Goal: Task Accomplishment & Management: Manage account settings

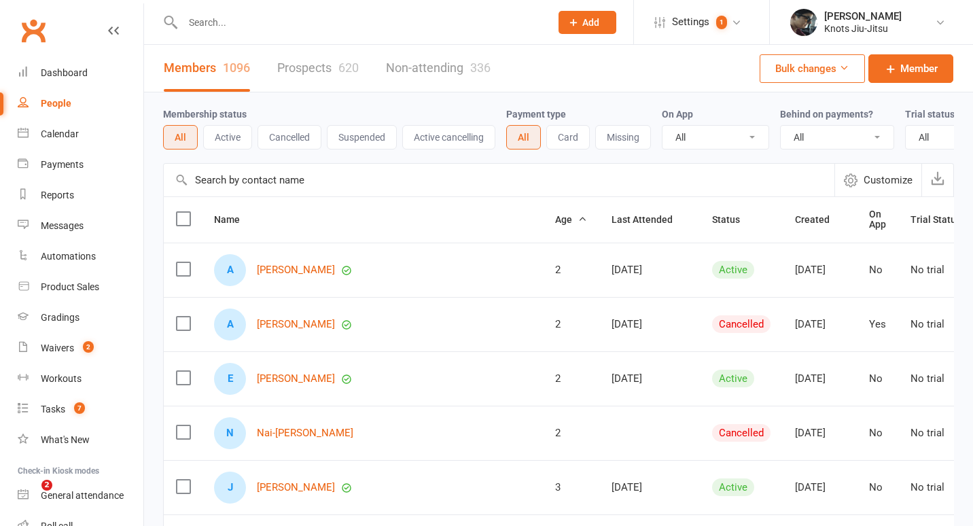
select select "100"
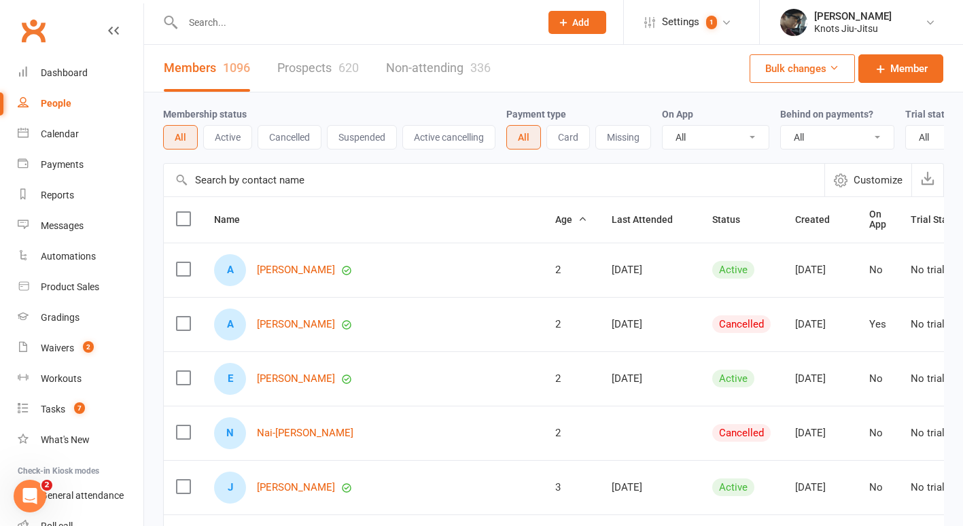
click at [309, 72] on link "Prospects 620" at bounding box center [318, 68] width 82 height 47
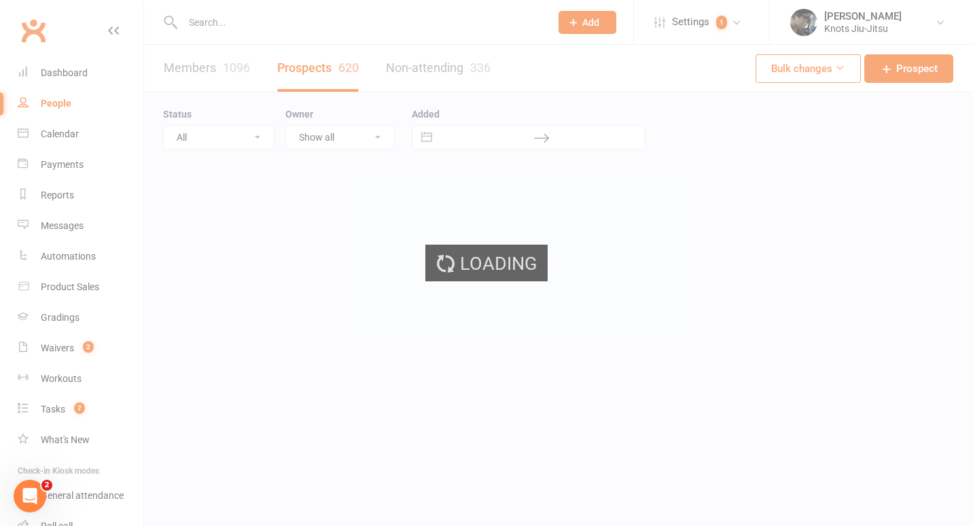
select select "100"
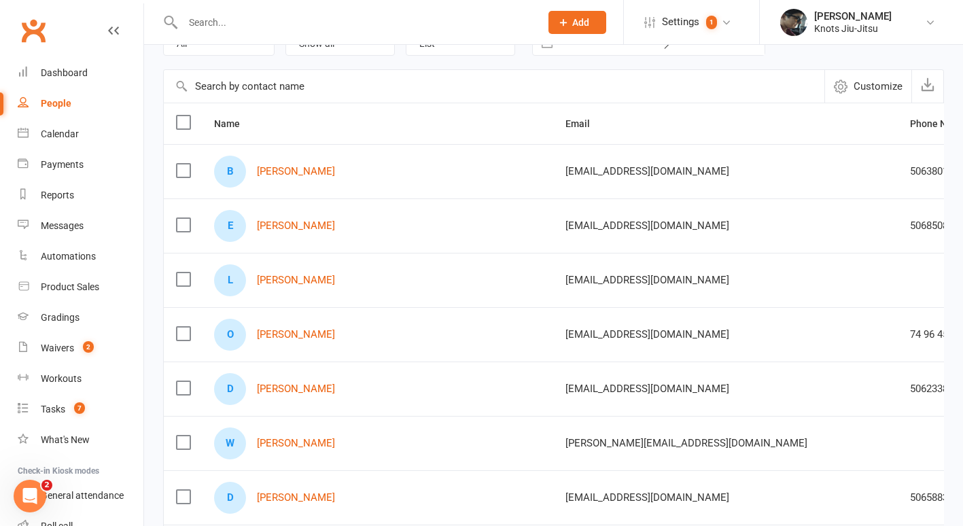
scroll to position [94, 0]
click at [302, 385] on link "[PERSON_NAME]" at bounding box center [296, 389] width 78 height 12
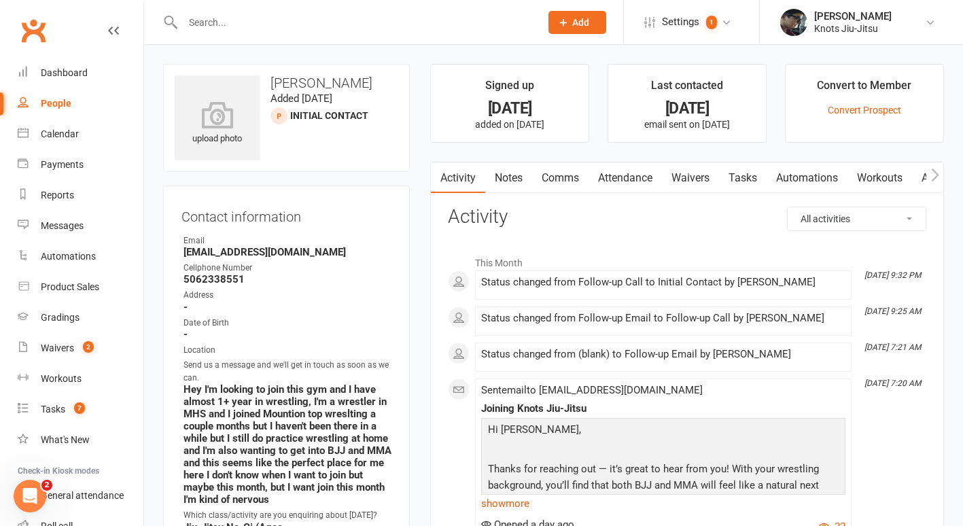
click at [695, 179] on link "Waivers" at bounding box center [690, 177] width 57 height 31
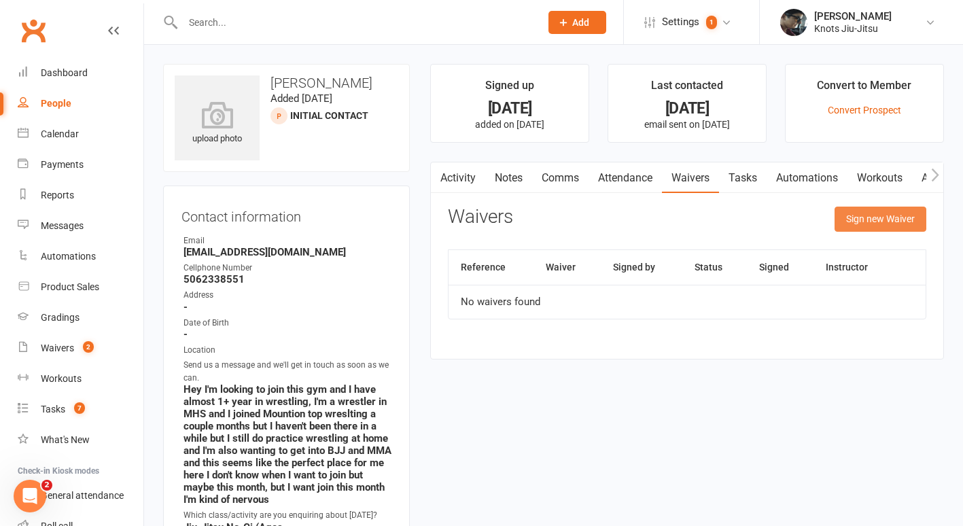
click at [873, 217] on button "Sign new Waiver" at bounding box center [881, 219] width 92 height 24
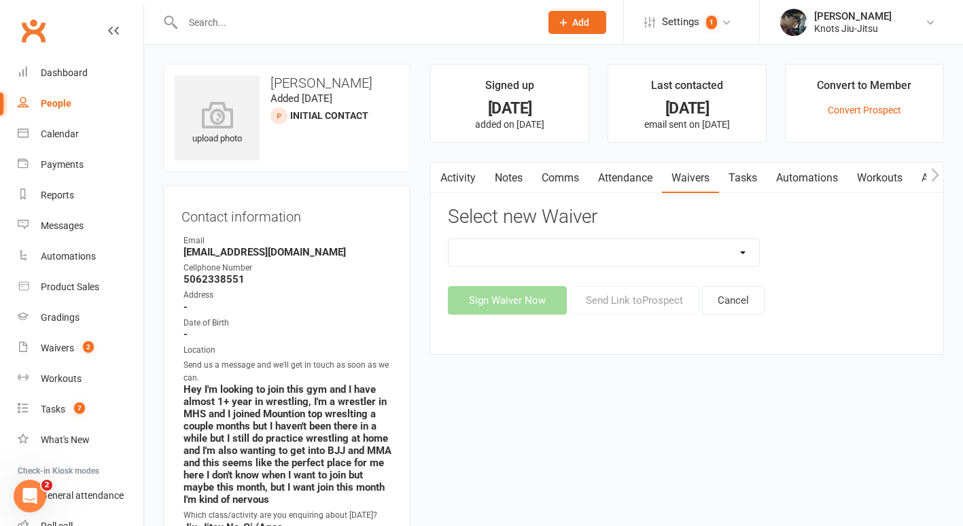
click at [632, 249] on select "Covid Vaccine Confirmation E.T.C. Partnership Member E.T.C. Partnership Member …" at bounding box center [604, 252] width 311 height 27
select select "6388"
click at [449, 239] on select "Covid Vaccine Confirmation E.T.C. Partnership Member E.T.C. Partnership Member …" at bounding box center [604, 252] width 311 height 27
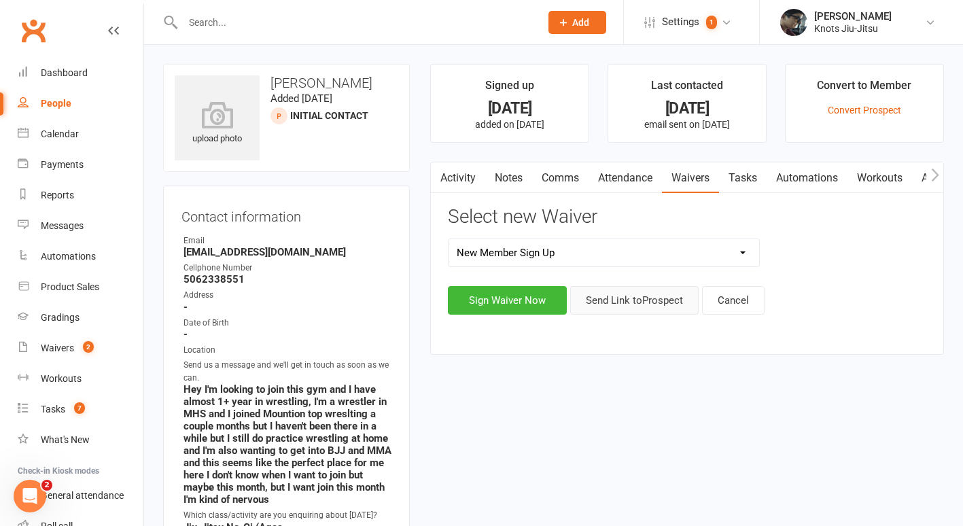
click at [614, 301] on button "Send Link to [GEOGRAPHIC_DATA]" at bounding box center [634, 300] width 128 height 29
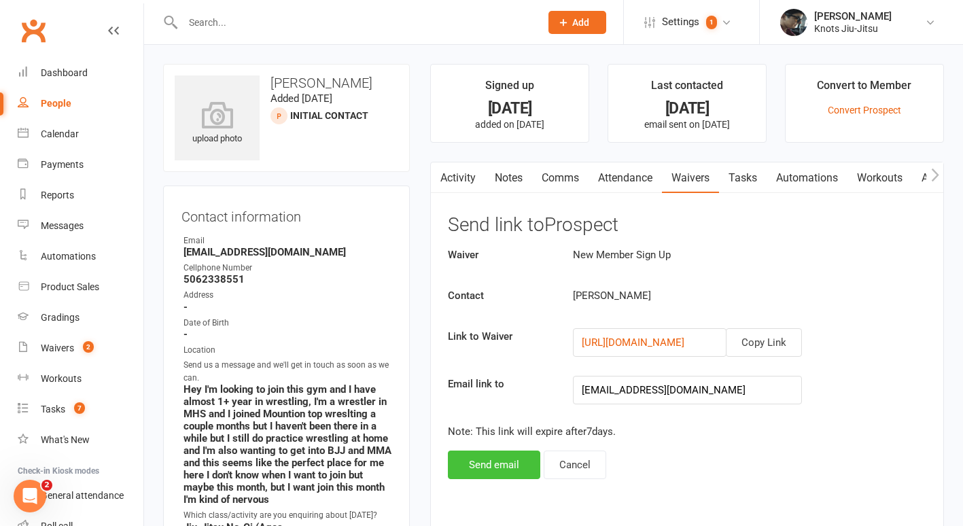
click at [498, 466] on button "Send email" at bounding box center [494, 465] width 92 height 29
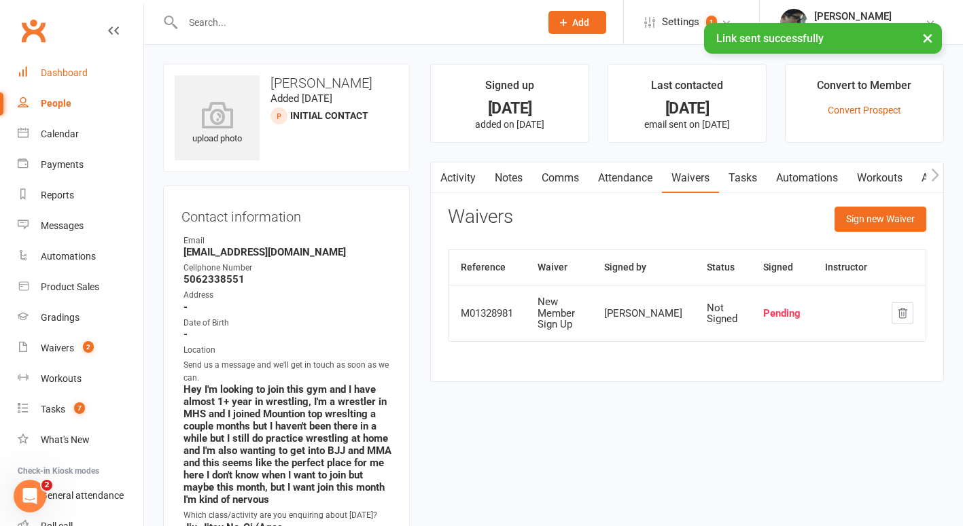
click at [65, 72] on div "Dashboard" at bounding box center [64, 72] width 47 height 11
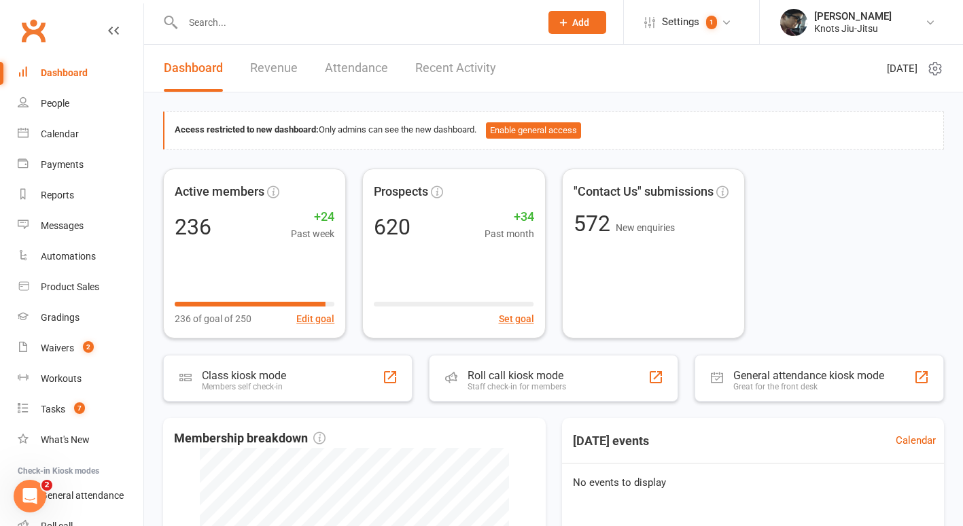
click at [262, 22] on input "text" at bounding box center [355, 22] width 352 height 19
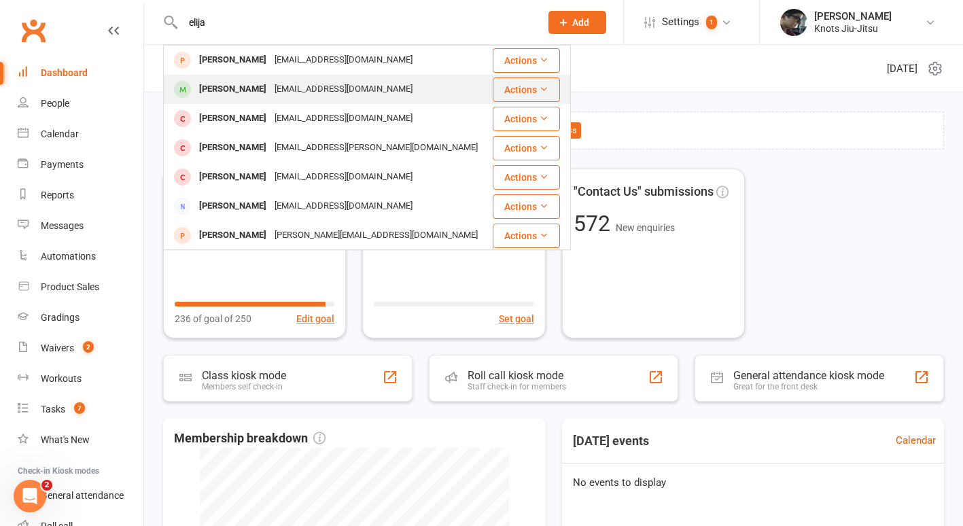
type input "elija"
click at [228, 103] on div "[PERSON_NAME] [EMAIL_ADDRESS][DOMAIN_NAME]" at bounding box center [327, 89] width 327 height 28
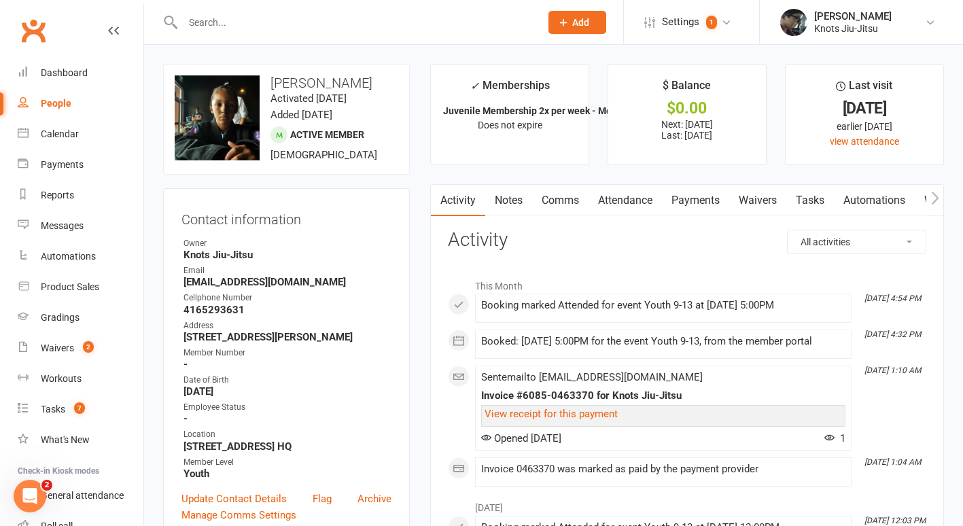
click at [936, 195] on icon "button" at bounding box center [934, 197] width 7 height 13
click at [856, 205] on link "Workouts" at bounding box center [845, 200] width 65 height 31
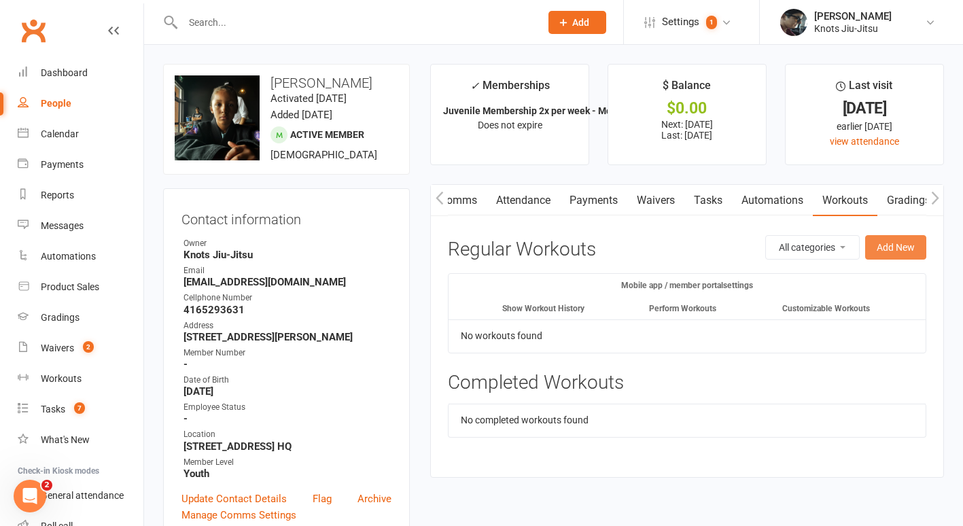
click at [897, 247] on button "Add New" at bounding box center [895, 247] width 61 height 24
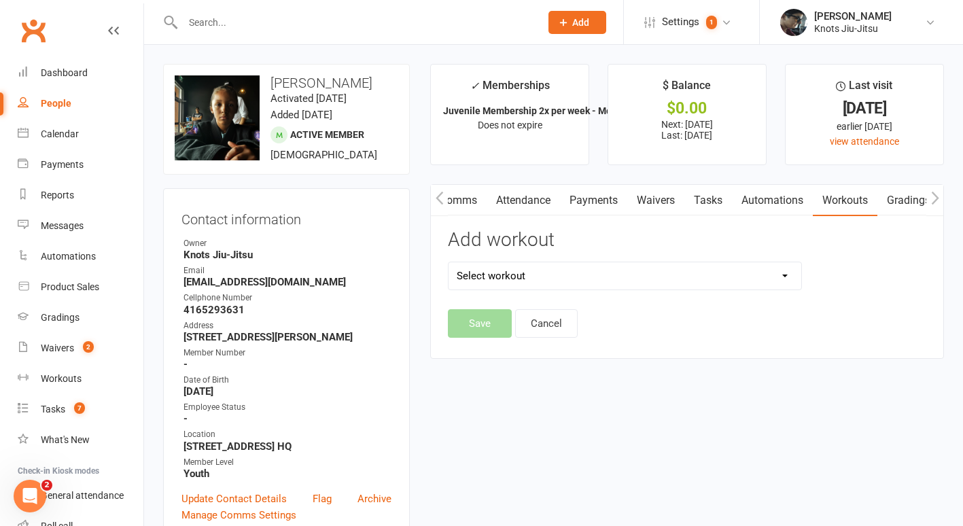
click at [662, 273] on select "Select workout Grey Belt Test" at bounding box center [625, 275] width 353 height 27
select select "6465"
click at [449, 262] on select "Select workout Grey Belt Test" at bounding box center [625, 275] width 353 height 27
click at [480, 324] on button "Save" at bounding box center [480, 323] width 64 height 29
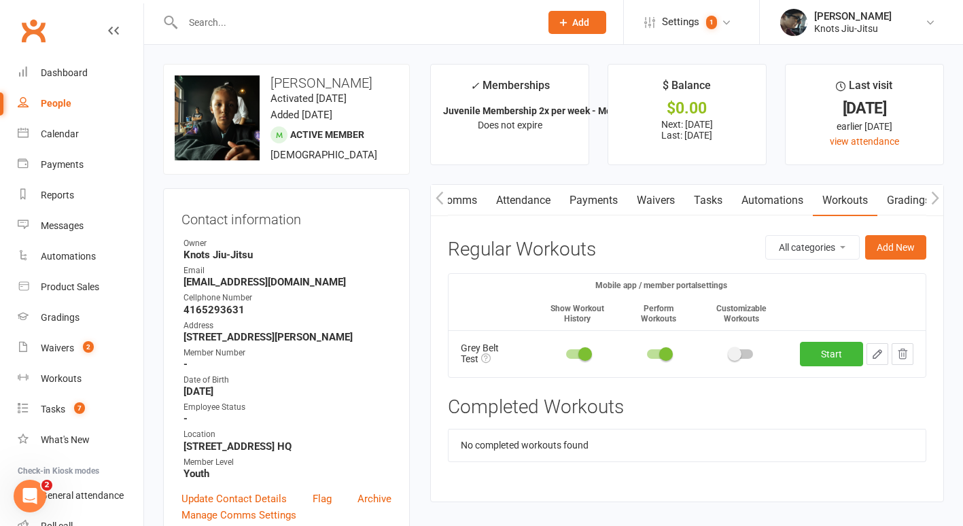
click at [235, 29] on input "text" at bounding box center [355, 22] width 352 height 19
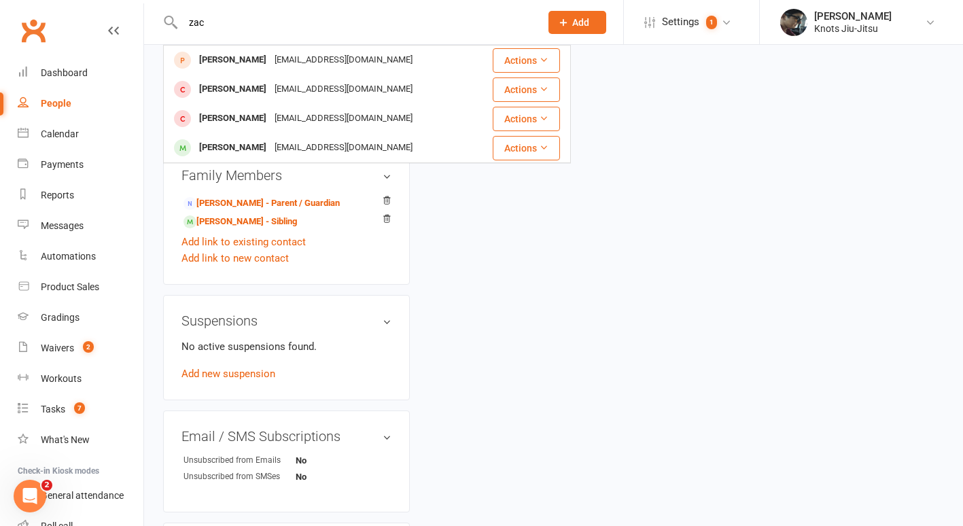
scroll to position [753, 0]
type input "zac"
click at [264, 230] on link "[PERSON_NAME] - Sibling" at bounding box center [239, 223] width 113 height 14
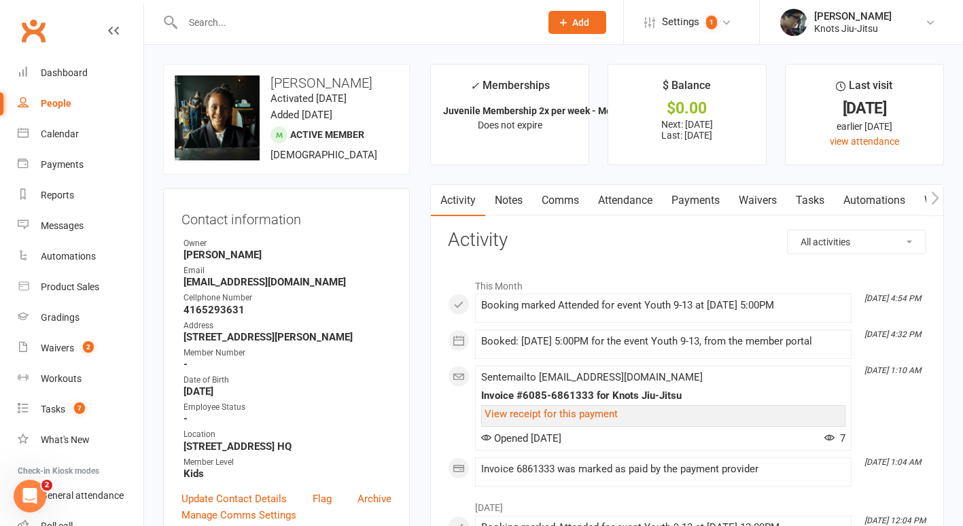
click at [924, 196] on link "Workouts" at bounding box center [947, 200] width 65 height 31
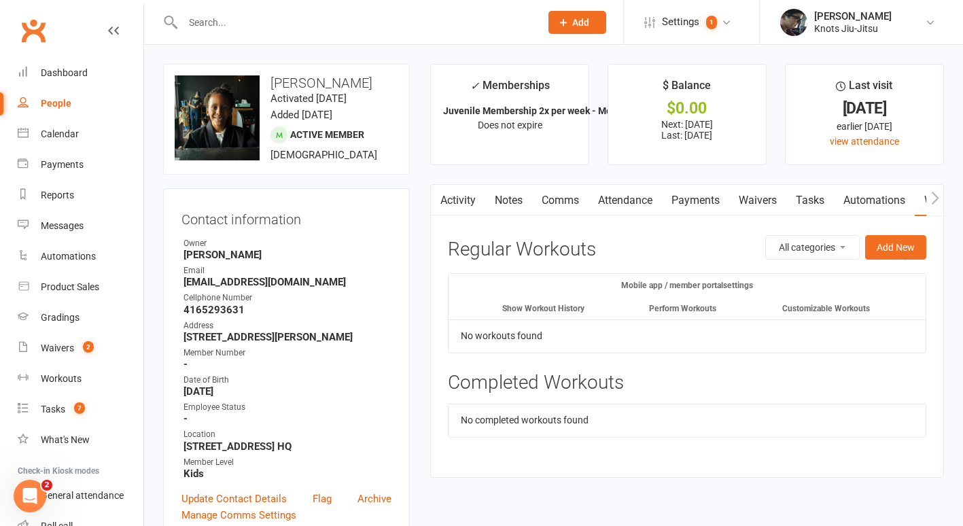
click at [939, 195] on icon "button" at bounding box center [935, 198] width 8 height 14
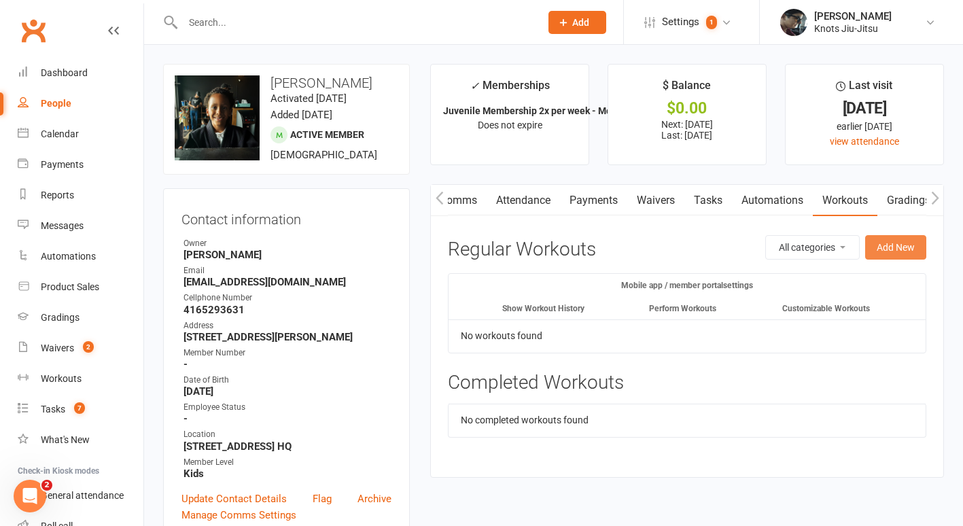
click at [886, 243] on button "Add New" at bounding box center [895, 247] width 61 height 24
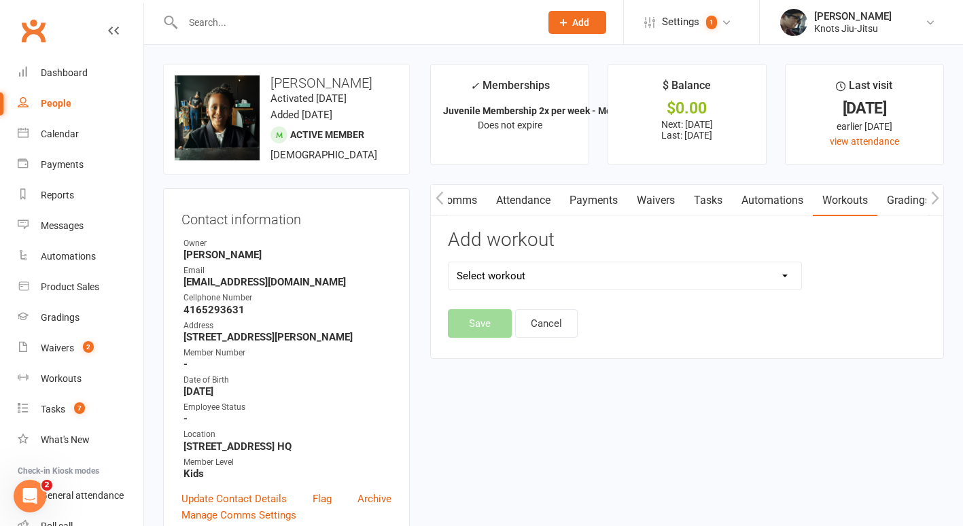
click at [574, 279] on select "Select workout Grey Belt Test" at bounding box center [625, 275] width 353 height 27
select select "6465"
click at [449, 262] on select "Select workout Grey Belt Test" at bounding box center [625, 275] width 353 height 27
click at [476, 326] on button "Save" at bounding box center [480, 323] width 64 height 29
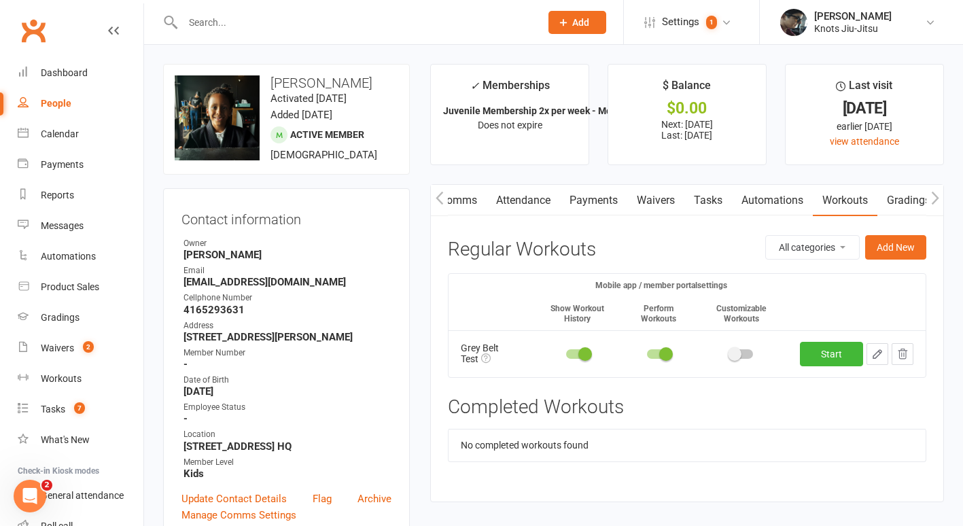
click at [206, 29] on input "text" at bounding box center [355, 22] width 352 height 19
type input "m"
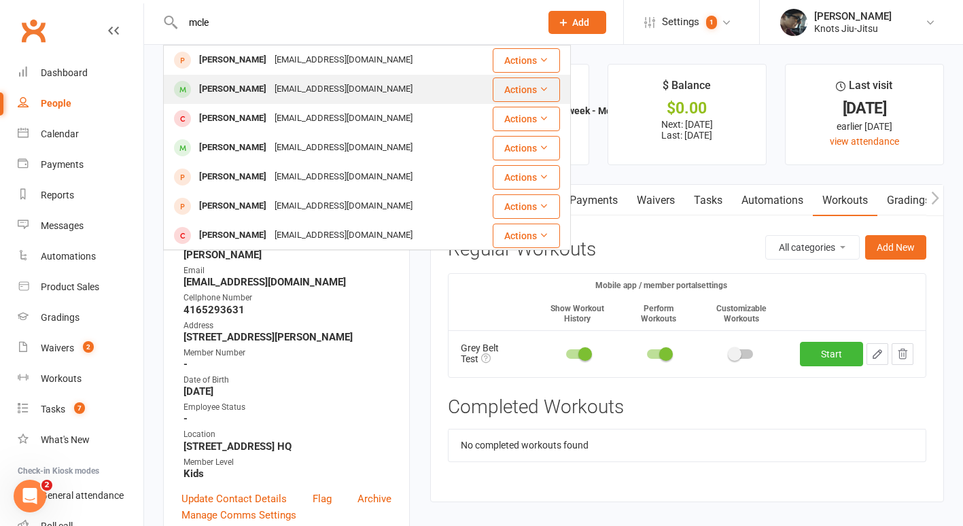
type input "mcle"
click at [232, 86] on div "[PERSON_NAME]" at bounding box center [232, 90] width 75 height 20
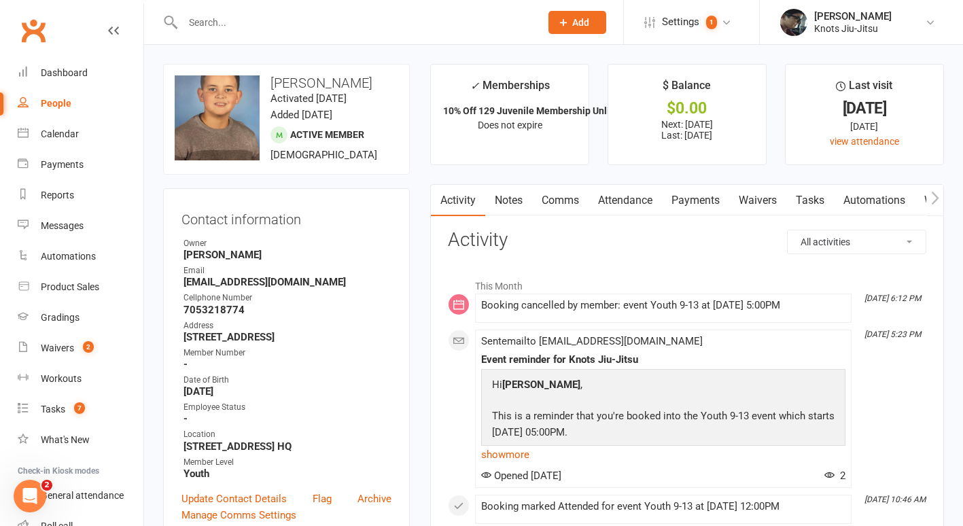
click at [934, 206] on button "button" at bounding box center [934, 200] width 17 height 31
click at [855, 196] on link "Workouts" at bounding box center [845, 200] width 65 height 31
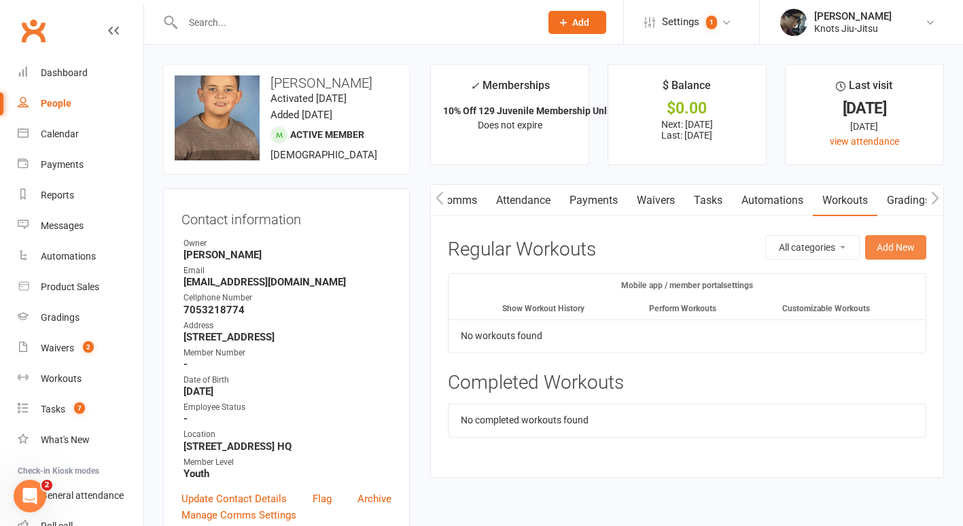
click at [887, 247] on button "Add New" at bounding box center [895, 247] width 61 height 24
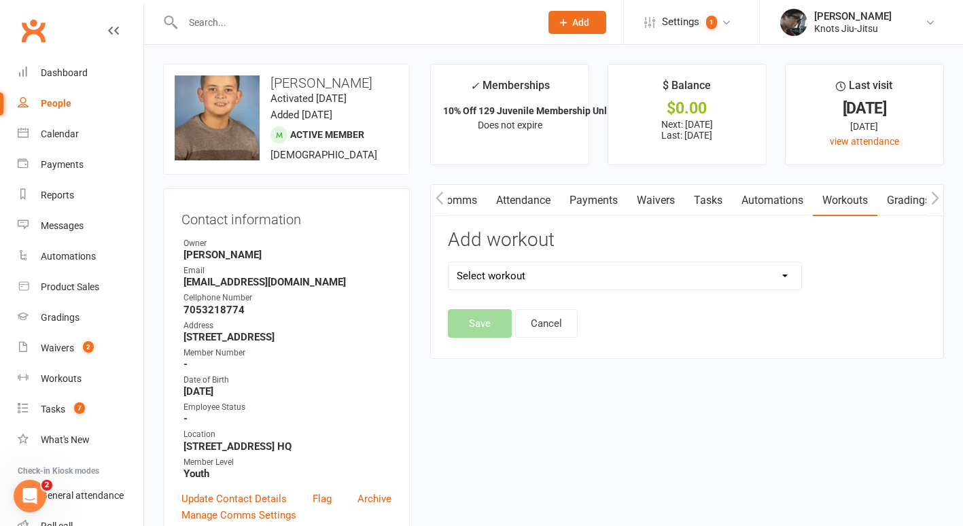
click at [608, 268] on select "Select workout Grey Belt Test" at bounding box center [625, 275] width 353 height 27
select select "6465"
click at [449, 262] on select "Select workout Grey Belt Test" at bounding box center [625, 275] width 353 height 27
click at [474, 327] on button "Save" at bounding box center [480, 323] width 64 height 29
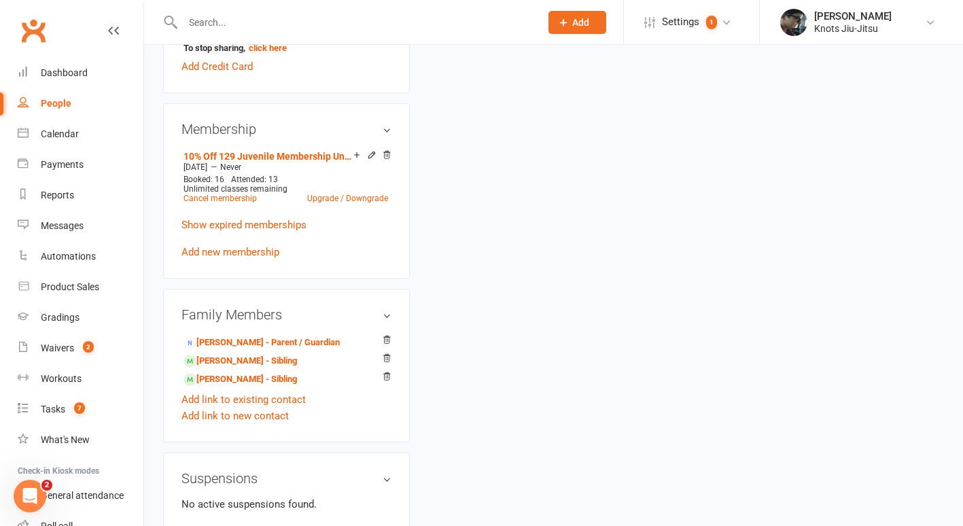
scroll to position [627, 0]
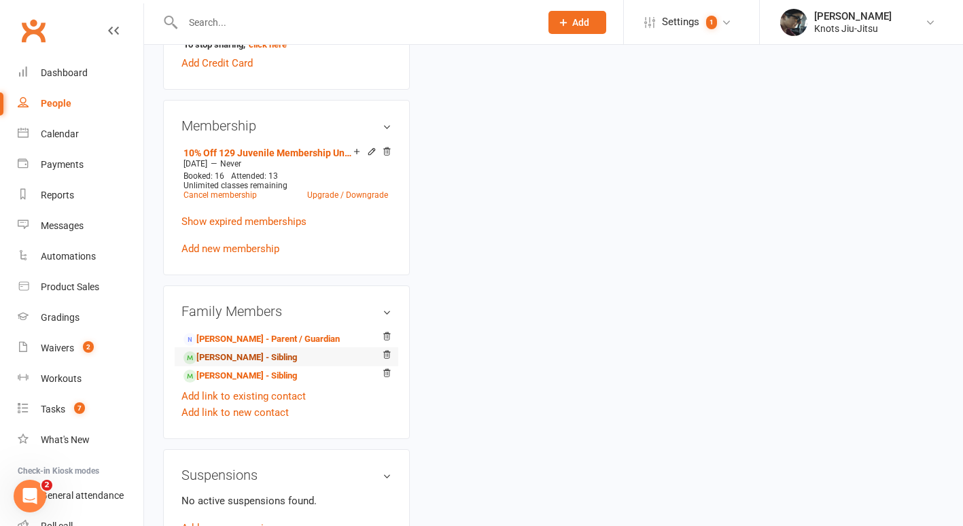
click at [229, 365] on link "[PERSON_NAME] - Sibling" at bounding box center [239, 358] width 113 height 14
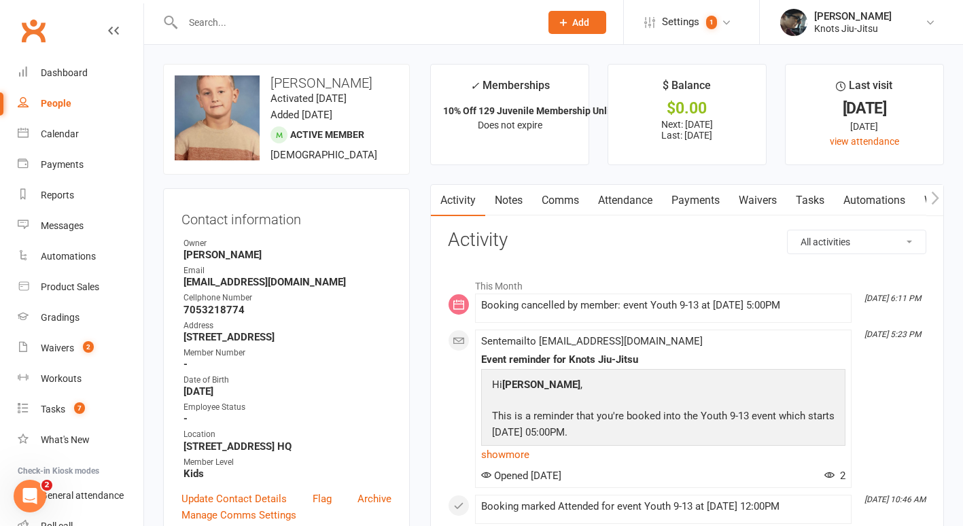
click at [934, 204] on icon "button" at bounding box center [935, 198] width 8 height 14
click at [852, 202] on link "Workouts" at bounding box center [845, 200] width 65 height 31
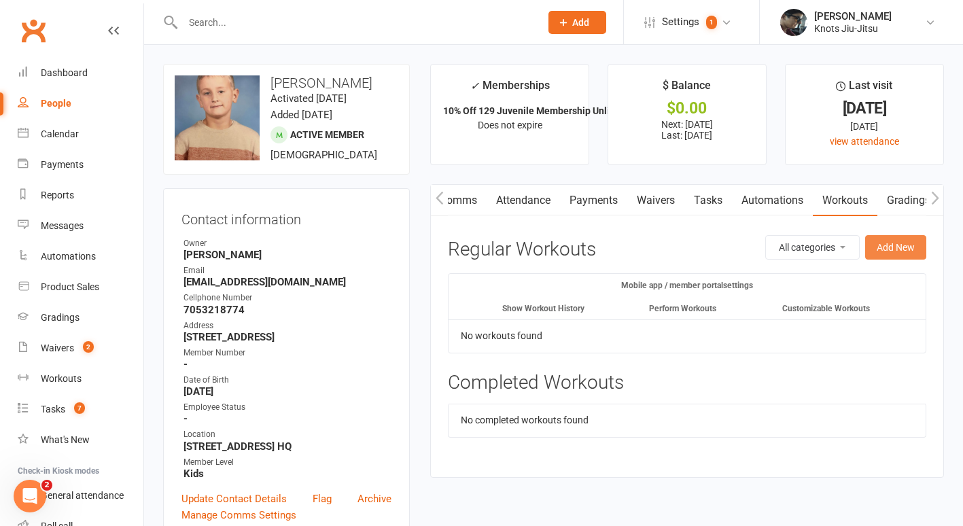
click at [886, 243] on button "Add New" at bounding box center [895, 247] width 61 height 24
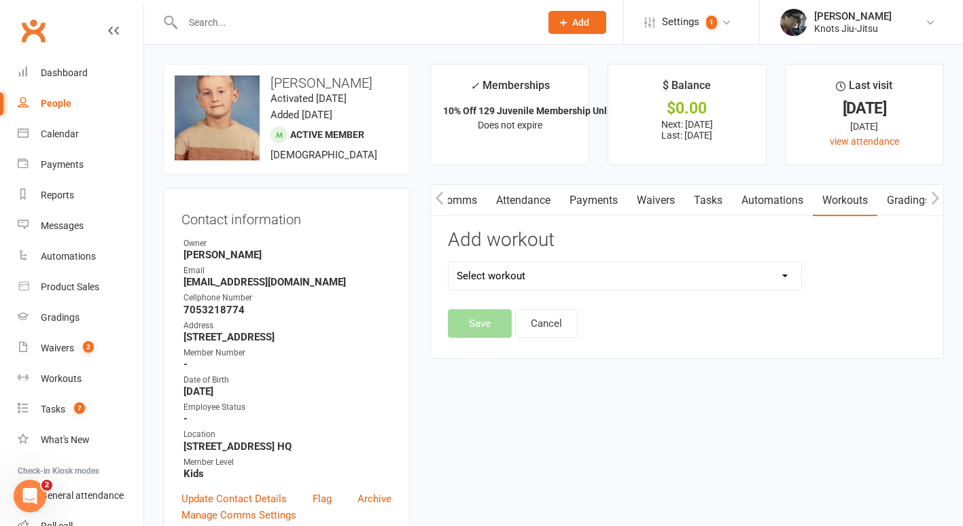
click at [644, 266] on select "Select workout Grey Belt Test" at bounding box center [625, 275] width 353 height 27
select select "6465"
click at [449, 262] on select "Select workout Grey Belt Test" at bounding box center [625, 275] width 353 height 27
click at [475, 323] on button "Save" at bounding box center [480, 323] width 64 height 29
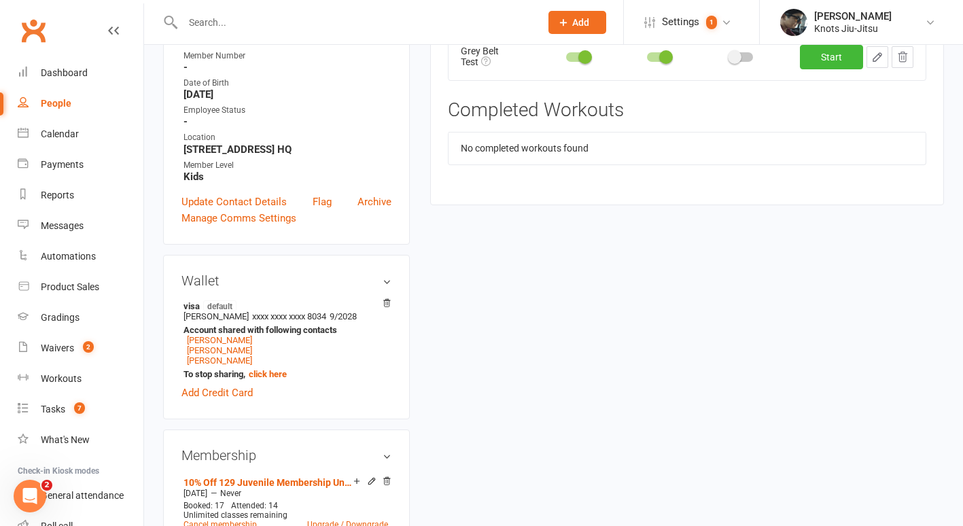
scroll to position [413, 0]
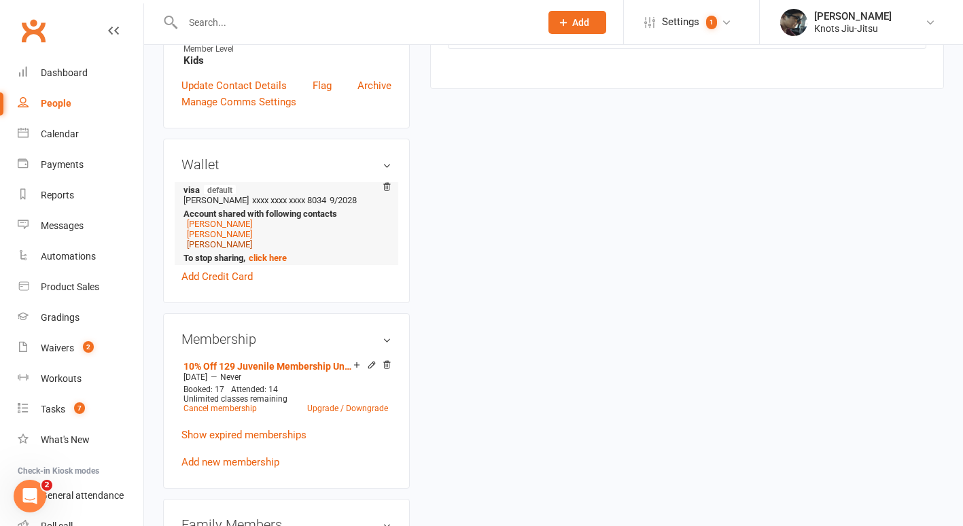
click at [238, 249] on link "[PERSON_NAME]" at bounding box center [219, 244] width 65 height 10
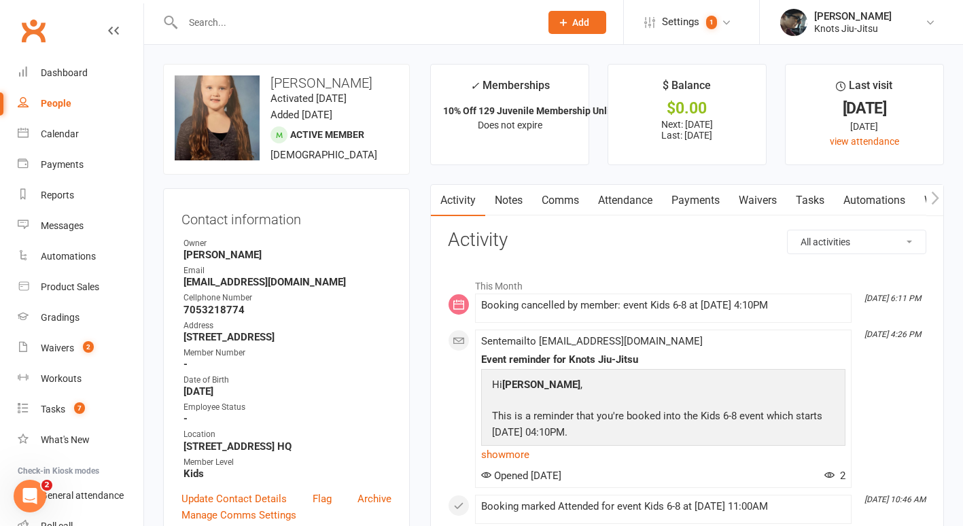
click at [934, 196] on icon "button" at bounding box center [935, 198] width 8 height 14
click at [834, 198] on link "Workouts" at bounding box center [845, 200] width 65 height 31
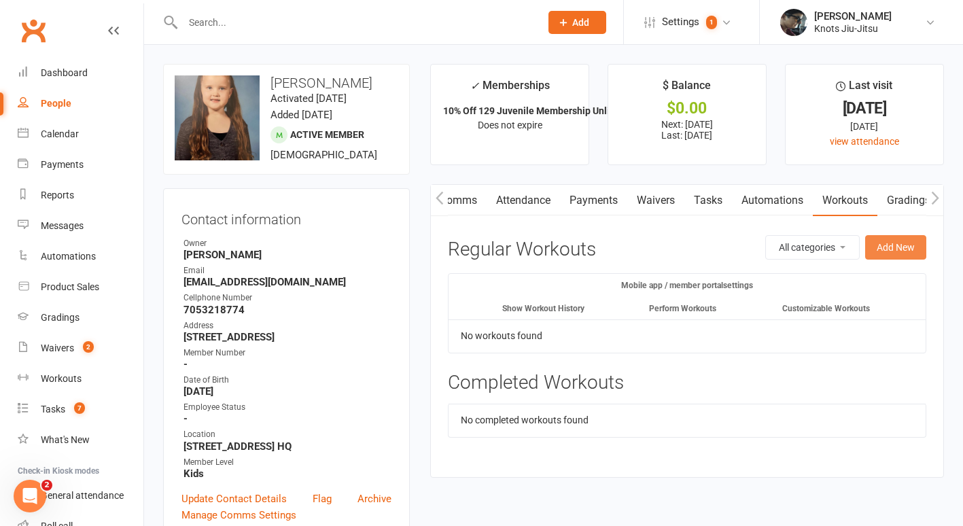
click at [908, 249] on button "Add New" at bounding box center [895, 247] width 61 height 24
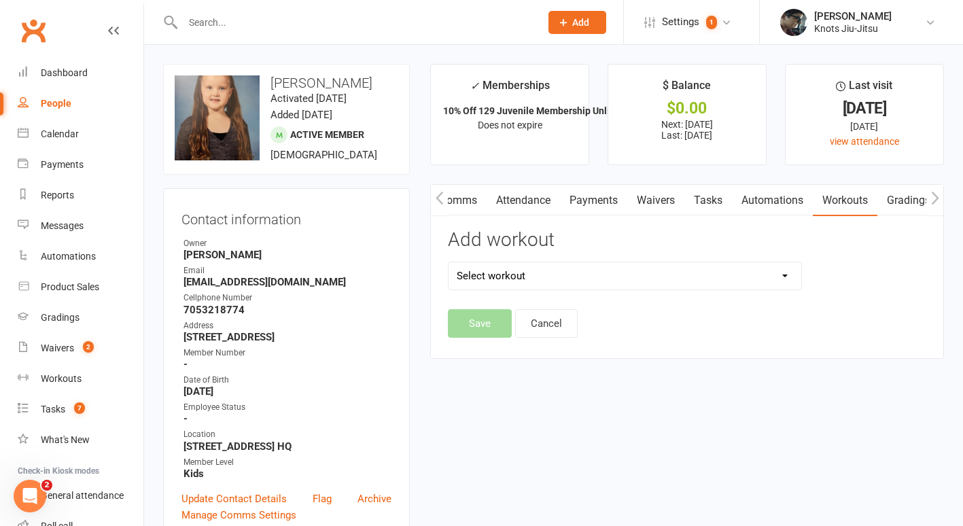
click at [678, 279] on select "Select workout Grey Belt Test" at bounding box center [625, 275] width 353 height 27
select select "6465"
click at [449, 262] on select "Select workout Grey Belt Test" at bounding box center [625, 275] width 353 height 27
click at [478, 327] on button "Save" at bounding box center [480, 323] width 64 height 29
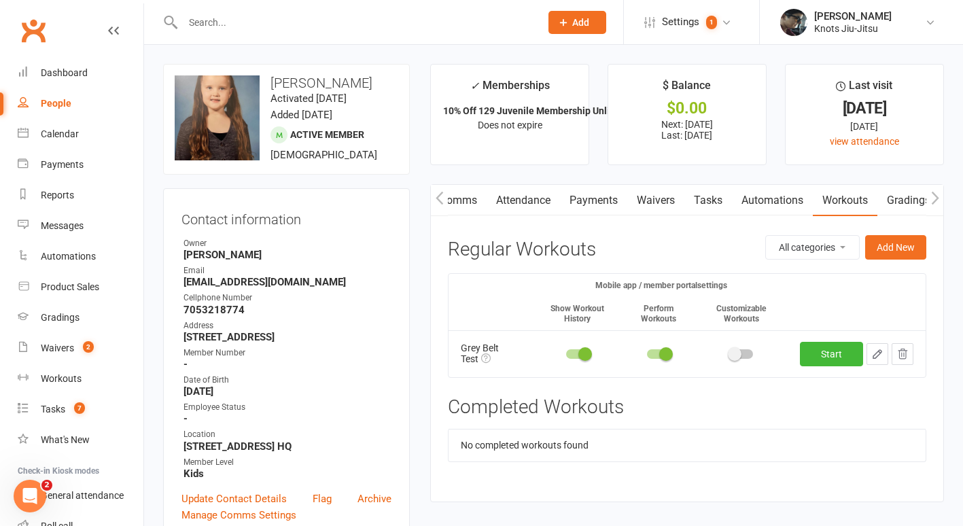
click at [216, 33] on div at bounding box center [347, 22] width 368 height 44
click at [204, 27] on input "text" at bounding box center [355, 22] width 352 height 19
click at [92, 72] on link "Dashboard" at bounding box center [81, 73] width 126 height 31
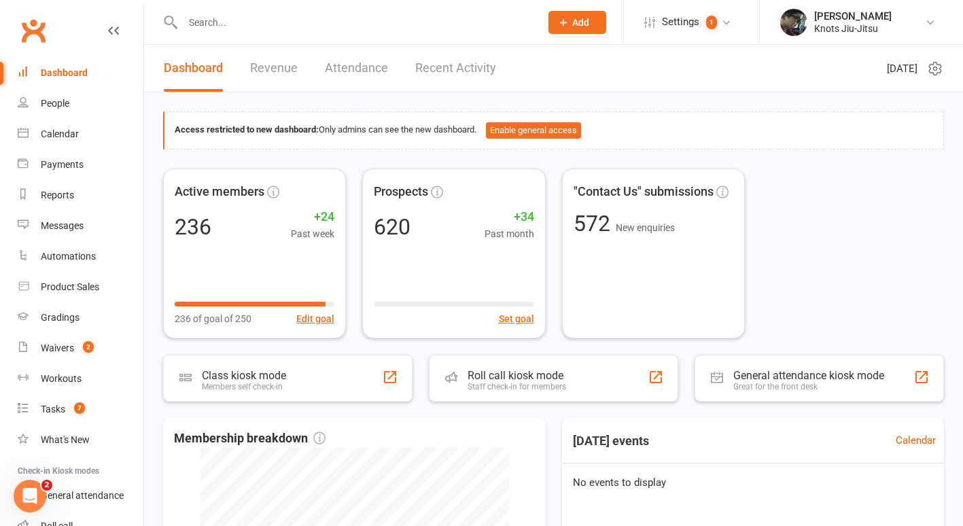
click at [266, 73] on link "Revenue" at bounding box center [274, 68] width 48 height 47
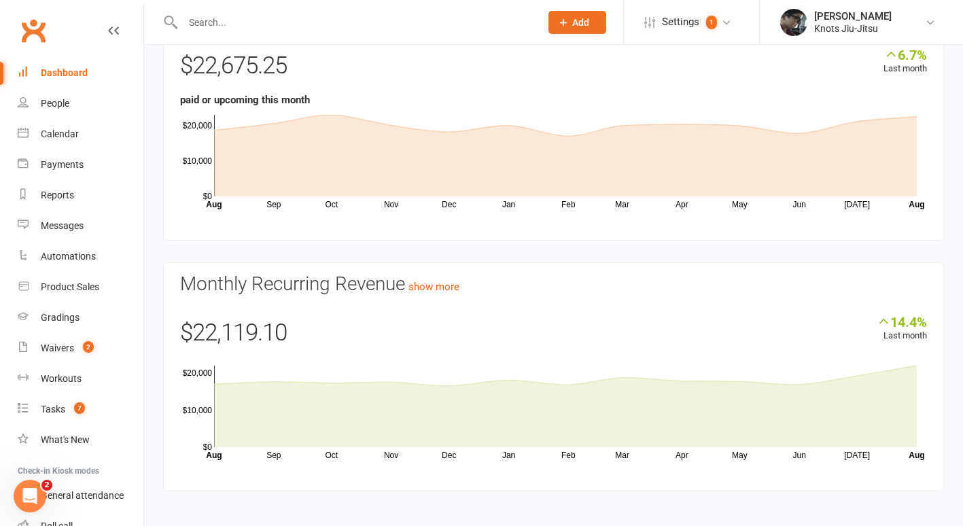
scroll to position [120, 0]
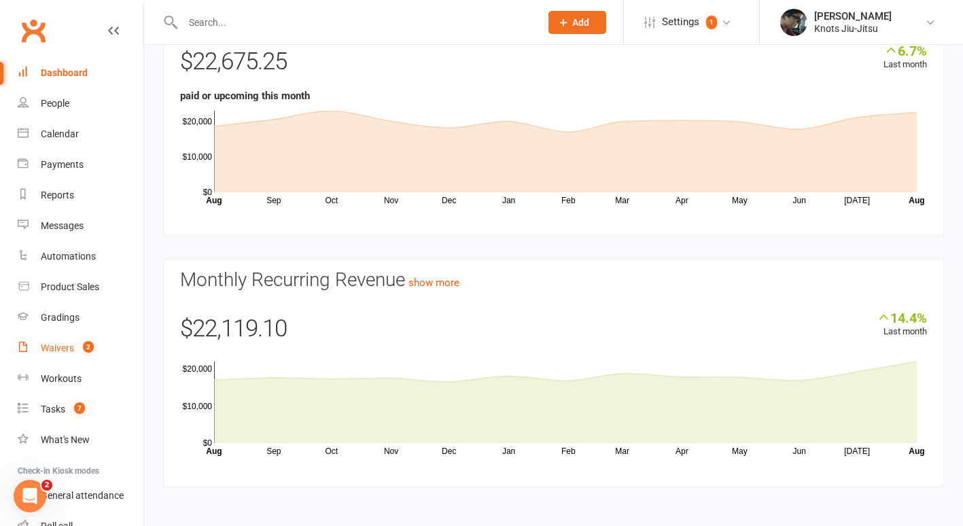
click at [67, 353] on div "Waivers" at bounding box center [57, 348] width 33 height 11
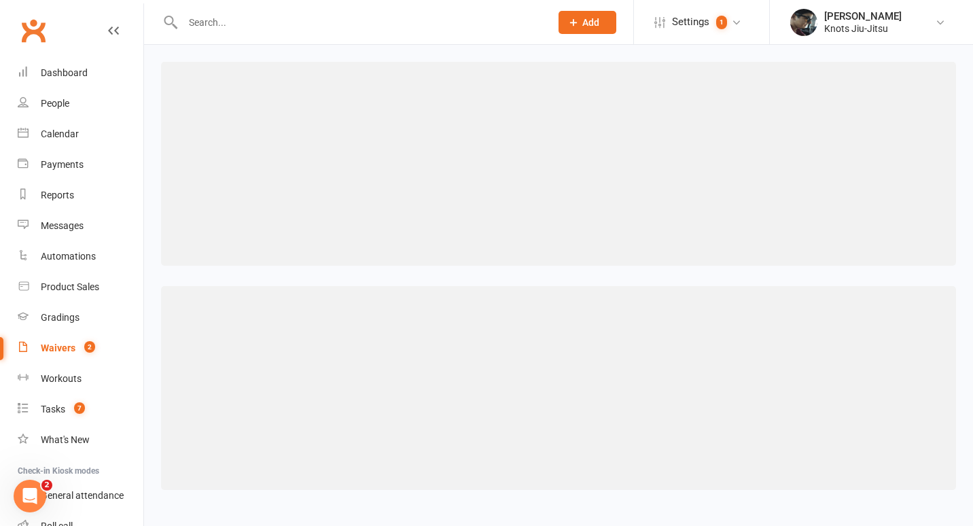
select select "100"
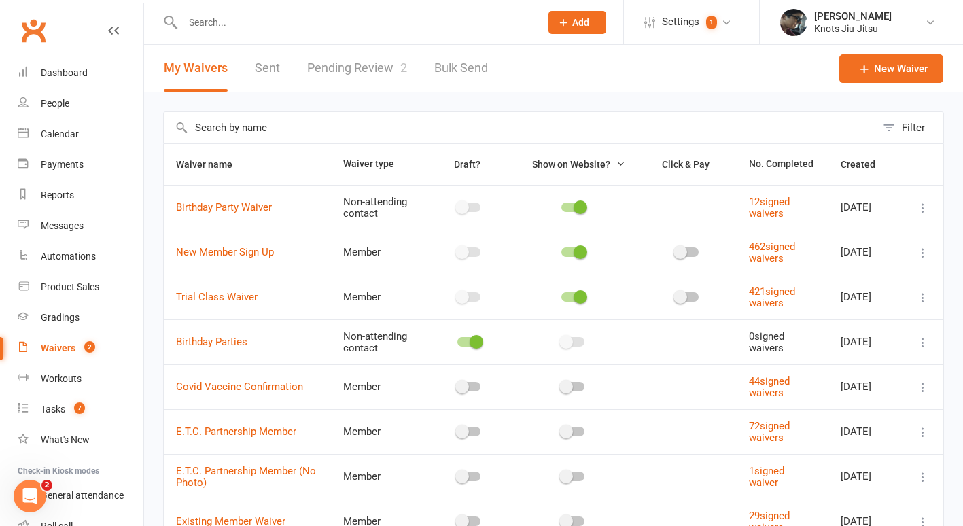
click at [357, 64] on link "Pending Review 2" at bounding box center [357, 68] width 100 height 47
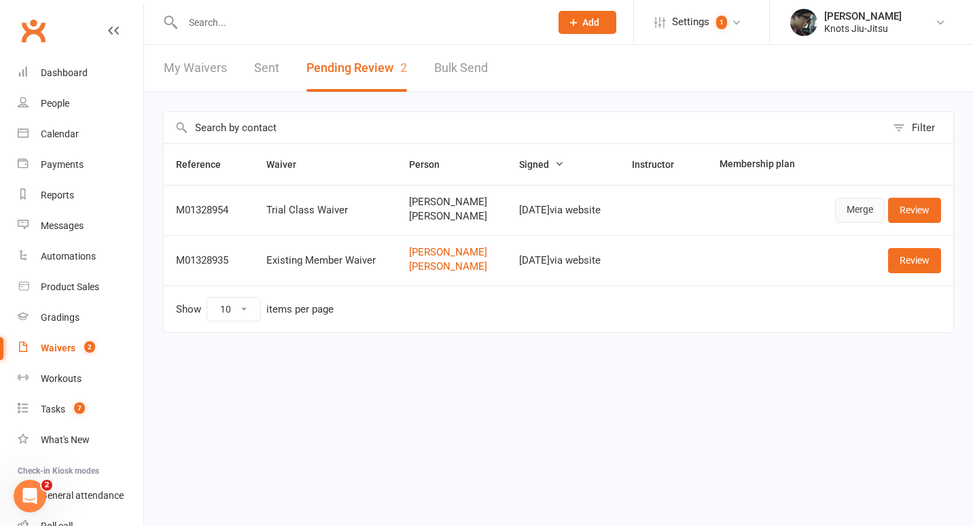
click at [852, 211] on link "Merge" at bounding box center [860, 210] width 50 height 24
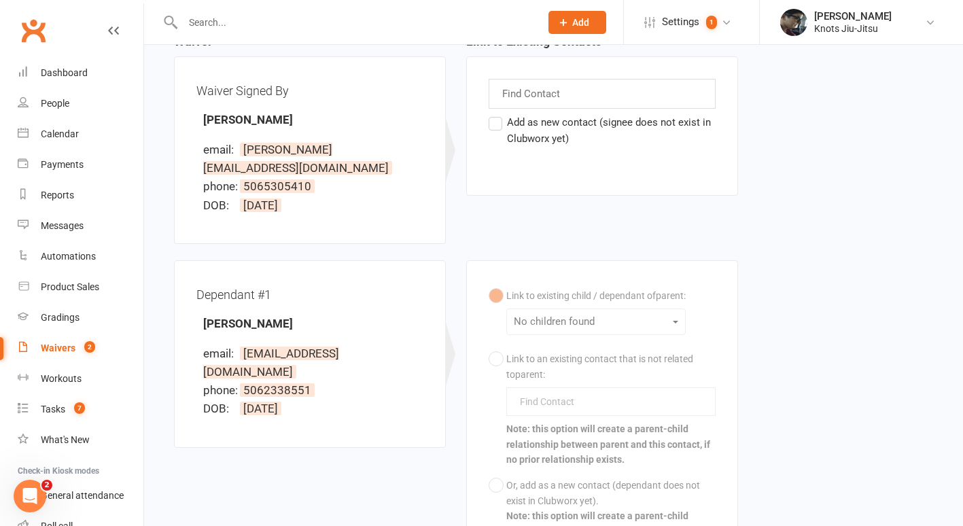
scroll to position [156, 0]
click at [493, 283] on div "Link to existing child / dependant of parent : No children found Link to an exi…" at bounding box center [602, 413] width 227 height 262
click at [500, 343] on div "Link to existing child / dependant of parent : No children found Link to an exi…" at bounding box center [602, 413] width 227 height 262
click at [497, 444] on div "Link to existing child / dependant of parent : No children found Link to an exi…" at bounding box center [602, 413] width 227 height 262
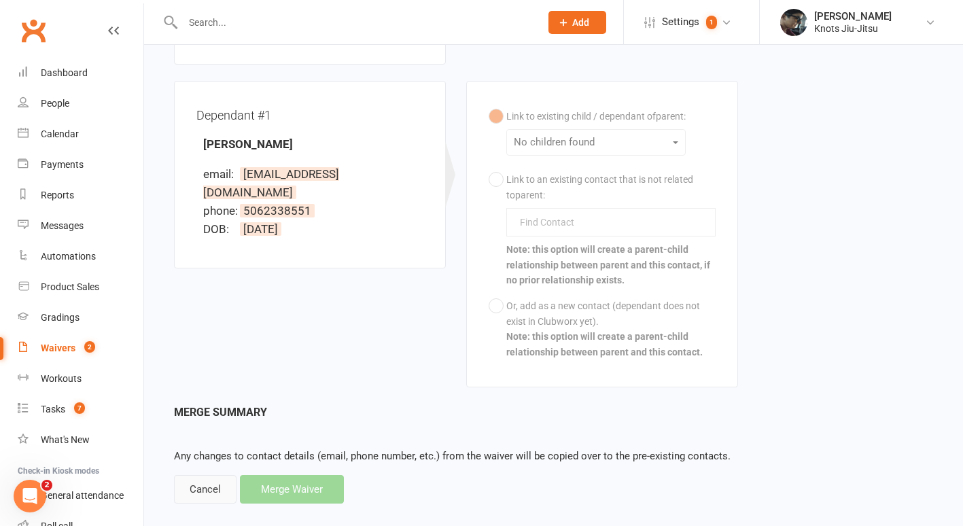
click at [199, 479] on div "Cancel" at bounding box center [205, 489] width 63 height 29
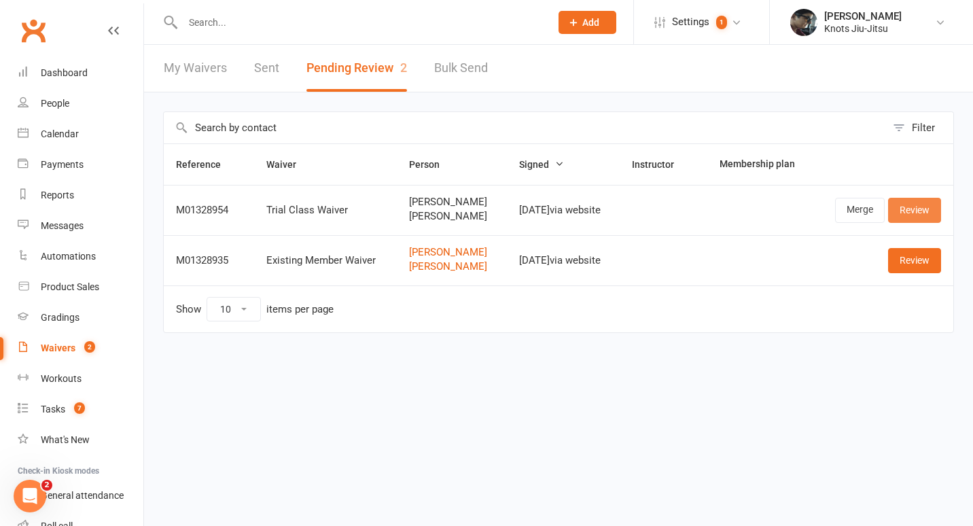
click at [931, 209] on link "Review" at bounding box center [914, 210] width 53 height 24
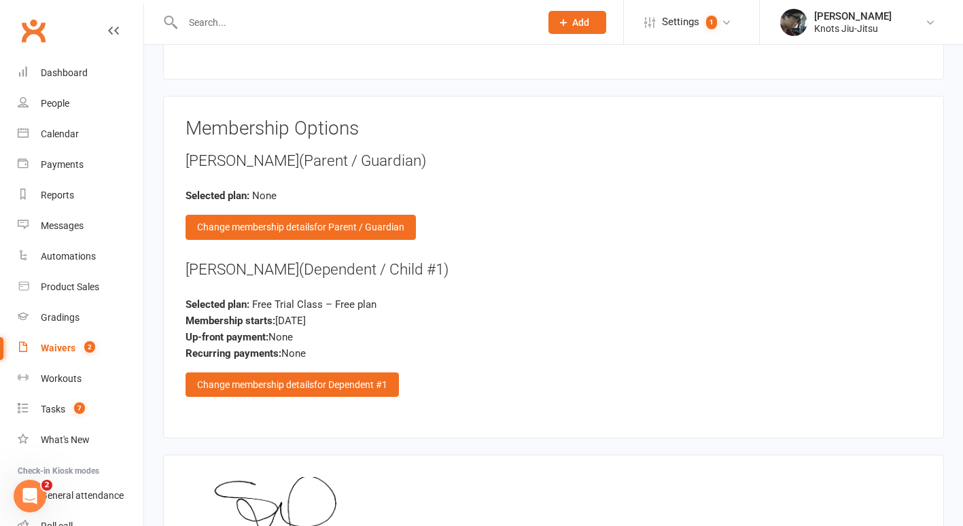
scroll to position [1574, 0]
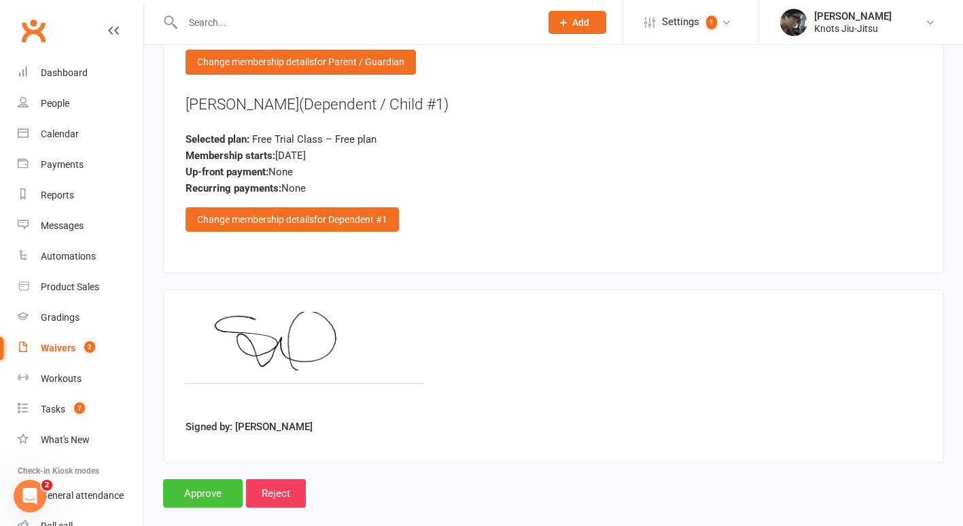
click at [218, 479] on input "Approve" at bounding box center [203, 493] width 80 height 29
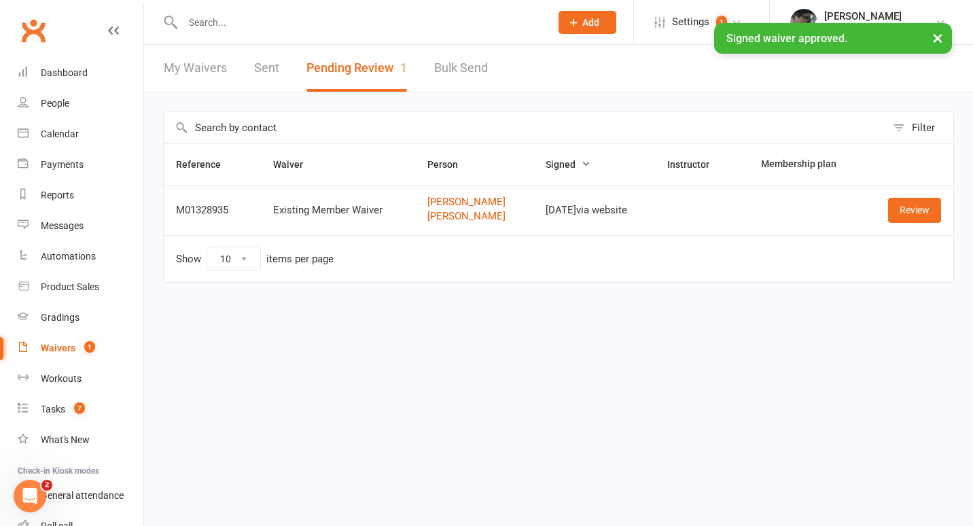
click at [220, 20] on input "text" at bounding box center [360, 22] width 362 height 19
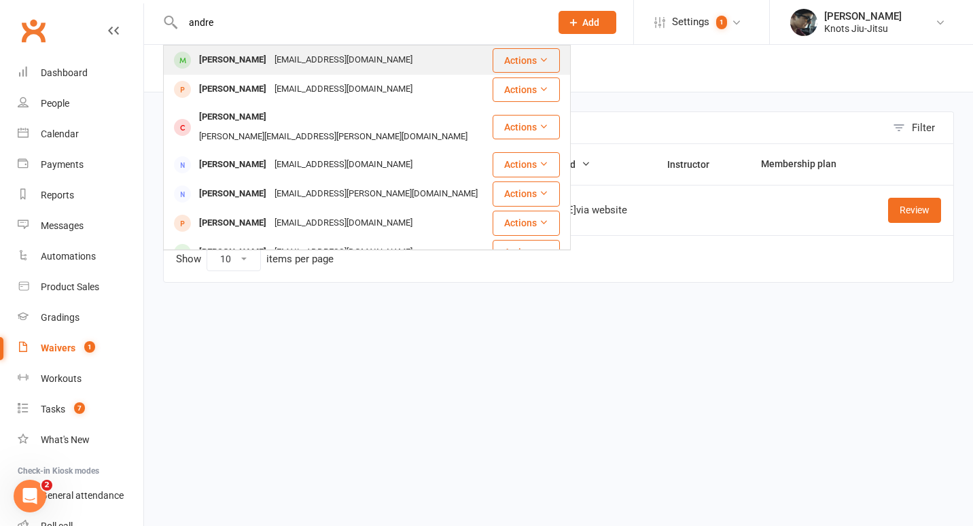
type input "andre"
click at [234, 67] on div "[PERSON_NAME]" at bounding box center [232, 60] width 75 height 20
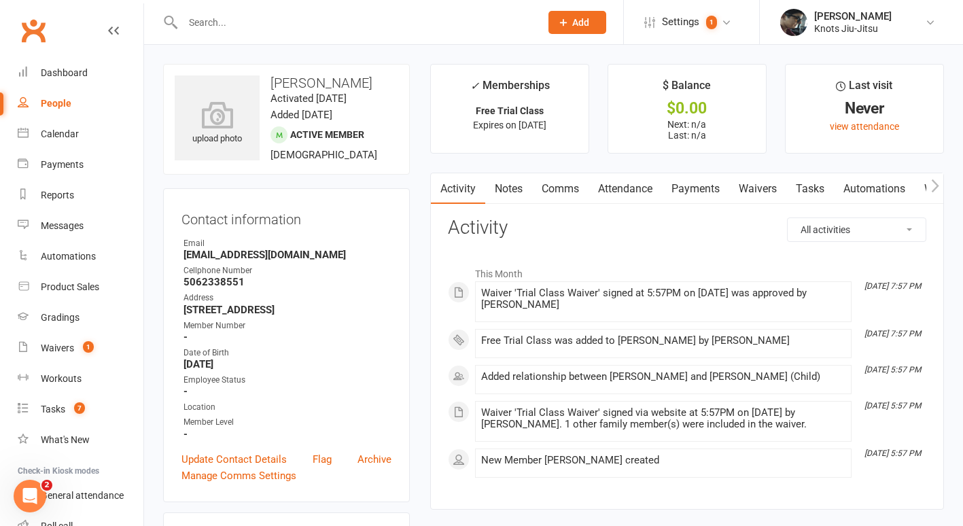
click at [247, 18] on input "text" at bounding box center [355, 22] width 352 height 19
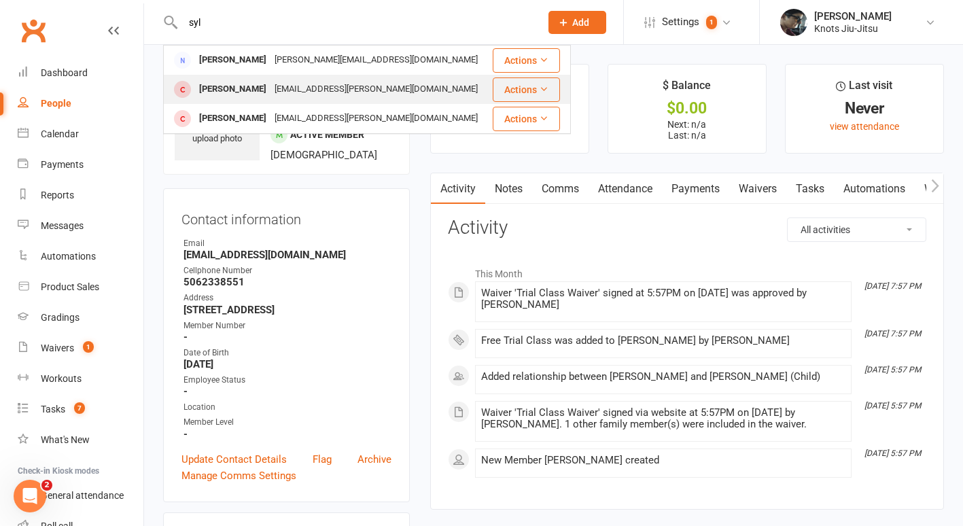
type input "syl"
click at [252, 75] on td "[PERSON_NAME][EMAIL_ADDRESS][PERSON_NAME][DOMAIN_NAME]" at bounding box center [328, 89] width 328 height 29
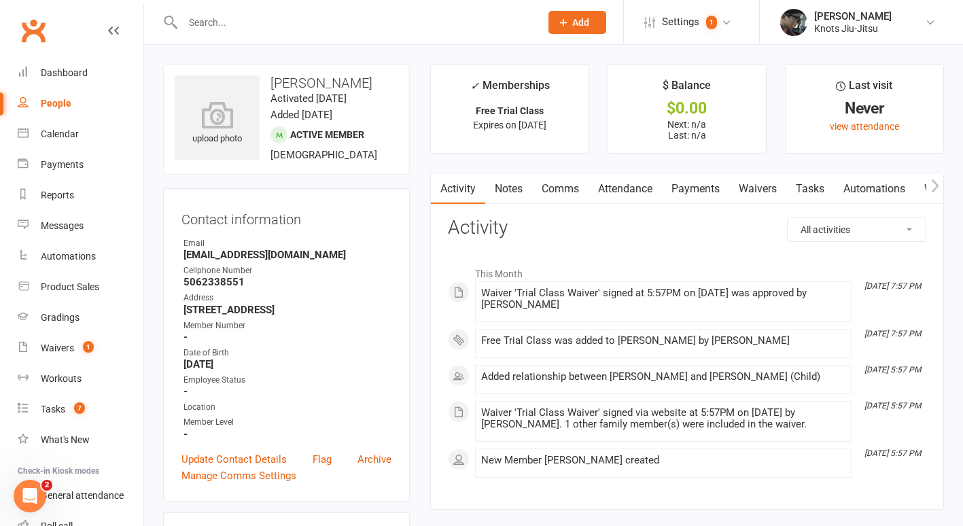
click at [231, 21] on input "text" at bounding box center [355, 22] width 352 height 19
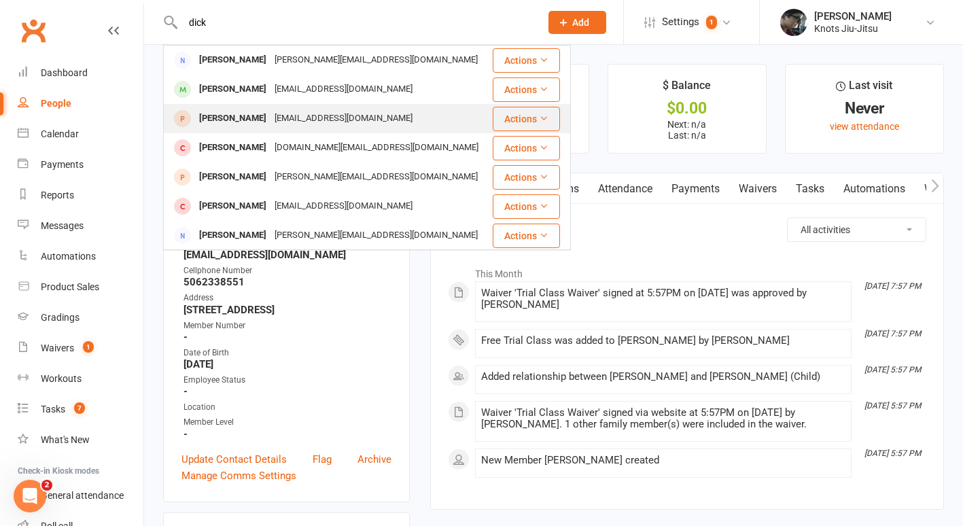
type input "dick"
click at [270, 113] on div "[EMAIL_ADDRESS][DOMAIN_NAME]" at bounding box center [343, 119] width 146 height 20
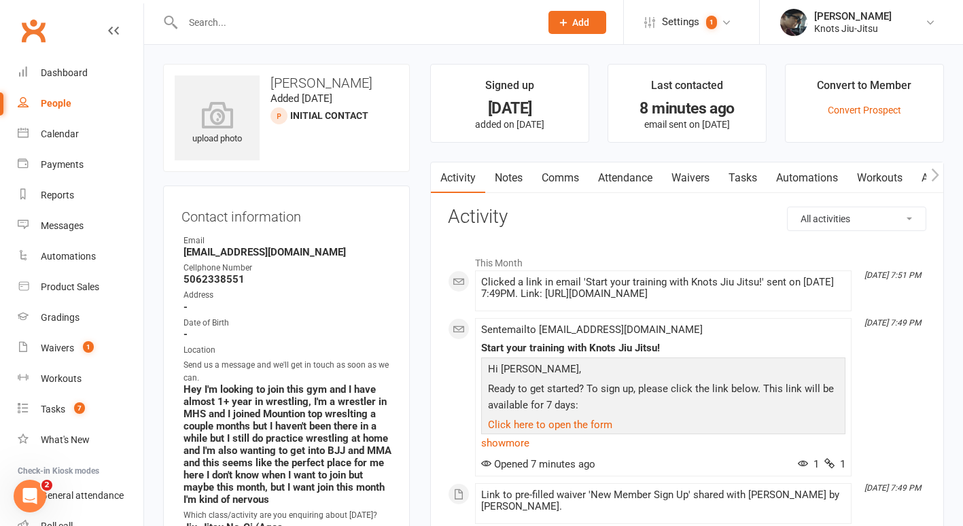
click at [701, 181] on link "Waivers" at bounding box center [690, 177] width 57 height 31
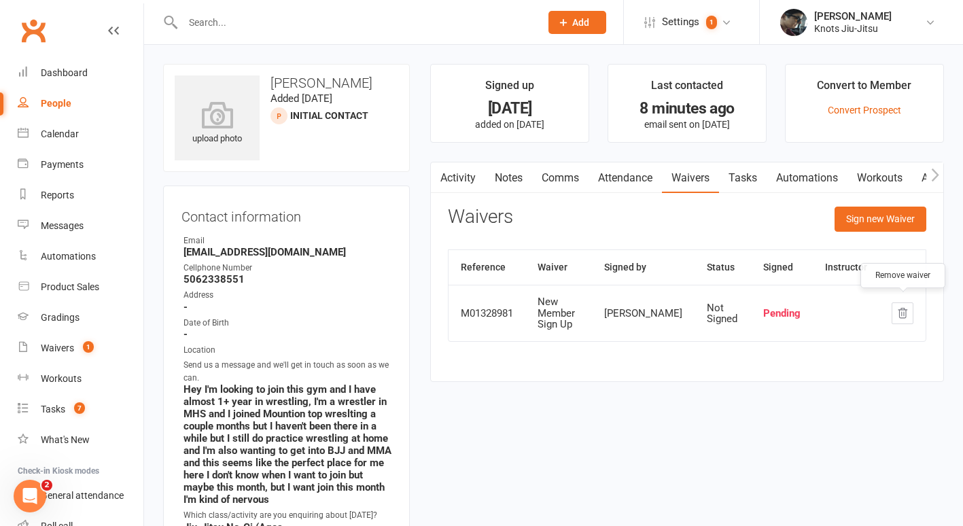
click at [905, 307] on icon "button" at bounding box center [902, 313] width 12 height 12
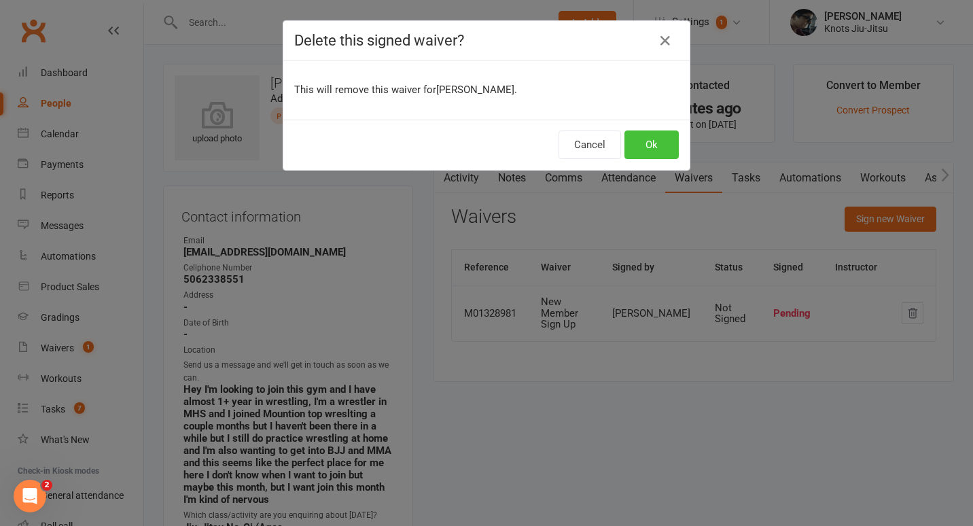
click at [654, 153] on button "Ok" at bounding box center [652, 144] width 54 height 29
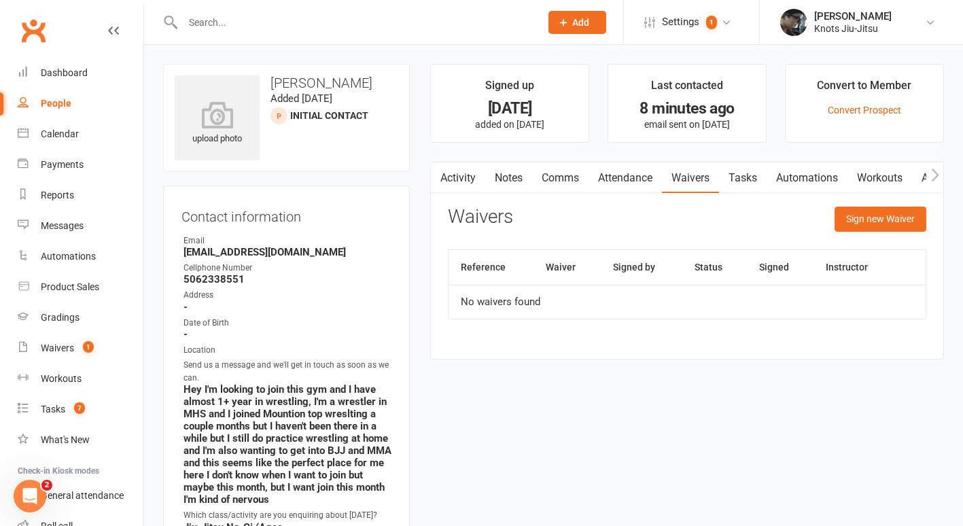
click at [73, 103] on link "People" at bounding box center [81, 103] width 126 height 31
select select "100"
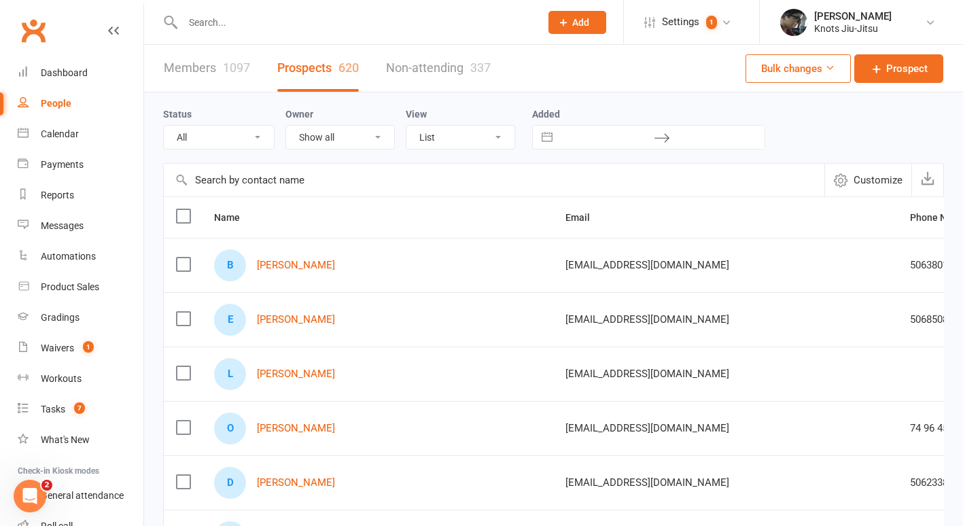
click at [198, 10] on div at bounding box center [347, 22] width 368 height 44
click at [200, 14] on input "text" at bounding box center [355, 22] width 352 height 19
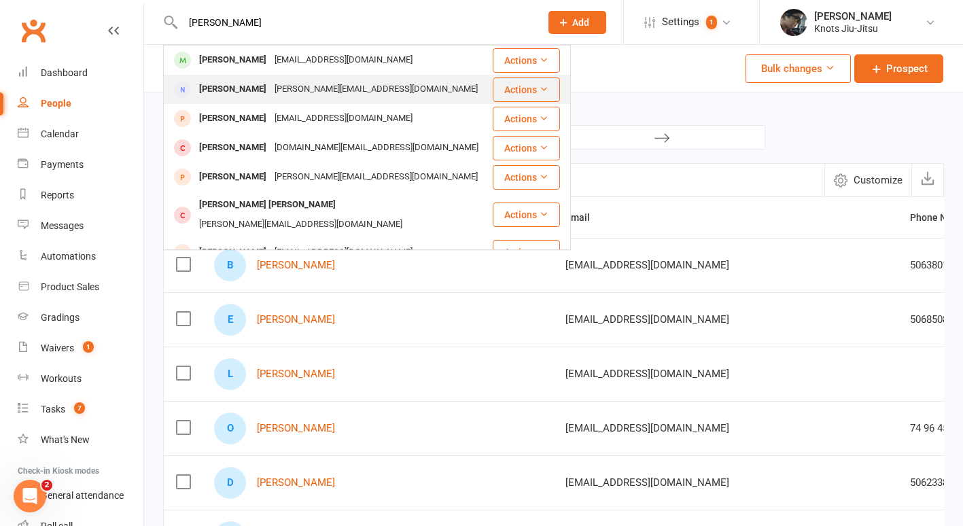
type input "[PERSON_NAME]"
click at [243, 86] on div "[PERSON_NAME]" at bounding box center [232, 90] width 75 height 20
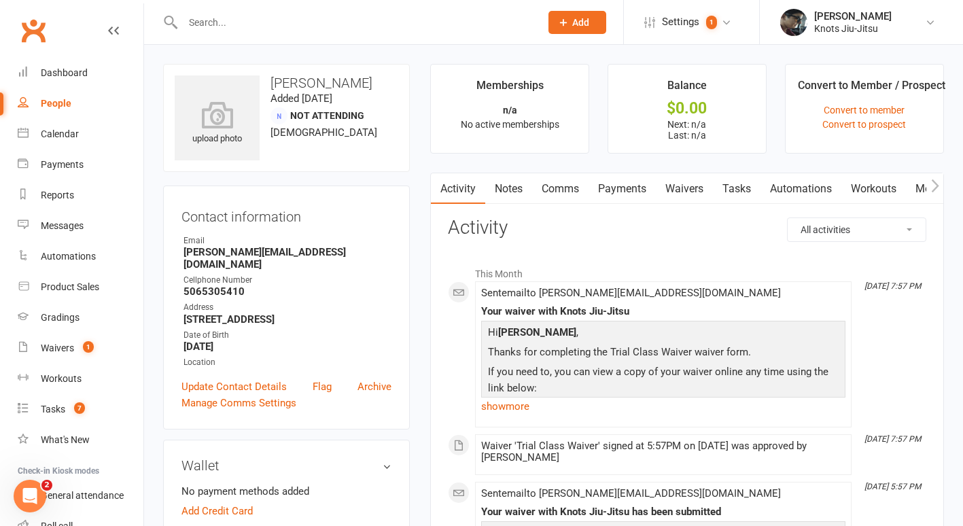
click at [676, 186] on link "Waivers" at bounding box center [684, 188] width 57 height 31
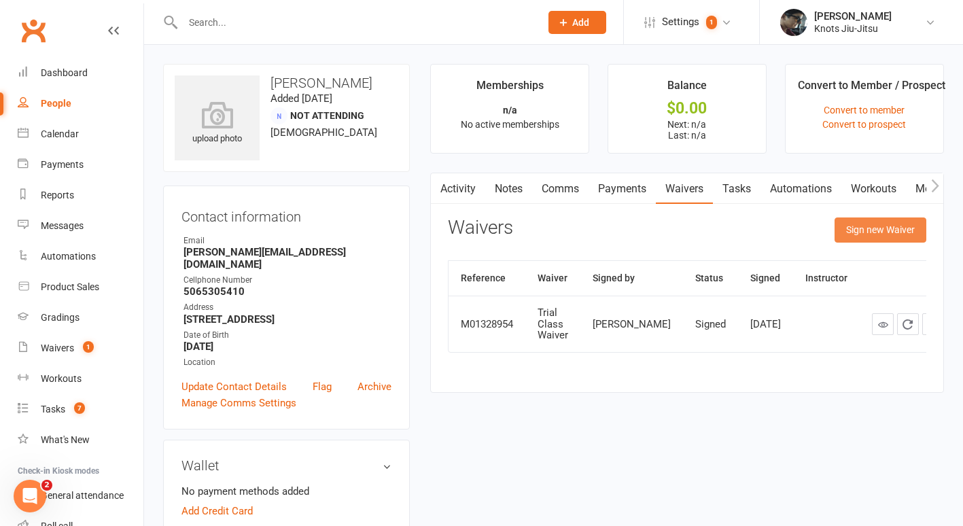
click at [855, 236] on button "Sign new Waiver" at bounding box center [881, 229] width 92 height 24
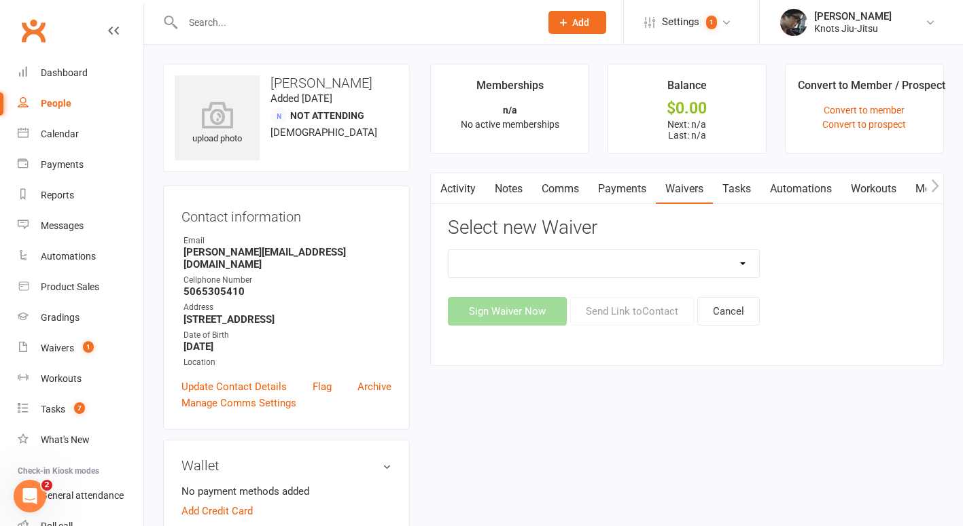
click at [628, 266] on select "Birthday Party Waiver Covid Vaccine Confirmation E.T.C. Partnership Member E.T.…" at bounding box center [604, 263] width 311 height 27
select select "6388"
click at [449, 250] on select "Birthday Party Waiver Covid Vaccine Confirmation E.T.C. Partnership Member E.T.…" at bounding box center [604, 263] width 311 height 27
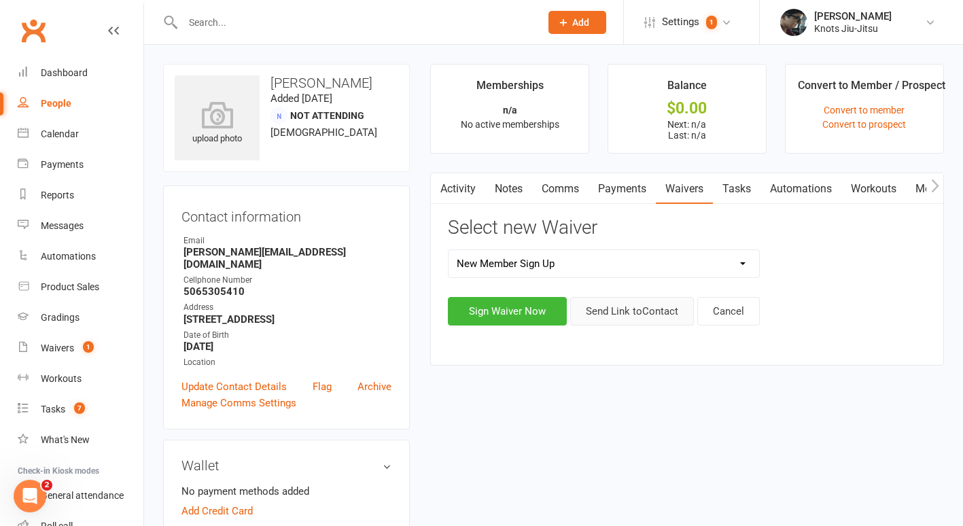
click at [617, 318] on button "Send Link to Contact" at bounding box center [632, 311] width 124 height 29
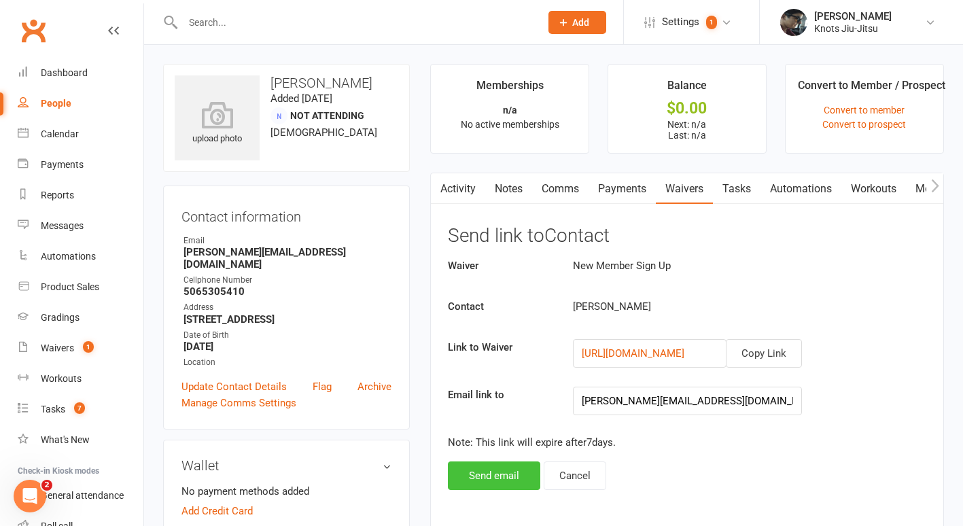
click at [499, 474] on button "Send email" at bounding box center [494, 475] width 92 height 29
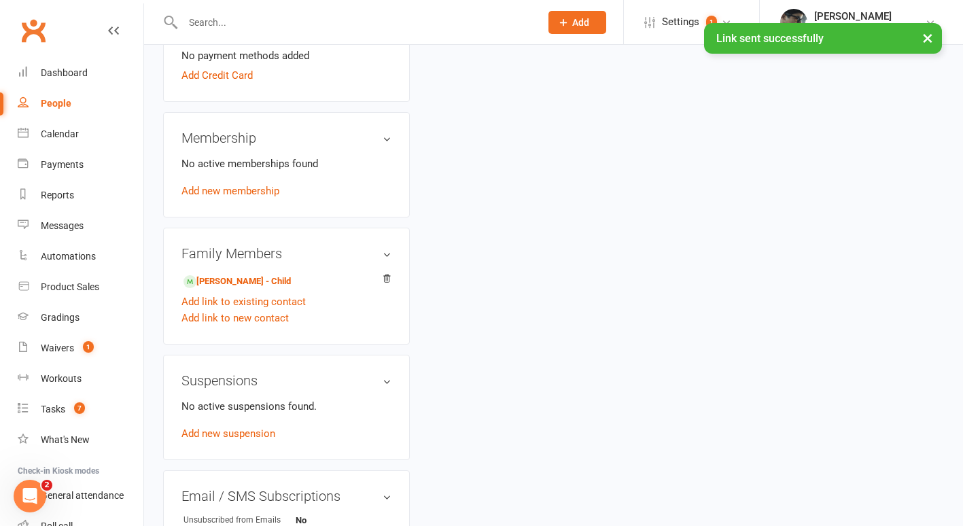
scroll to position [437, 0]
click at [271, 282] on link "[PERSON_NAME] - Child" at bounding box center [236, 280] width 107 height 14
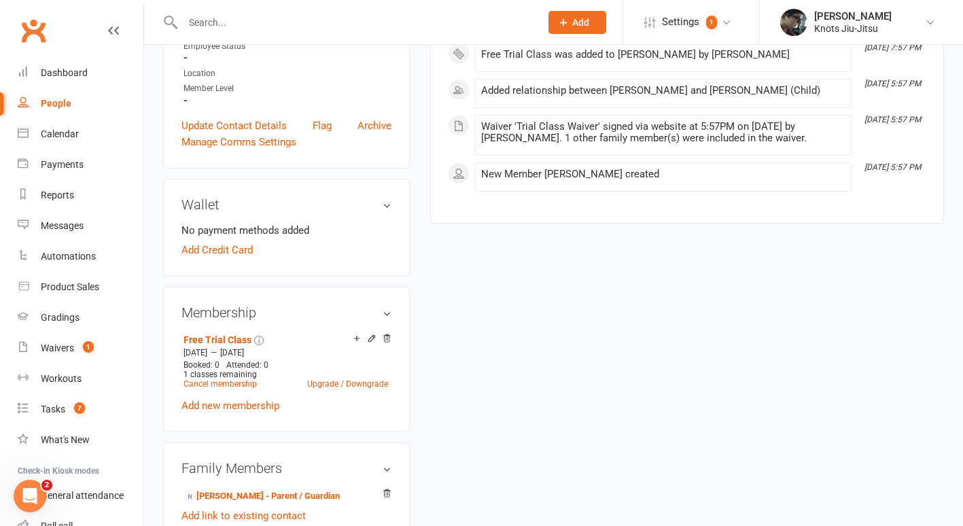
scroll to position [343, 0]
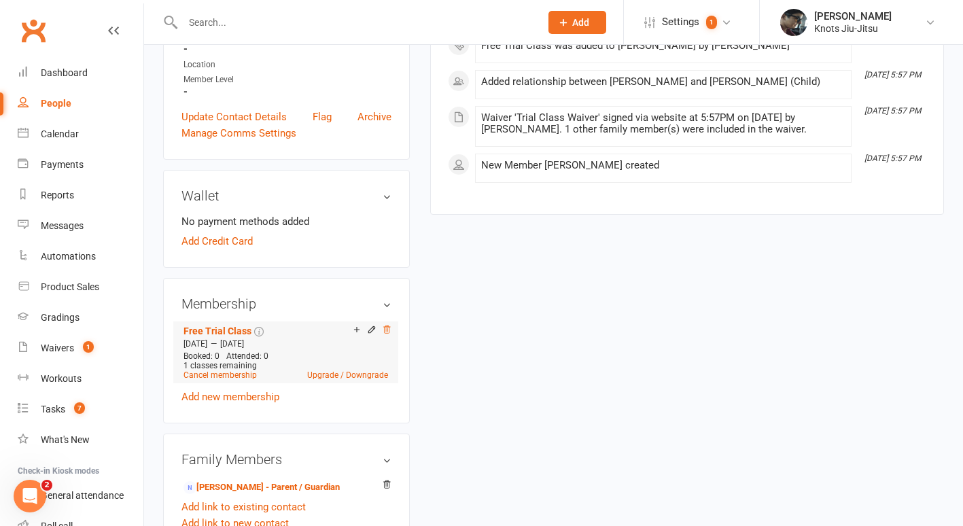
click at [384, 333] on icon at bounding box center [386, 329] width 7 height 7
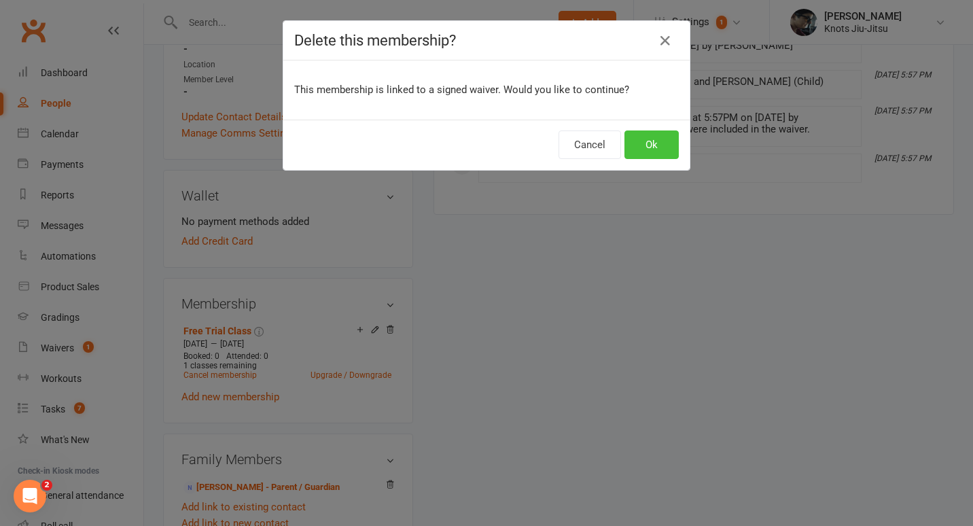
click at [633, 143] on button "Ok" at bounding box center [652, 144] width 54 height 29
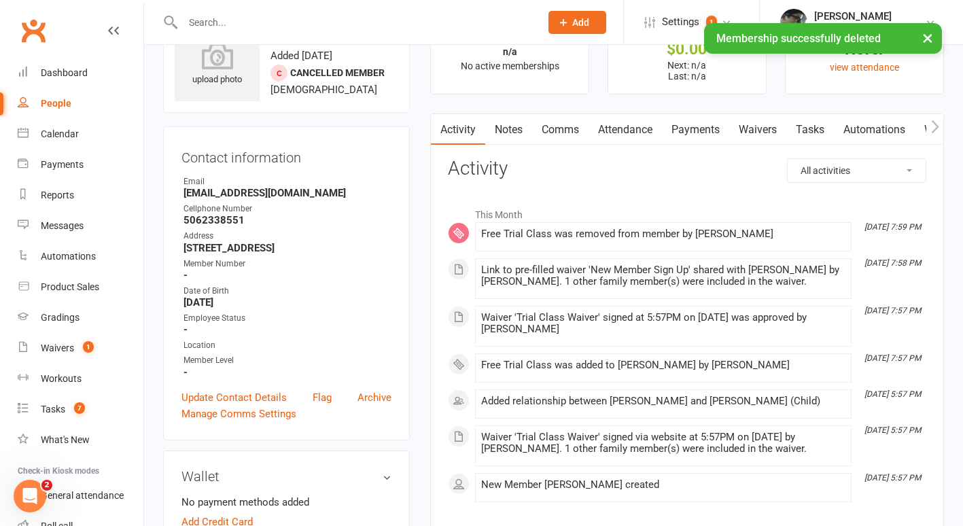
scroll to position [0, 0]
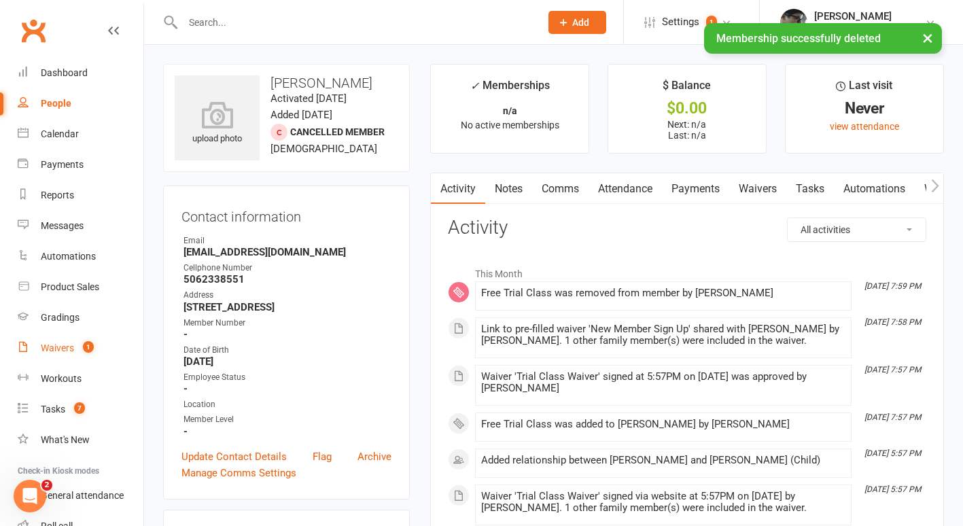
click at [35, 353] on link "Waivers 1" at bounding box center [81, 348] width 126 height 31
select select "100"
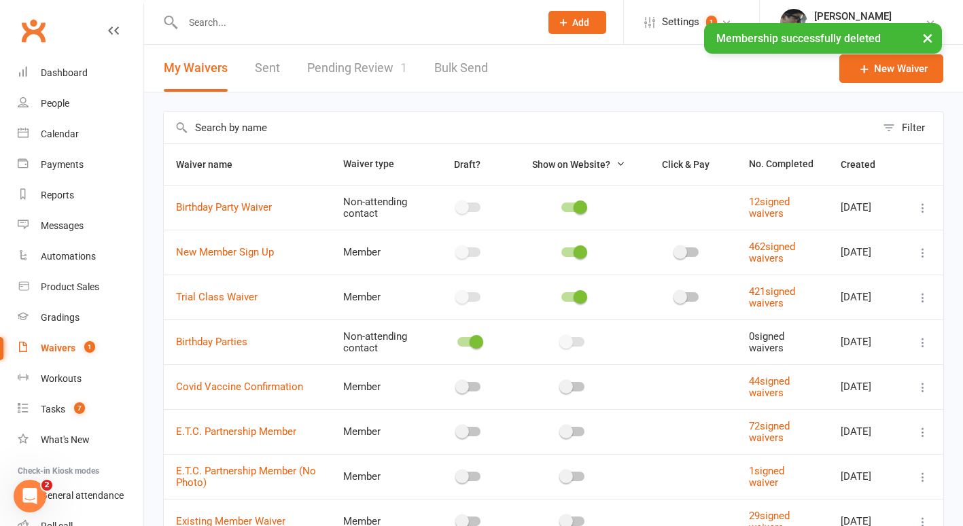
click at [331, 59] on link "Pending Review 1" at bounding box center [357, 68] width 100 height 47
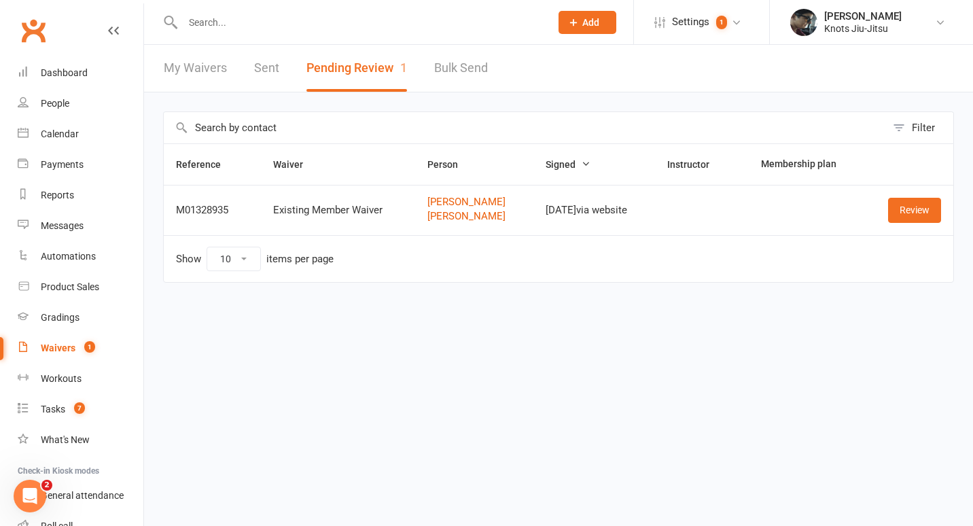
click at [69, 342] on link "Waivers 1" at bounding box center [81, 348] width 126 height 31
select select "100"
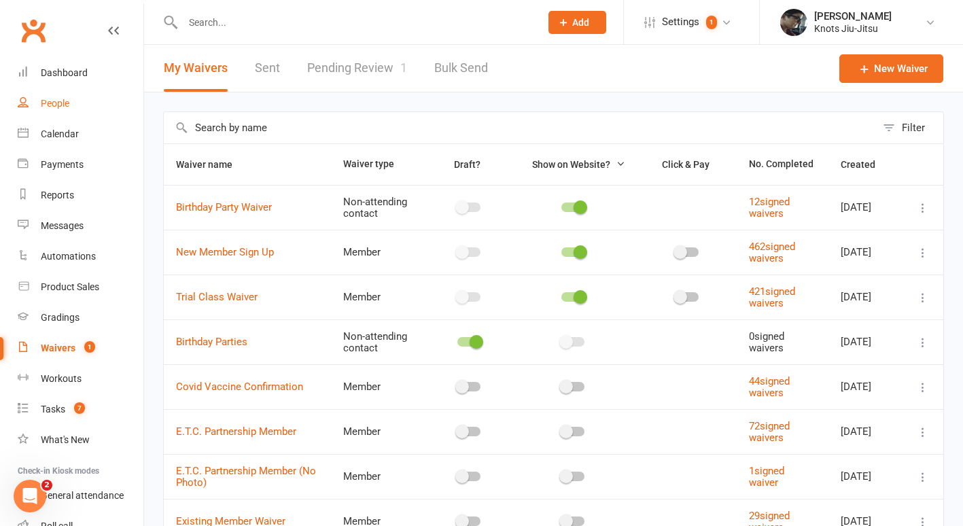
click at [62, 110] on link "People" at bounding box center [81, 103] width 126 height 31
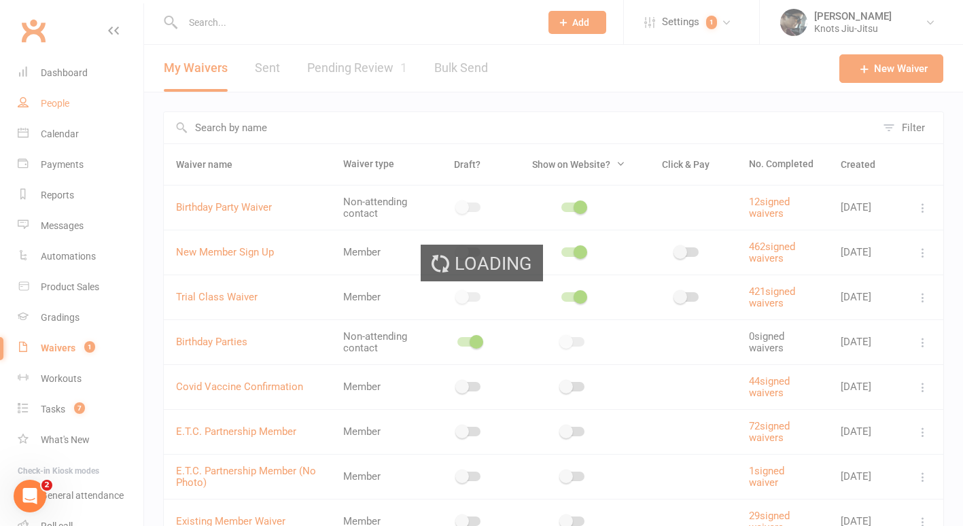
select select "100"
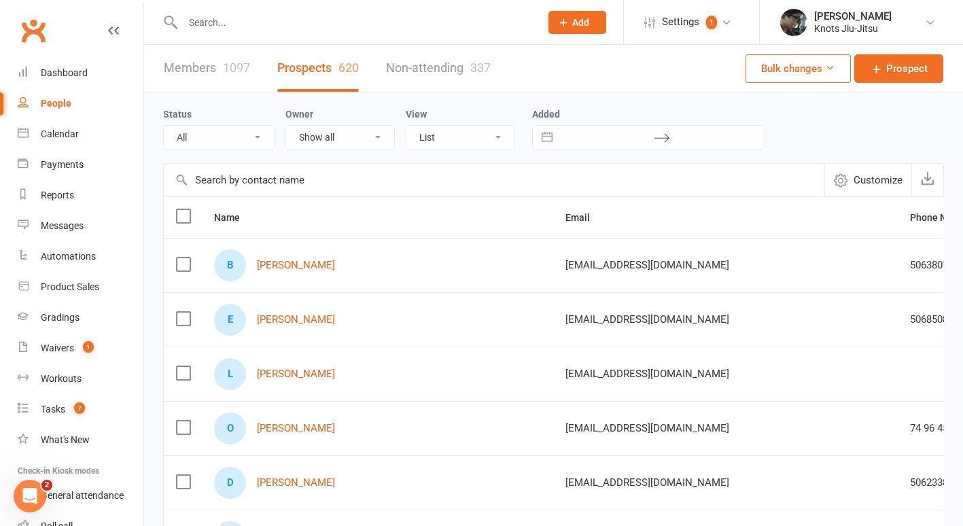
click at [228, 35] on div at bounding box center [347, 22] width 368 height 44
click at [224, 33] on div at bounding box center [347, 22] width 368 height 44
click at [219, 31] on input "text" at bounding box center [355, 22] width 352 height 19
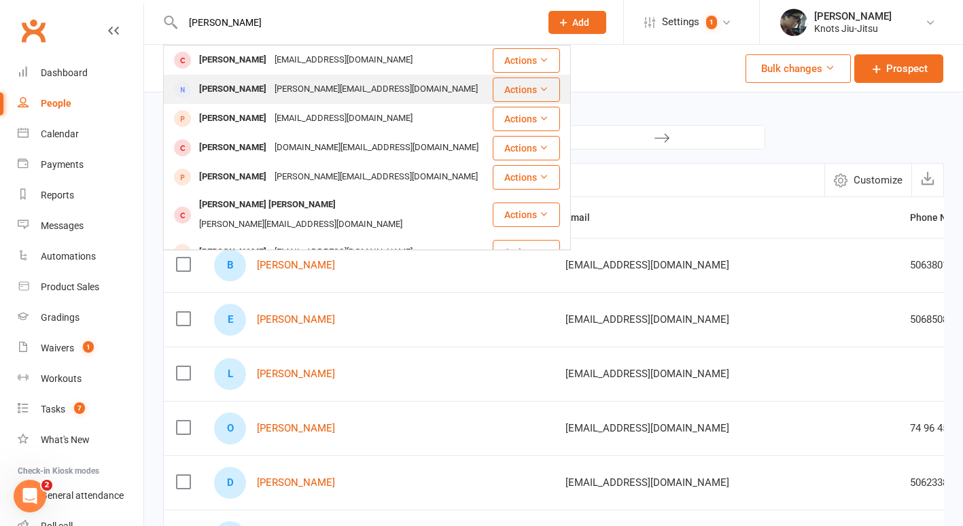
type input "[PERSON_NAME]"
click at [259, 97] on div "[PERSON_NAME]" at bounding box center [232, 90] width 75 height 20
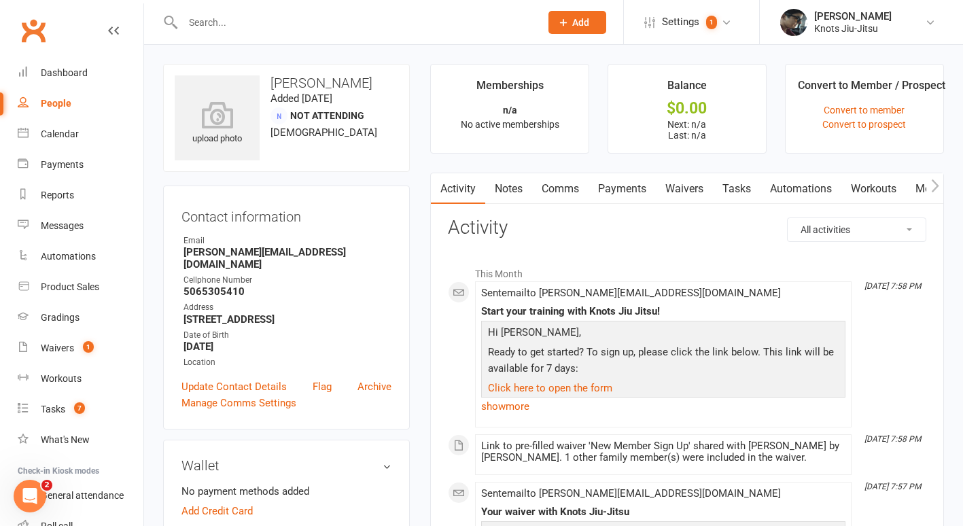
click at [580, 190] on link "Comms" at bounding box center [560, 188] width 56 height 31
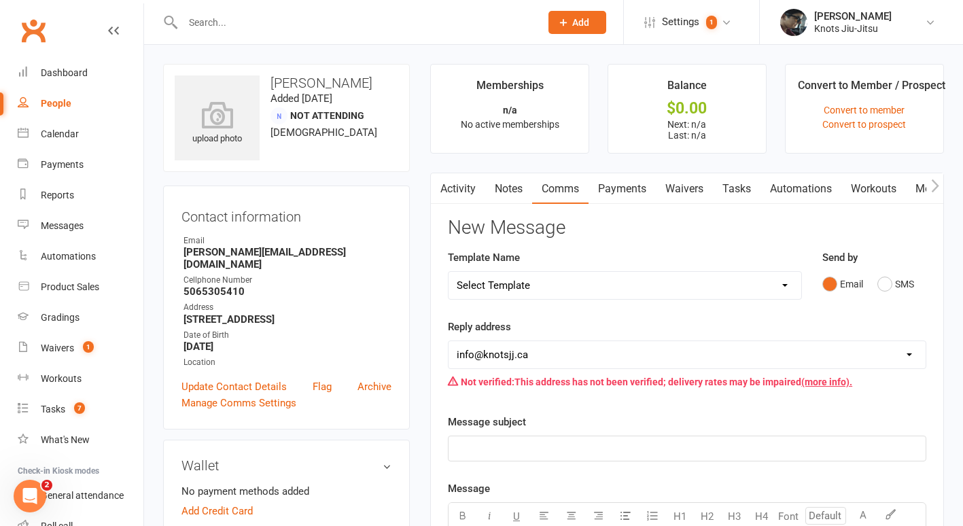
click at [594, 287] on select "Select Template [Email] Cancellation [Email] Failure of Payment [Email] Overdue…" at bounding box center [625, 285] width 353 height 27
select select "31"
click at [449, 272] on select "Select Template [Email] Cancellation [Email] Failure of Payment [Email] Overdue…" at bounding box center [625, 285] width 353 height 27
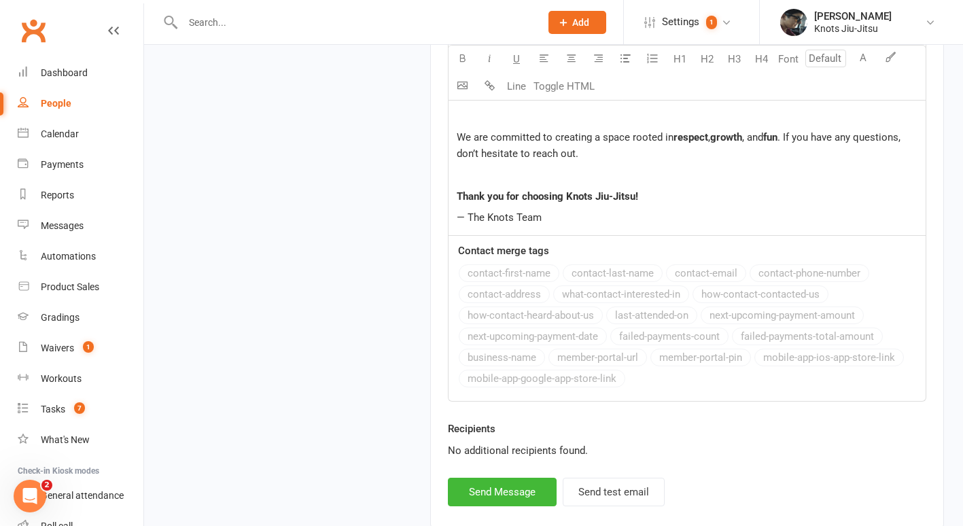
scroll to position [2209, 0]
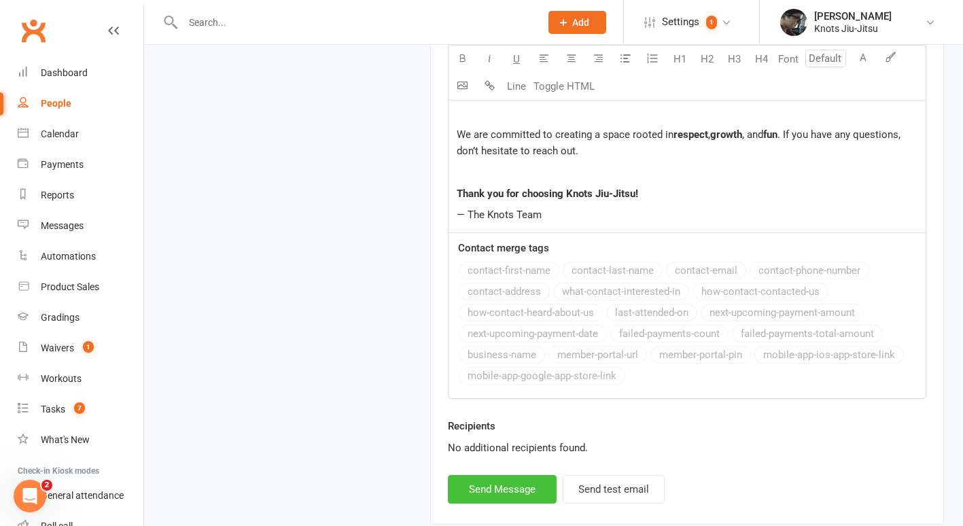
click at [518, 497] on button "Send Message" at bounding box center [502, 489] width 109 height 29
select select
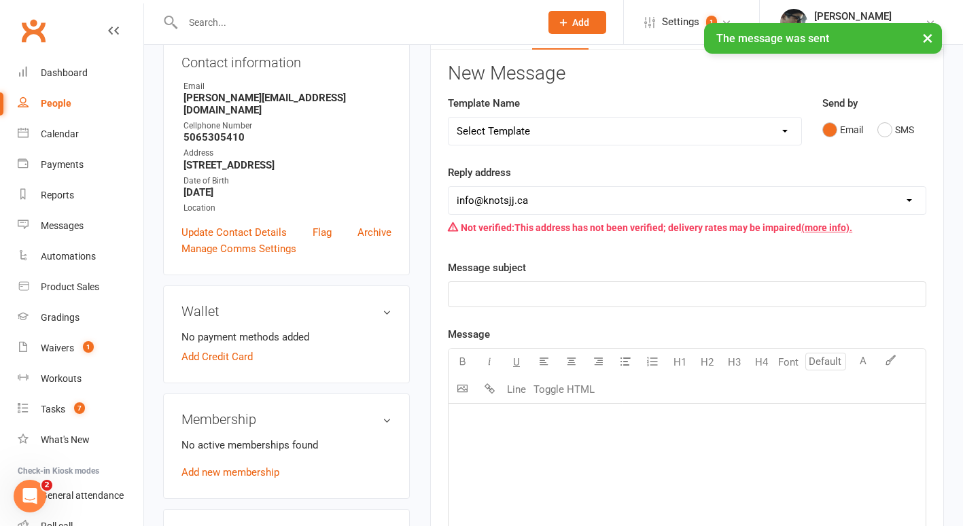
scroll to position [0, 0]
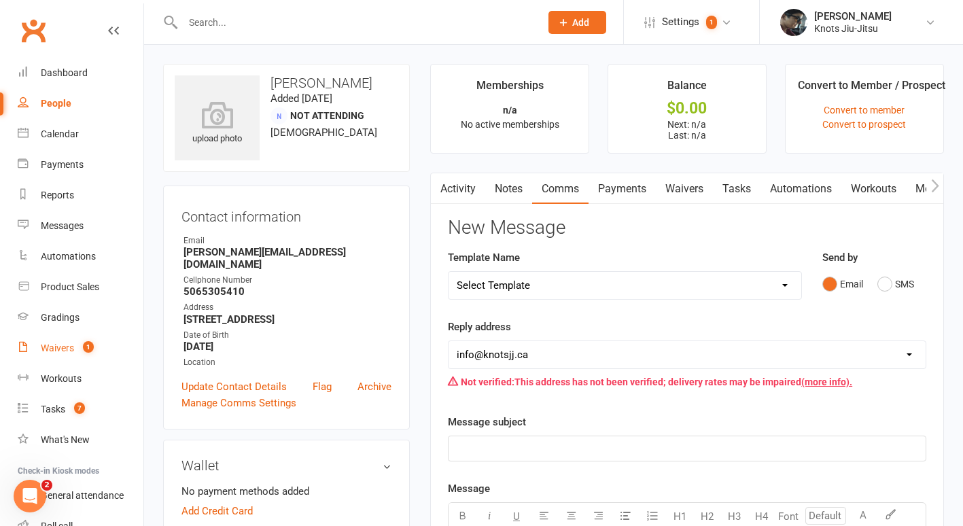
click at [66, 342] on link "Waivers 1" at bounding box center [81, 348] width 126 height 31
select select "100"
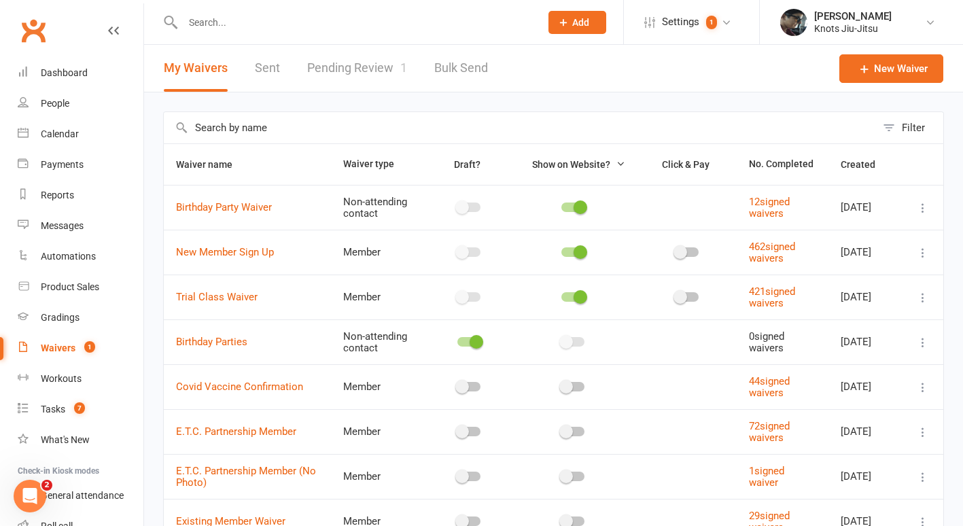
click at [334, 73] on link "Pending Review 1" at bounding box center [357, 68] width 100 height 47
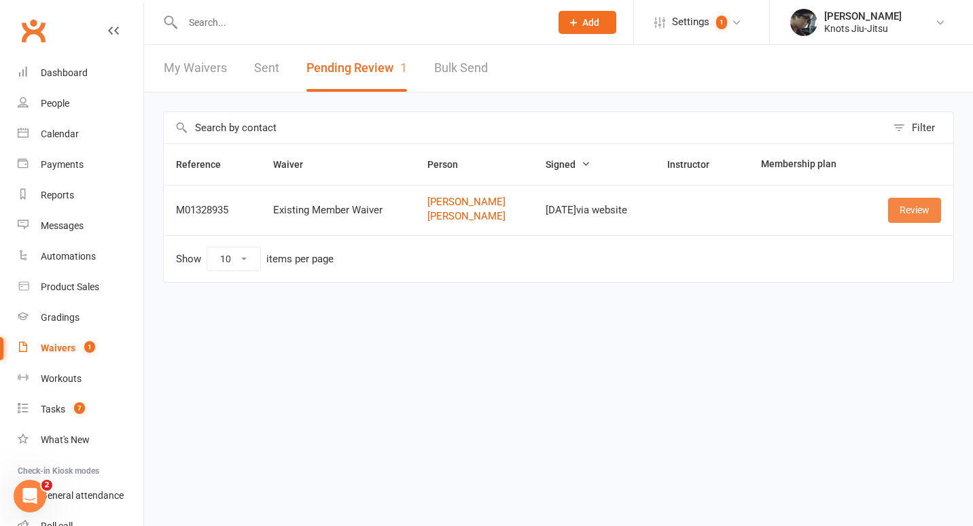
click at [900, 215] on link "Review" at bounding box center [914, 210] width 53 height 24
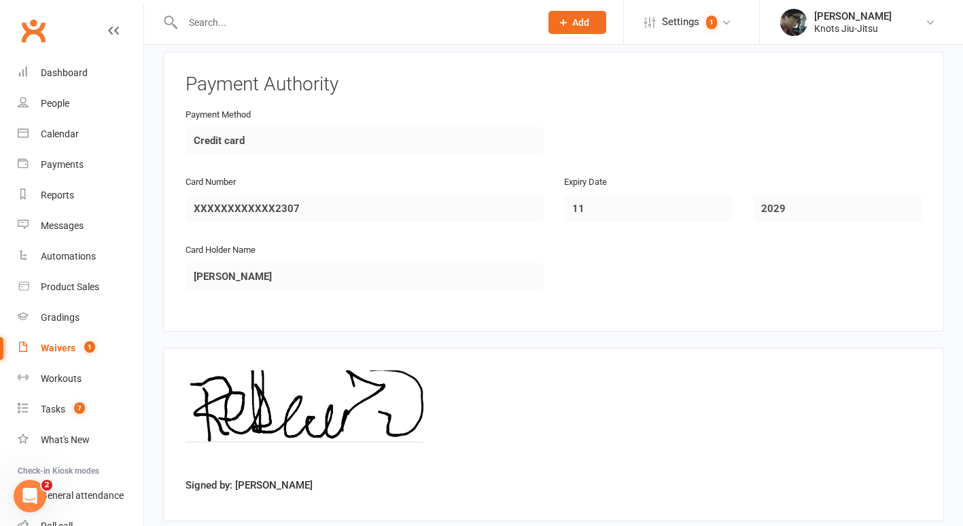
scroll to position [1510, 0]
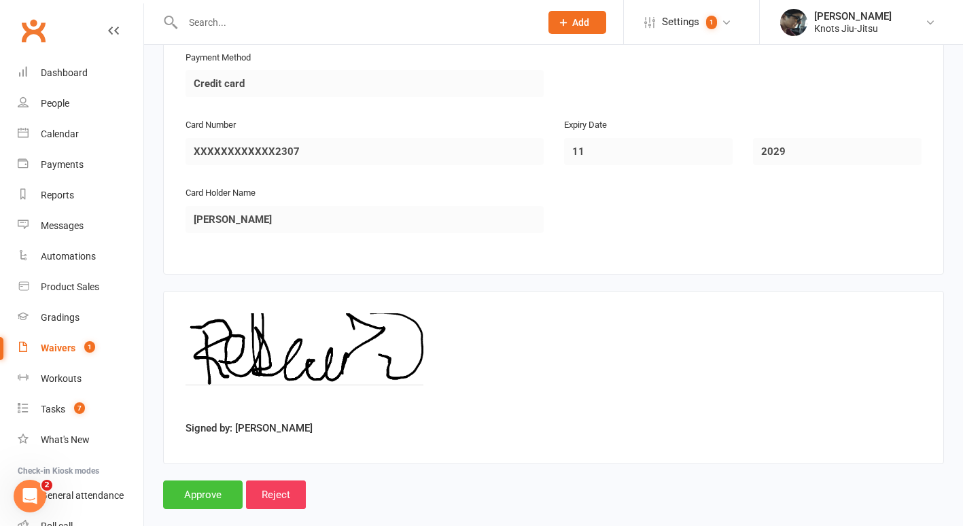
click at [212, 481] on input "Approve" at bounding box center [203, 494] width 80 height 29
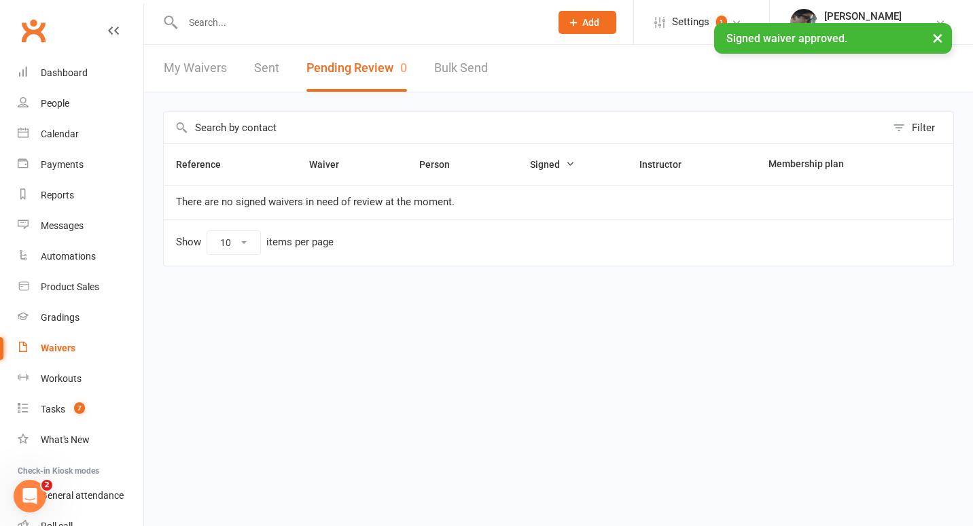
click at [251, 23] on div "× Signed waiver approved." at bounding box center [478, 23] width 956 height 0
click at [224, 23] on div "× Signed waiver approved." at bounding box center [478, 23] width 956 height 0
click at [215, 23] on div "× Signed waiver approved." at bounding box center [478, 23] width 956 height 0
click at [207, 20] on input "text" at bounding box center [360, 22] width 362 height 19
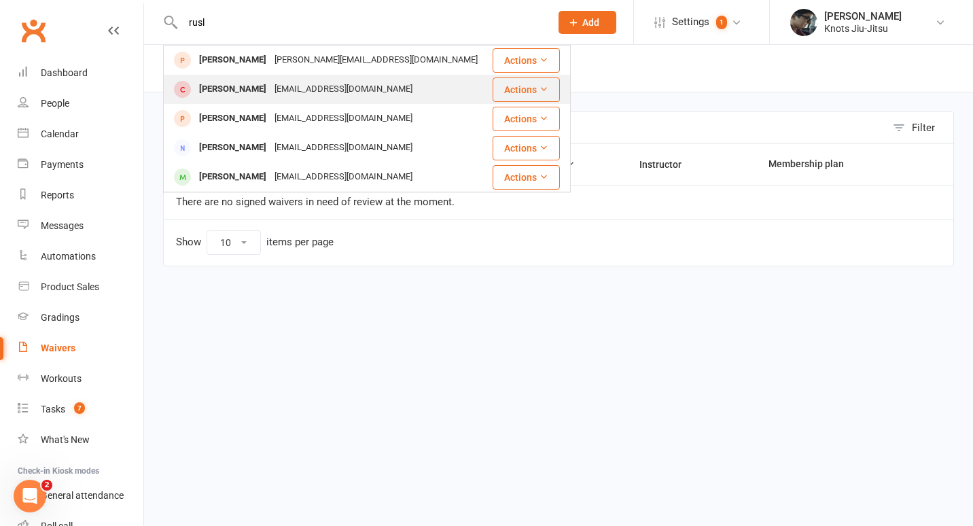
type input "rusl"
click at [243, 88] on div "[PERSON_NAME]" at bounding box center [232, 90] width 75 height 20
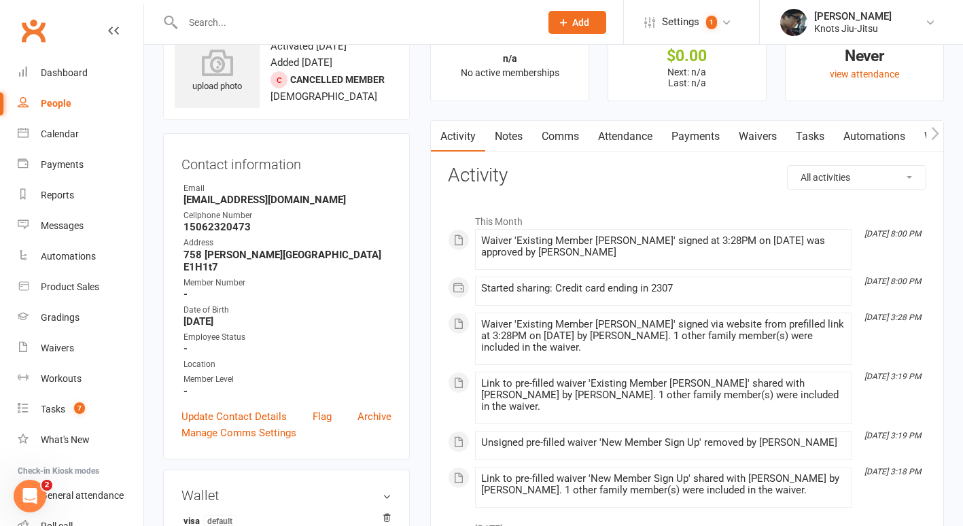
scroll to position [52, 0]
click at [57, 99] on div "People" at bounding box center [56, 103] width 31 height 11
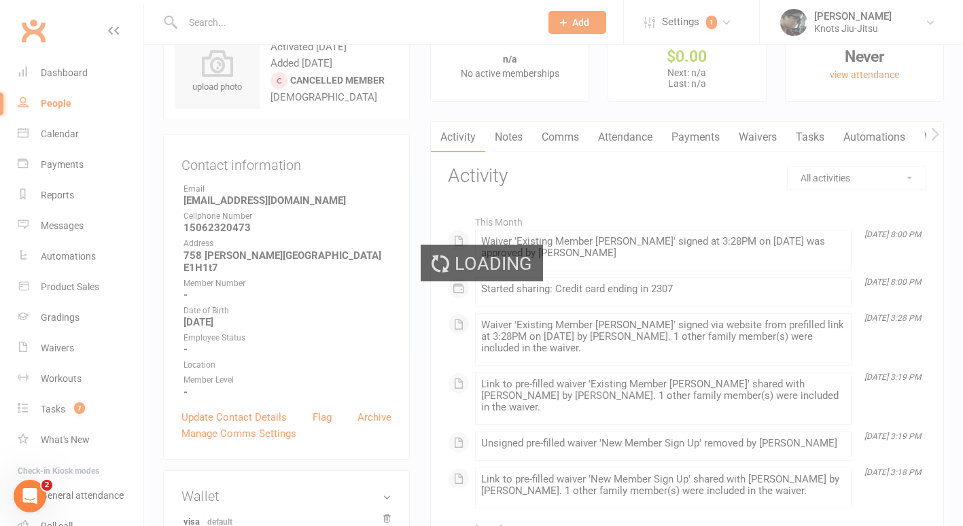
select select "100"
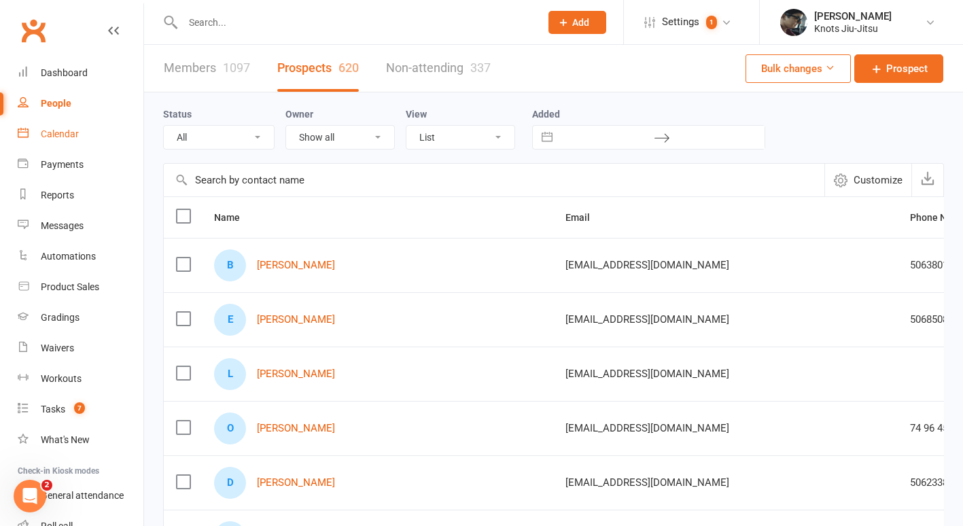
click at [63, 140] on link "Calendar" at bounding box center [81, 134] width 126 height 31
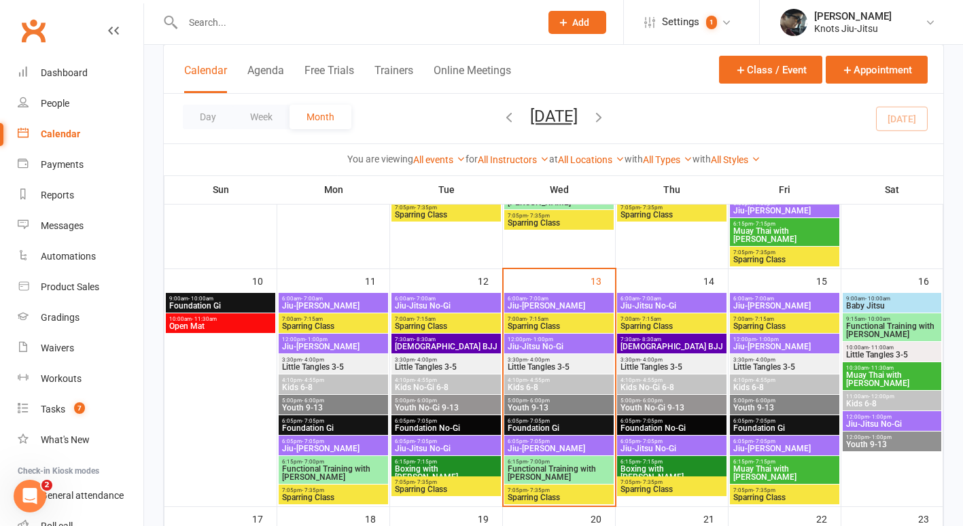
scroll to position [561, 0]
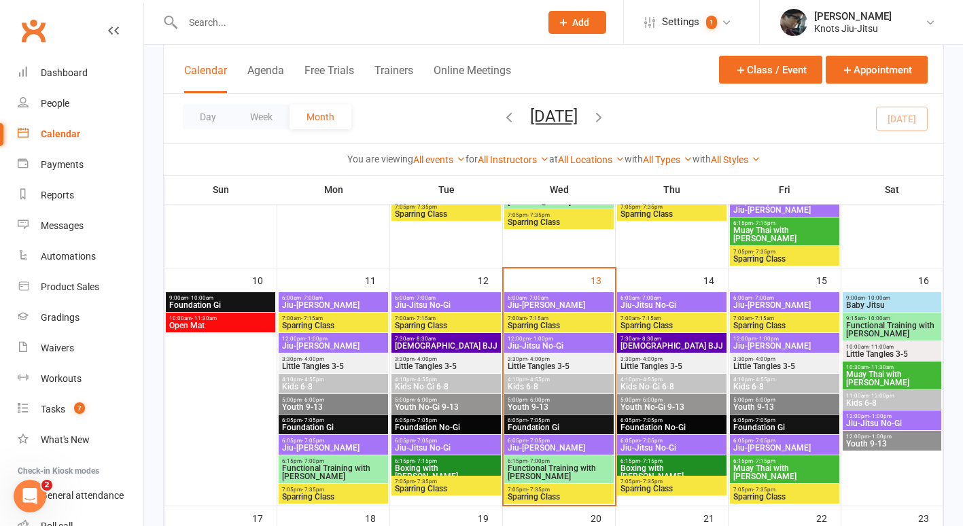
click at [529, 365] on span "Little Tangles 3-5" at bounding box center [559, 366] width 104 height 8
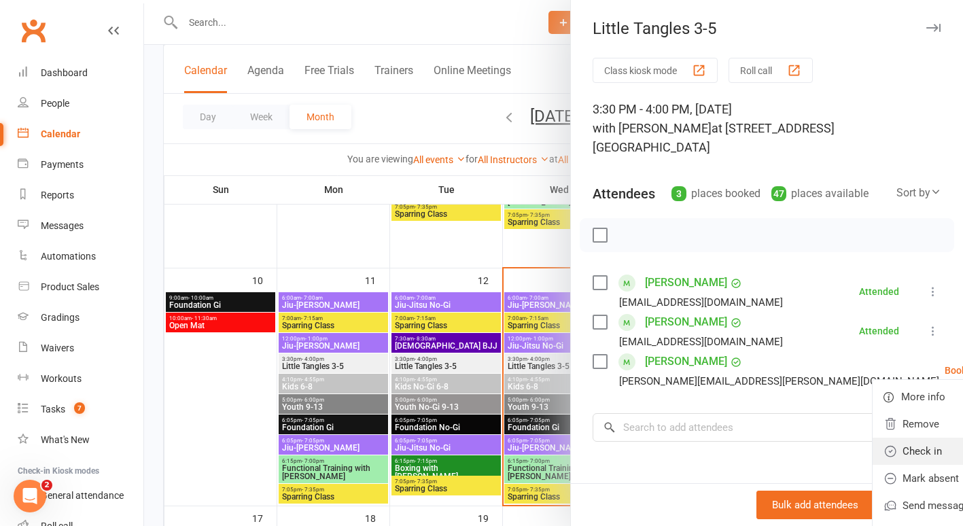
click at [873, 438] on link "Check in" at bounding box center [946, 451] width 146 height 27
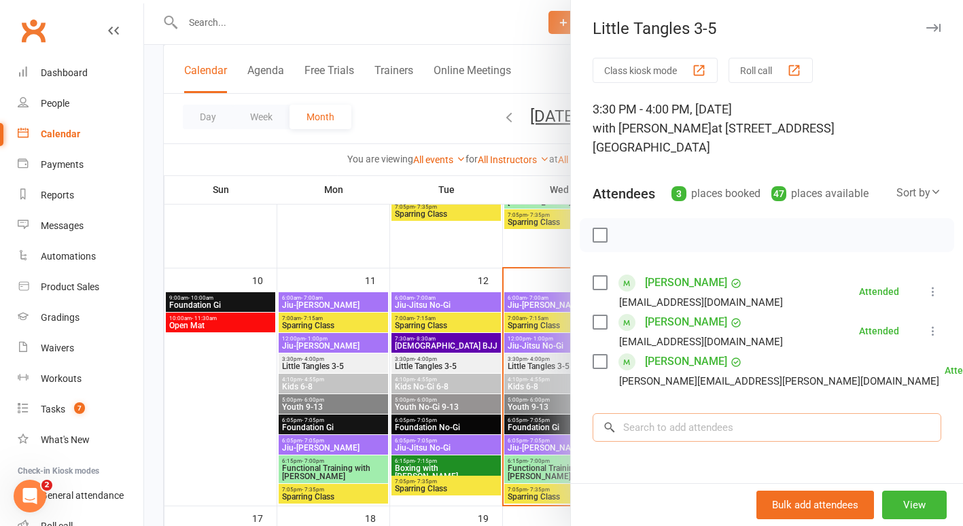
click at [744, 413] on input "search" at bounding box center [767, 427] width 349 height 29
click at [926, 31] on icon "button" at bounding box center [933, 28] width 14 height 8
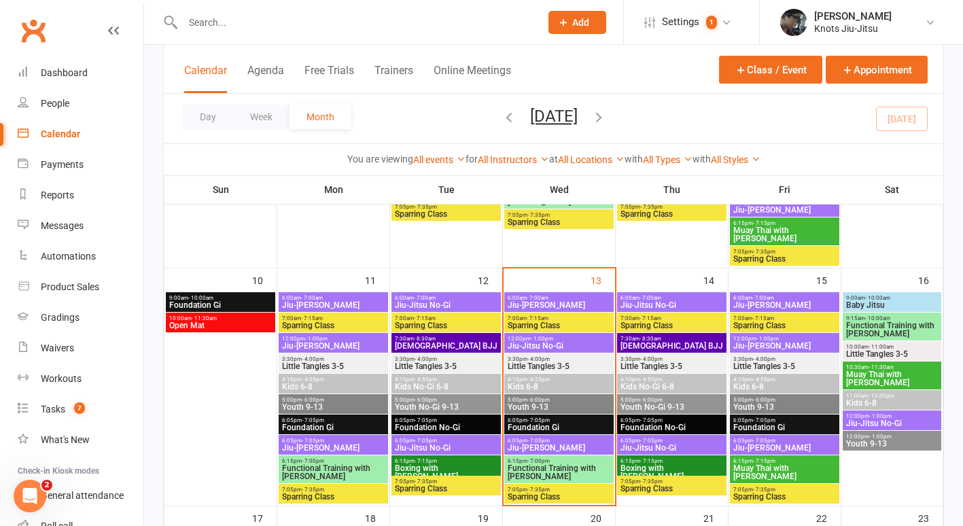
click at [383, 26] on input "text" at bounding box center [355, 22] width 352 height 19
click at [58, 105] on div "People" at bounding box center [55, 103] width 29 height 11
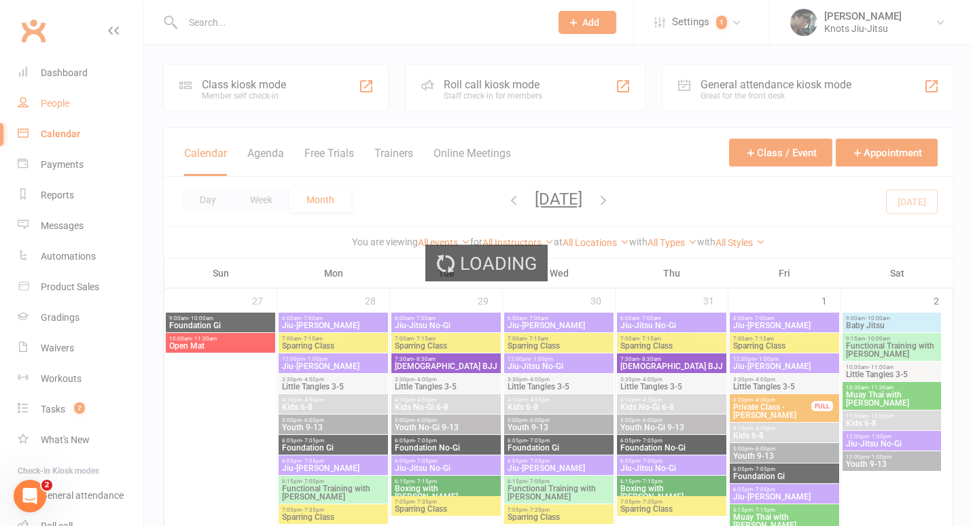
select select "100"
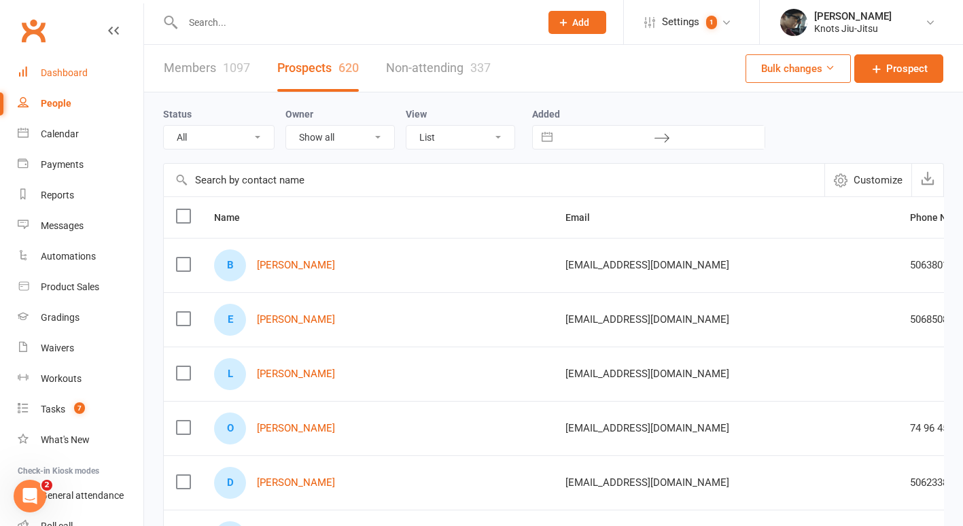
click at [68, 80] on link "Dashboard" at bounding box center [81, 73] width 126 height 31
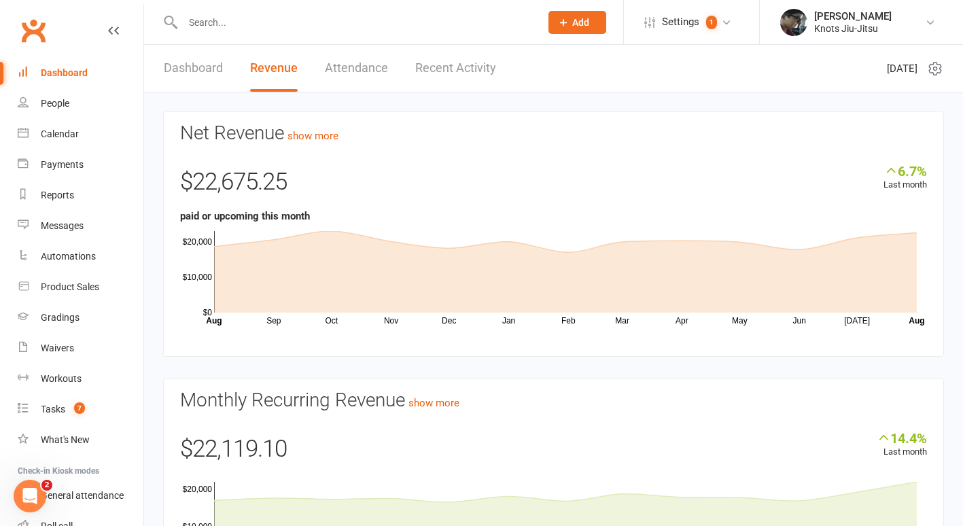
scroll to position [122, 0]
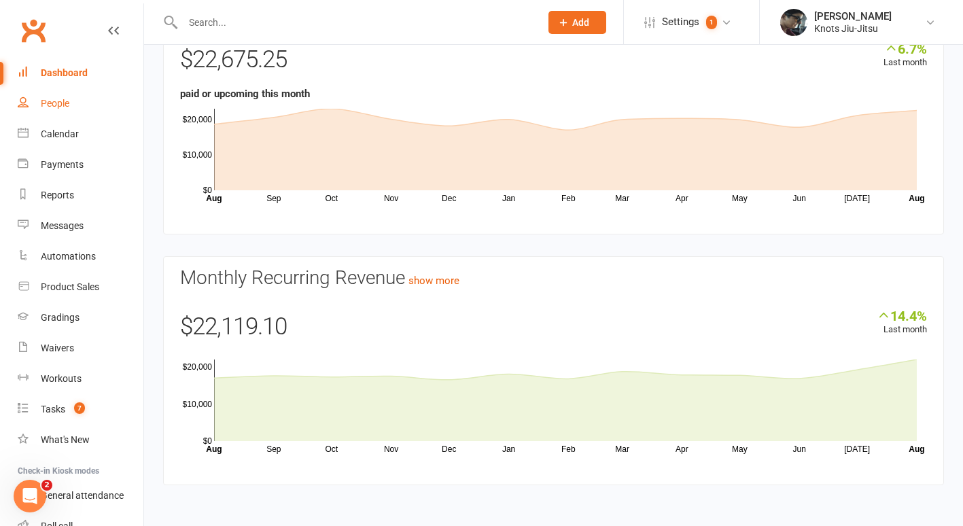
click at [41, 99] on div "People" at bounding box center [55, 103] width 29 height 11
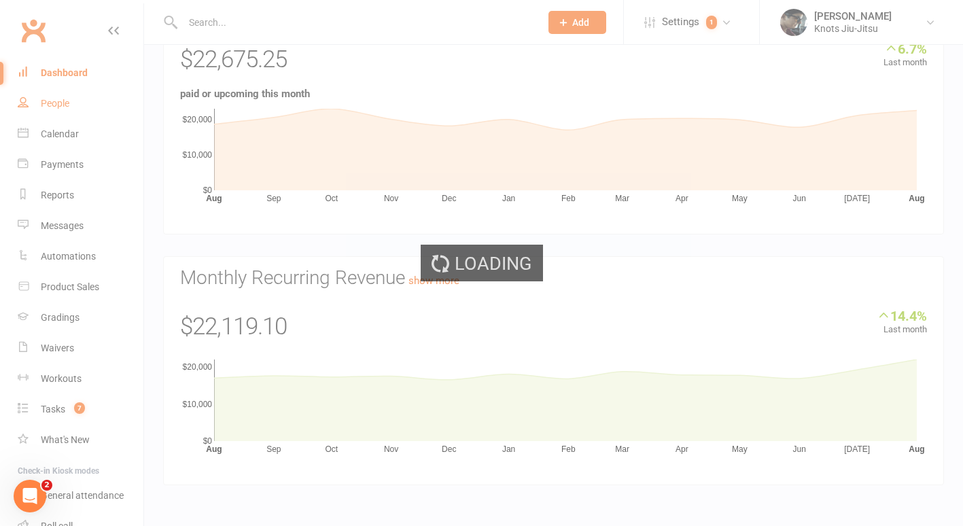
select select "100"
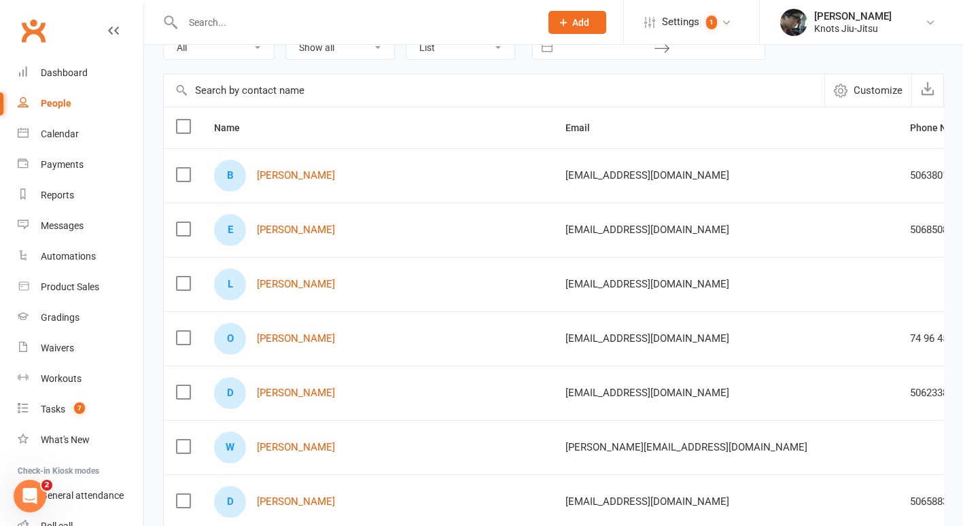
scroll to position [90, 0]
click at [334, 175] on link "[PERSON_NAME]" at bounding box center [296, 175] width 78 height 12
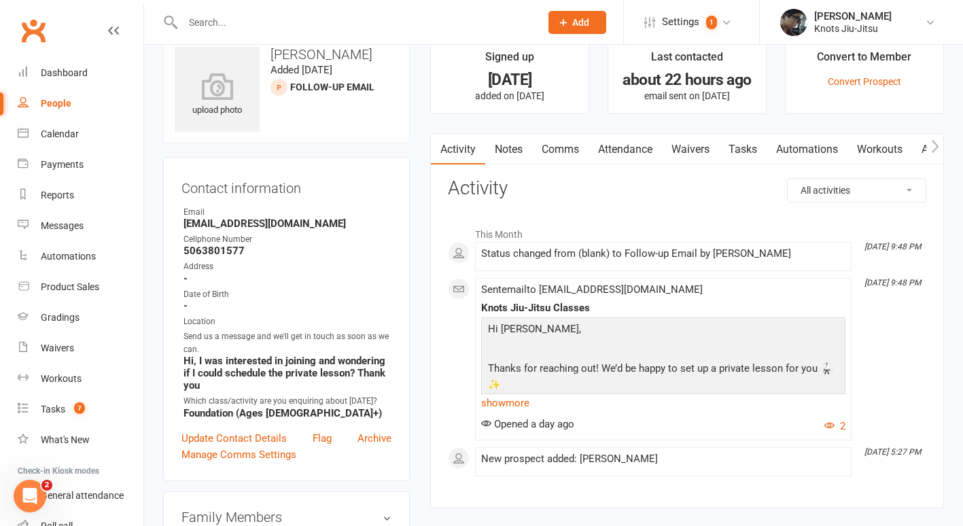
scroll to position [30, 0]
click at [298, 37] on div at bounding box center [347, 22] width 368 height 44
click at [258, 19] on input "text" at bounding box center [355, 22] width 352 height 19
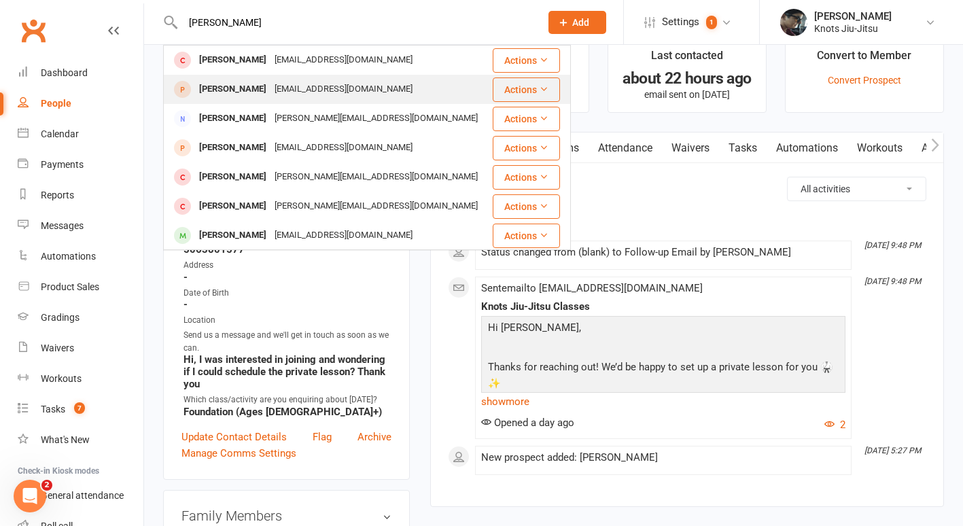
type input "[PERSON_NAME]"
click at [326, 94] on div "[EMAIL_ADDRESS][DOMAIN_NAME]" at bounding box center [343, 90] width 146 height 20
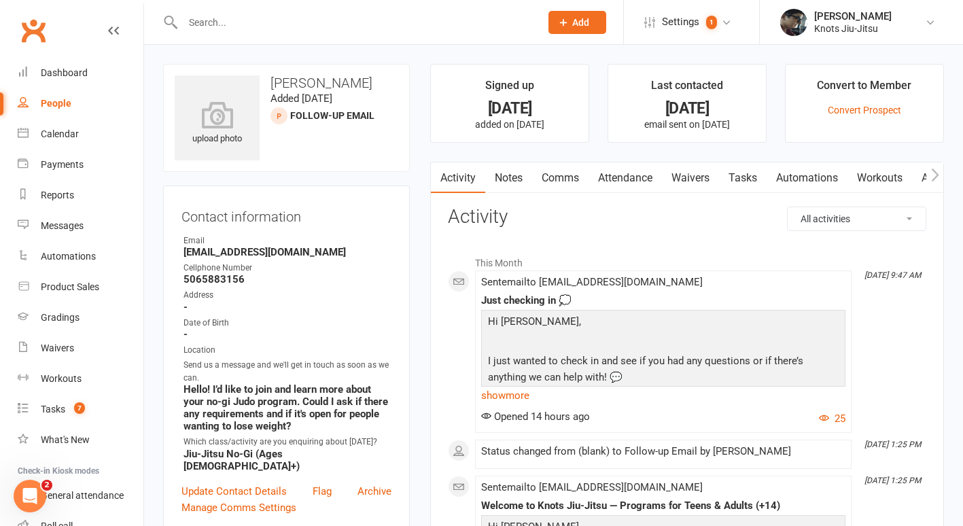
click at [54, 105] on div "People" at bounding box center [56, 103] width 31 height 11
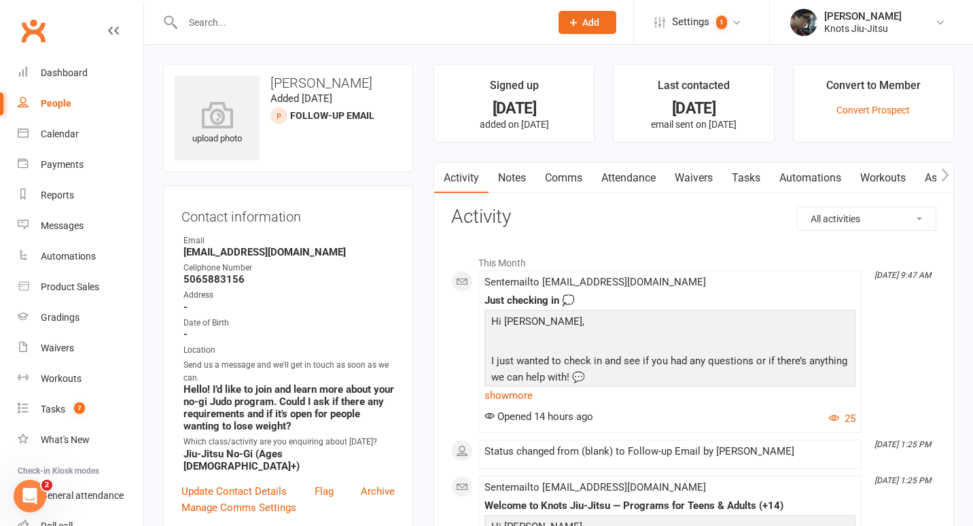
select select "100"
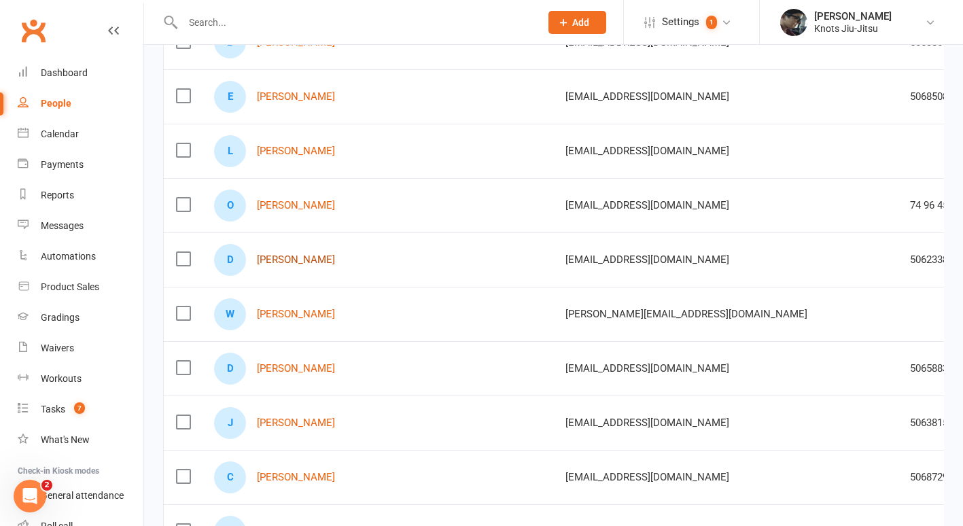
scroll to position [224, 0]
click at [302, 366] on link "[PERSON_NAME]" at bounding box center [296, 368] width 78 height 12
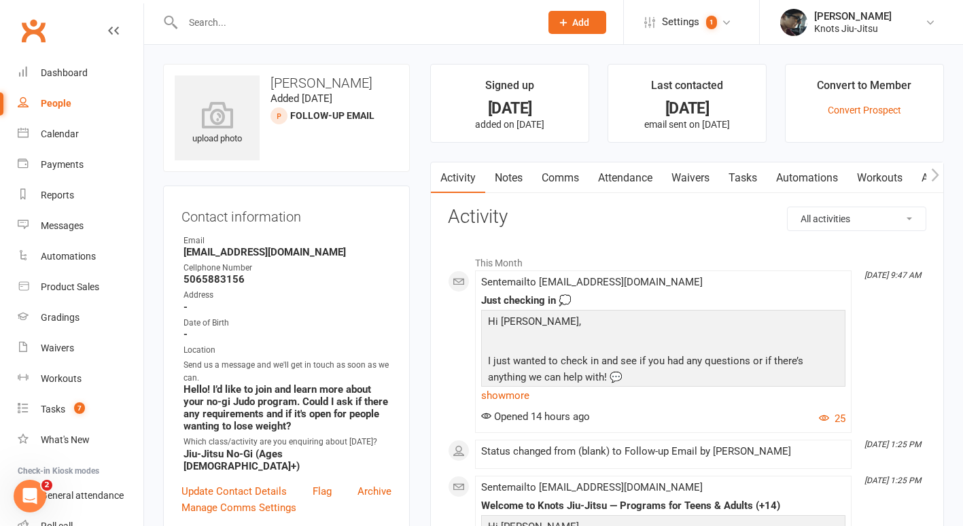
click at [693, 178] on link "Waivers" at bounding box center [690, 177] width 57 height 31
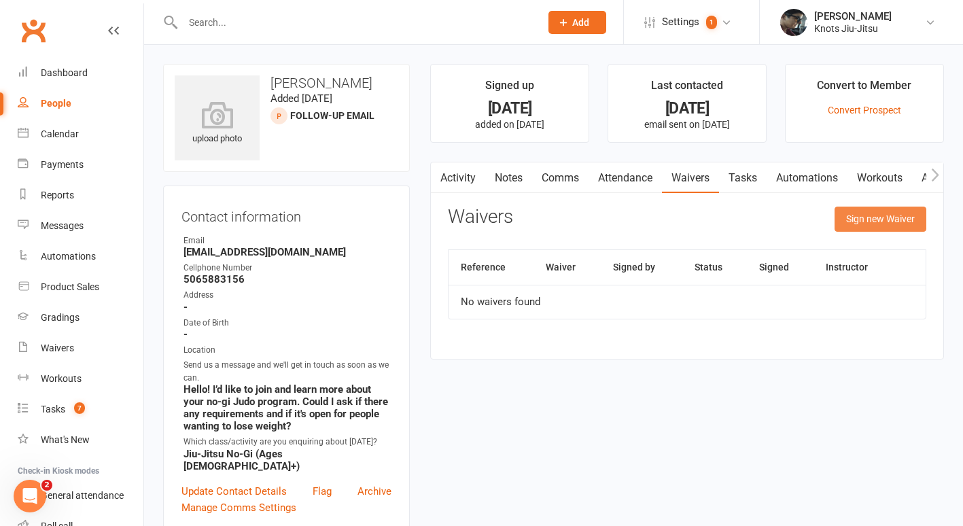
click at [864, 226] on button "Sign new Waiver" at bounding box center [881, 219] width 92 height 24
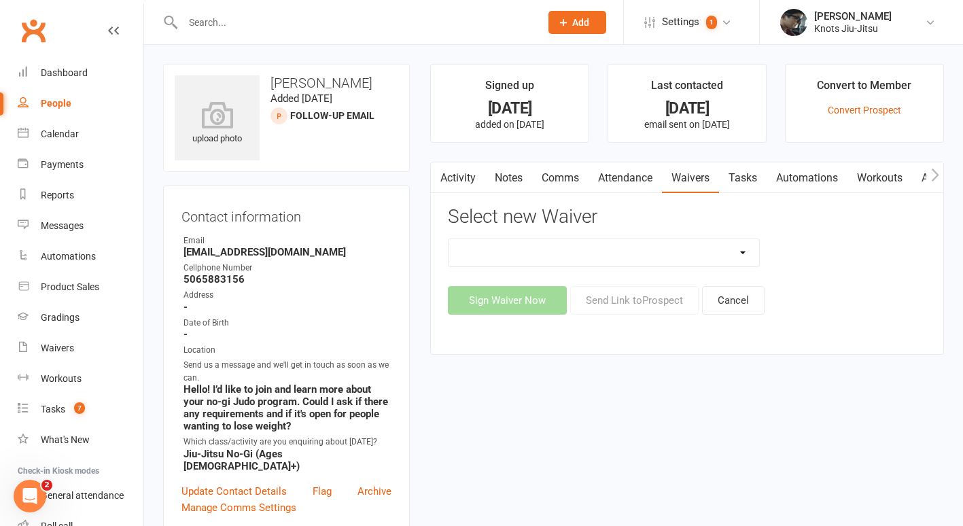
click at [659, 259] on select "Covid Vaccine Confirmation E.T.C. Partnership Member E.T.C. Partnership Member …" at bounding box center [604, 252] width 311 height 27
select select "8539"
click at [449, 239] on select "Covid Vaccine Confirmation E.T.C. Partnership Member E.T.C. Partnership Member …" at bounding box center [604, 252] width 311 height 27
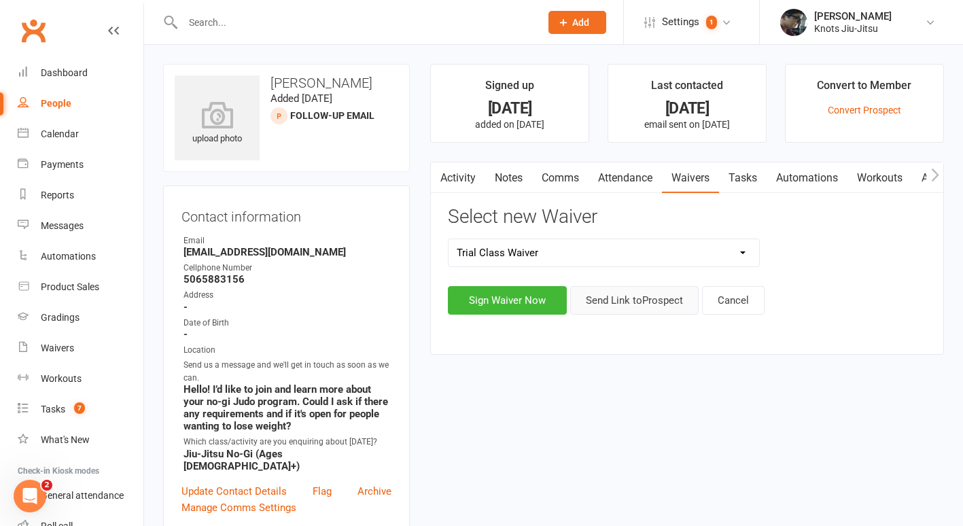
click at [633, 301] on button "Send Link to [GEOGRAPHIC_DATA]" at bounding box center [634, 300] width 128 height 29
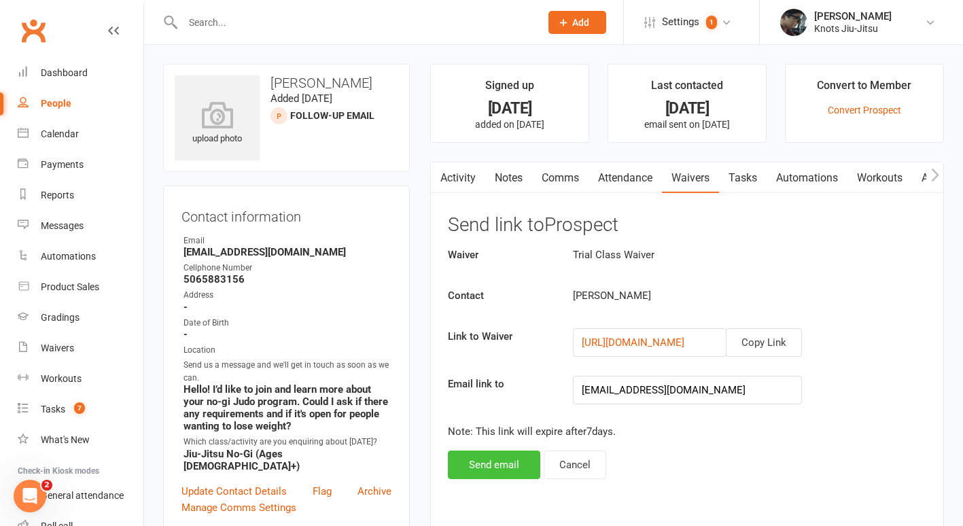
click at [495, 467] on button "Send email" at bounding box center [494, 465] width 92 height 29
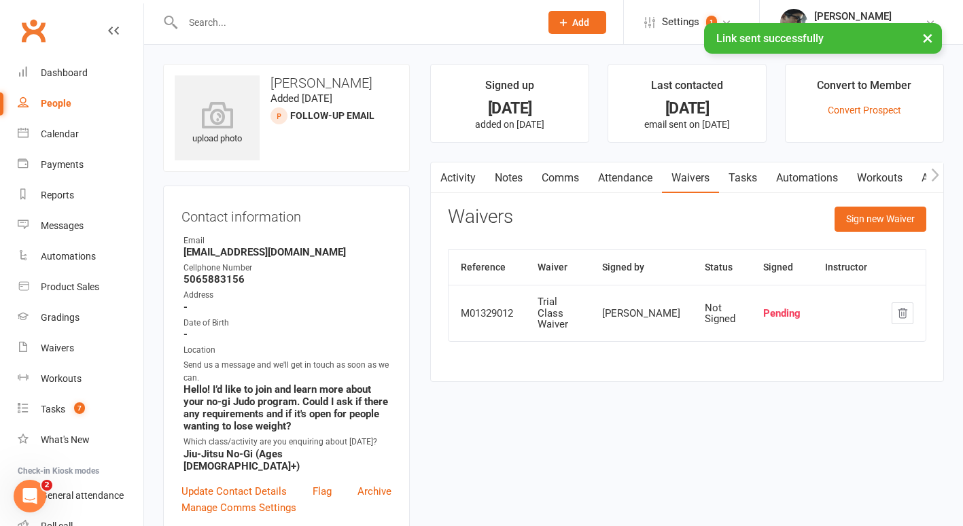
click at [616, 173] on link "Attendance" at bounding box center [625, 177] width 73 height 31
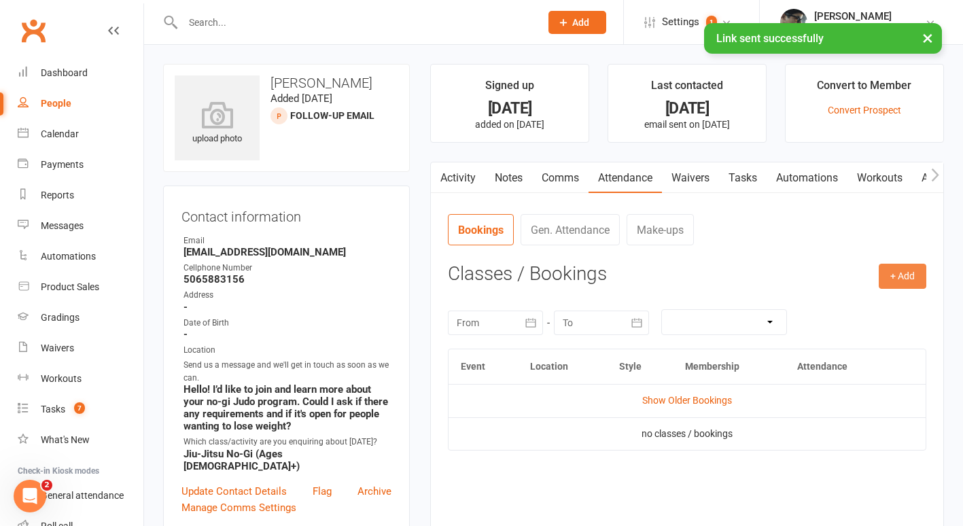
click at [909, 270] on button "+ Add" at bounding box center [903, 276] width 48 height 24
click at [823, 292] on ul "Book Event Add Appointment Book a Friend" at bounding box center [858, 335] width 136 height 90
click at [896, 268] on button "+ Add" at bounding box center [903, 276] width 48 height 24
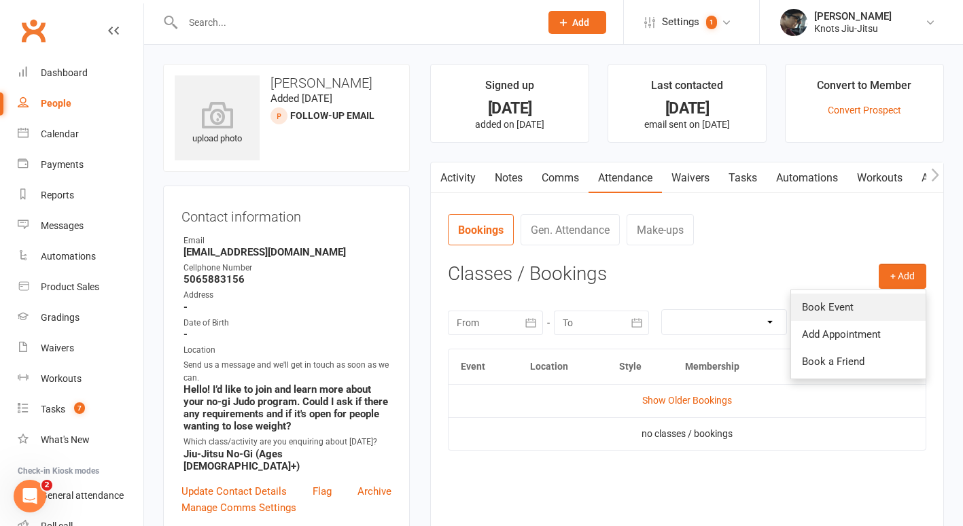
click at [813, 311] on link "Book Event" at bounding box center [858, 307] width 135 height 27
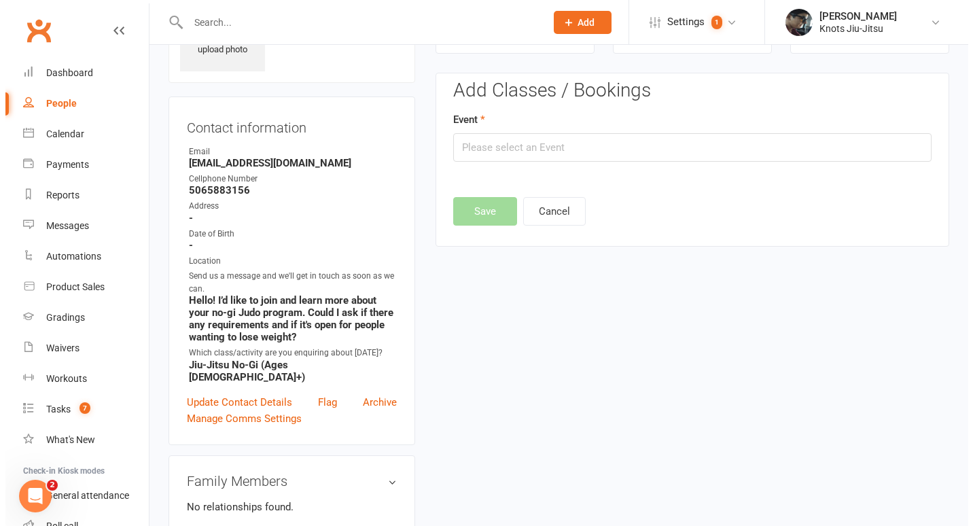
scroll to position [93, 0]
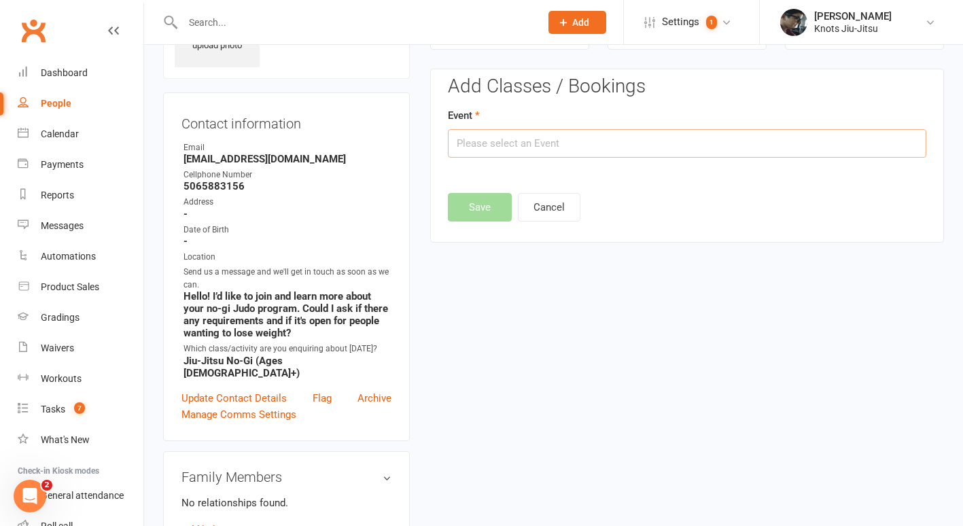
click at [621, 144] on input "text" at bounding box center [687, 143] width 478 height 29
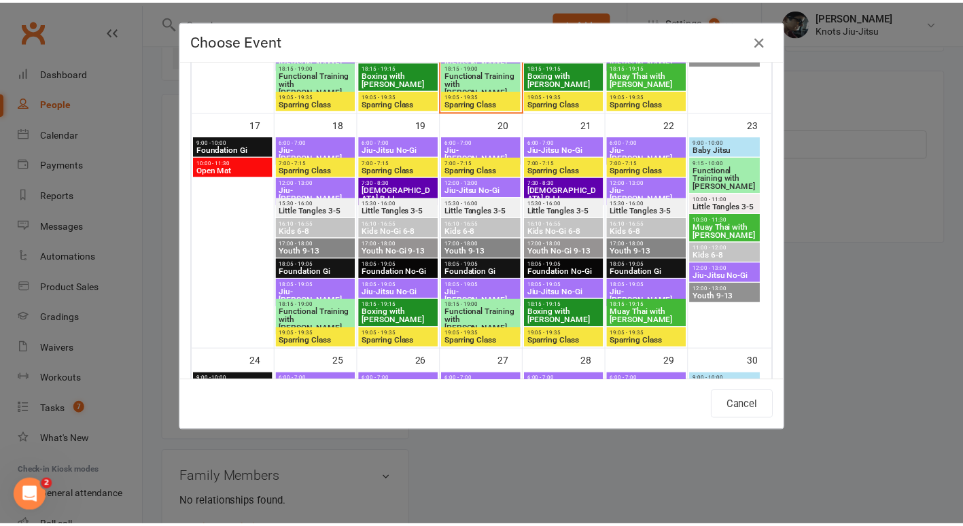
scroll to position [833, 0]
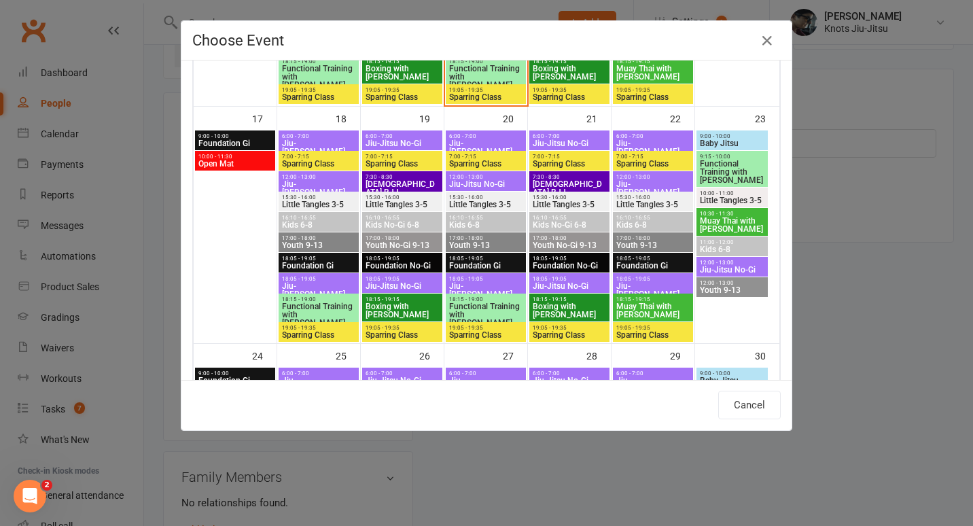
click at [478, 264] on span "Foundation Gi" at bounding box center [486, 266] width 75 height 8
type input "Foundation Gi - [DATE] 6:05:00 PM"
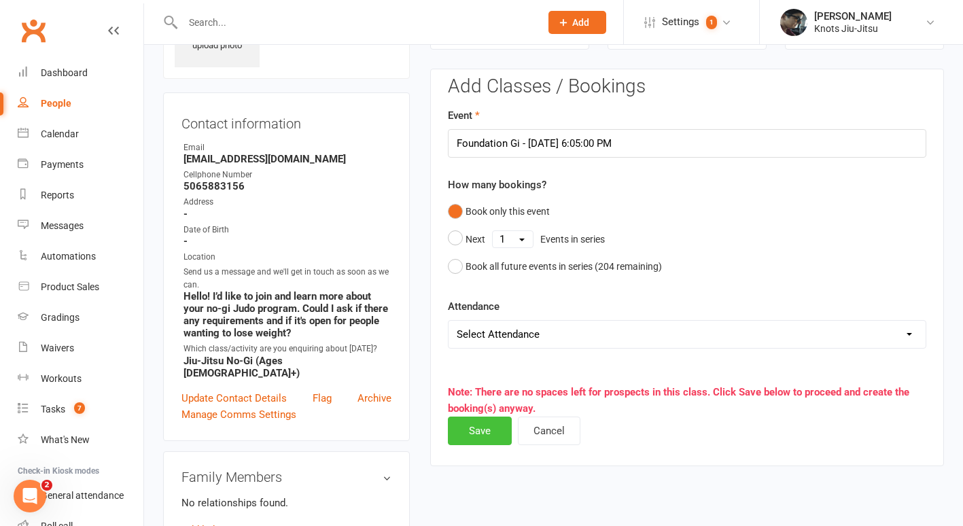
click at [491, 432] on button "Save" at bounding box center [480, 431] width 64 height 29
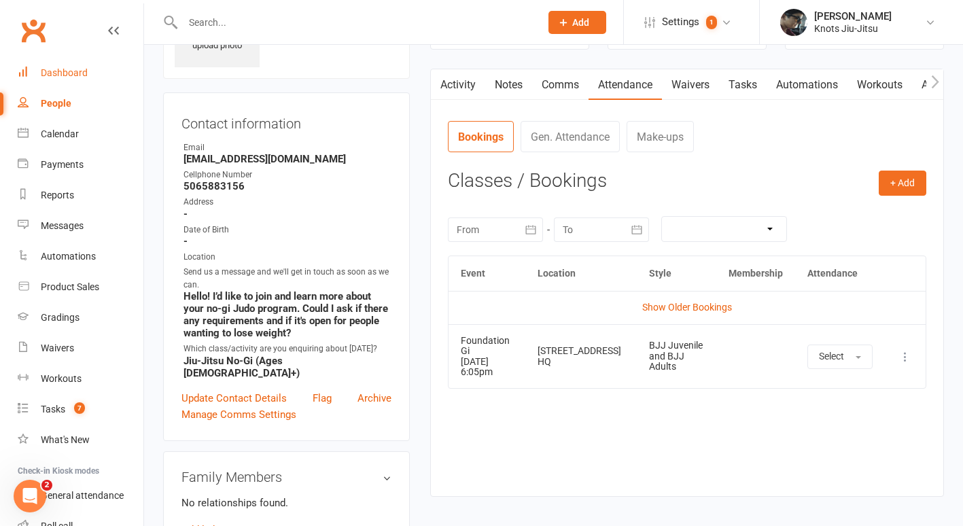
click at [60, 77] on div "Dashboard" at bounding box center [64, 72] width 47 height 11
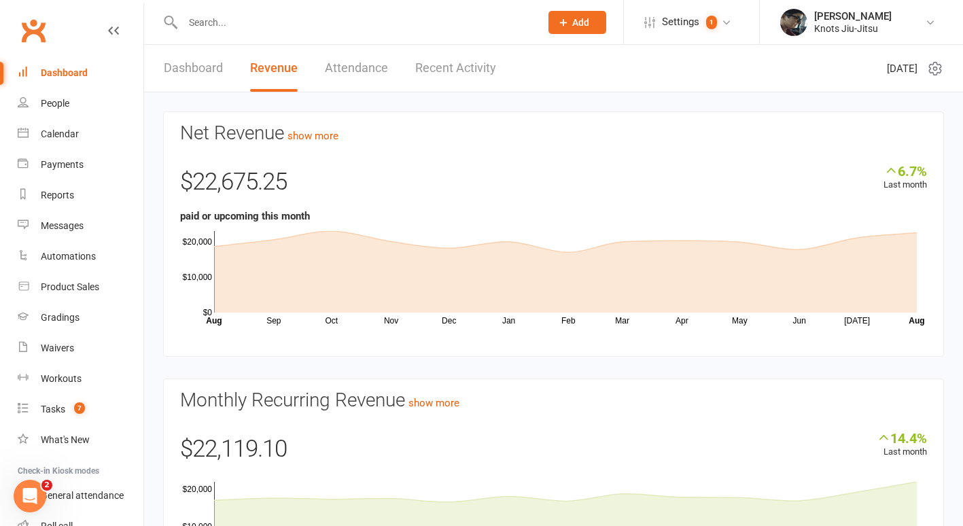
click at [205, 71] on link "Dashboard" at bounding box center [193, 68] width 59 height 47
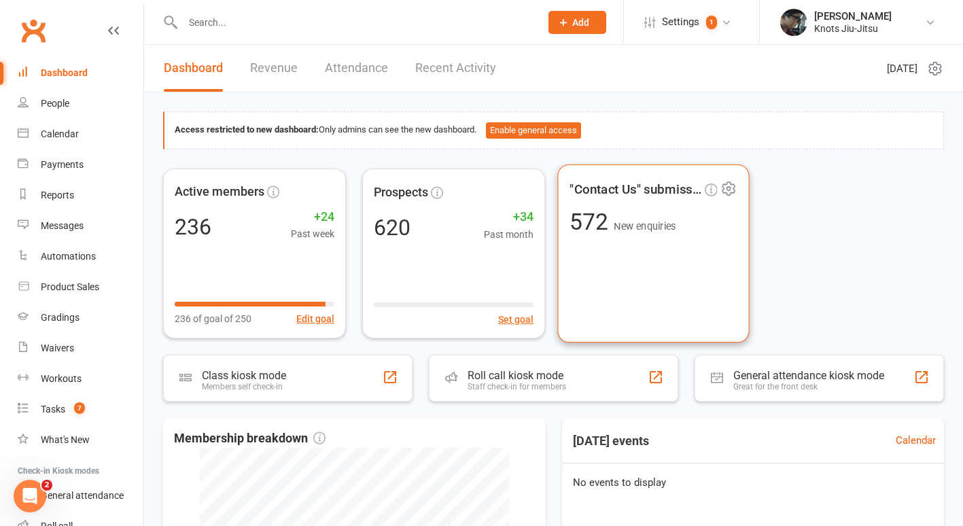
click at [618, 287] on div ""Contact Us" submissions 572 New enquiries" at bounding box center [653, 253] width 192 height 178
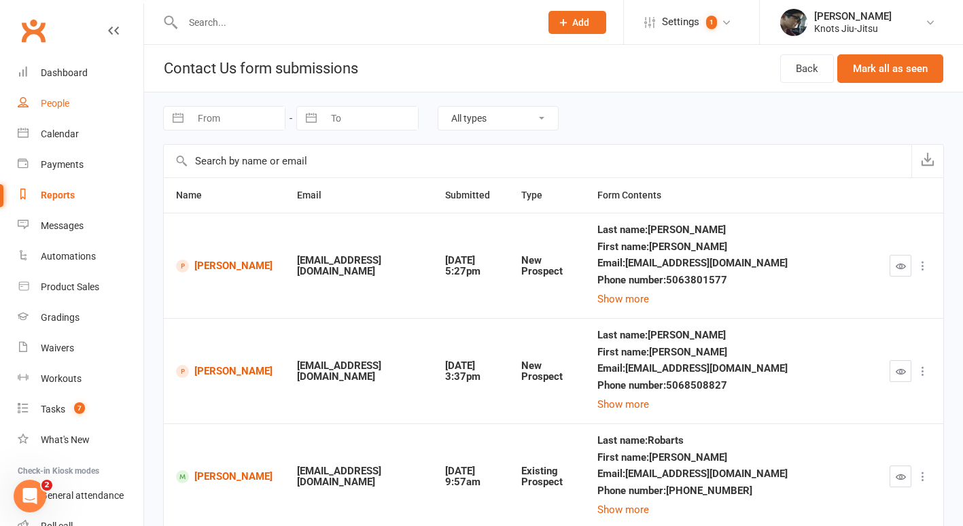
click at [65, 103] on div "People" at bounding box center [55, 103] width 29 height 11
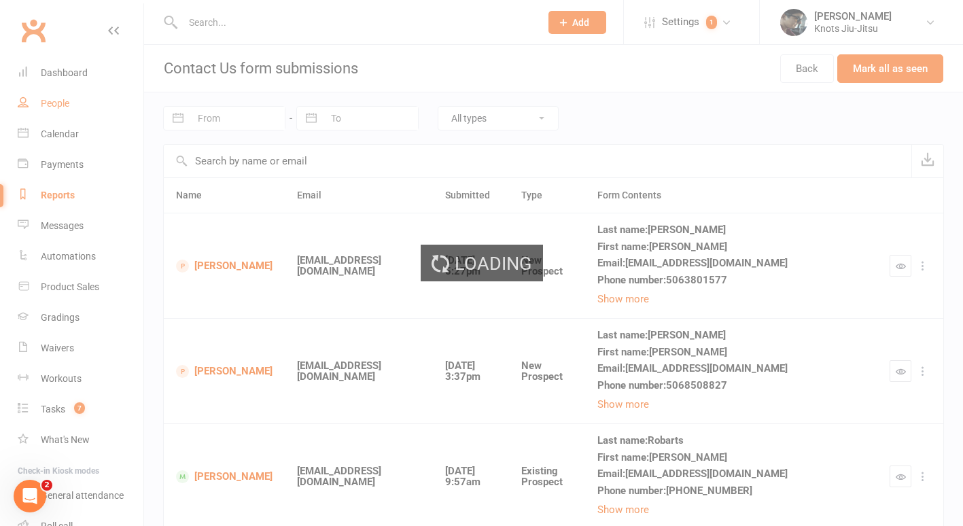
select select "100"
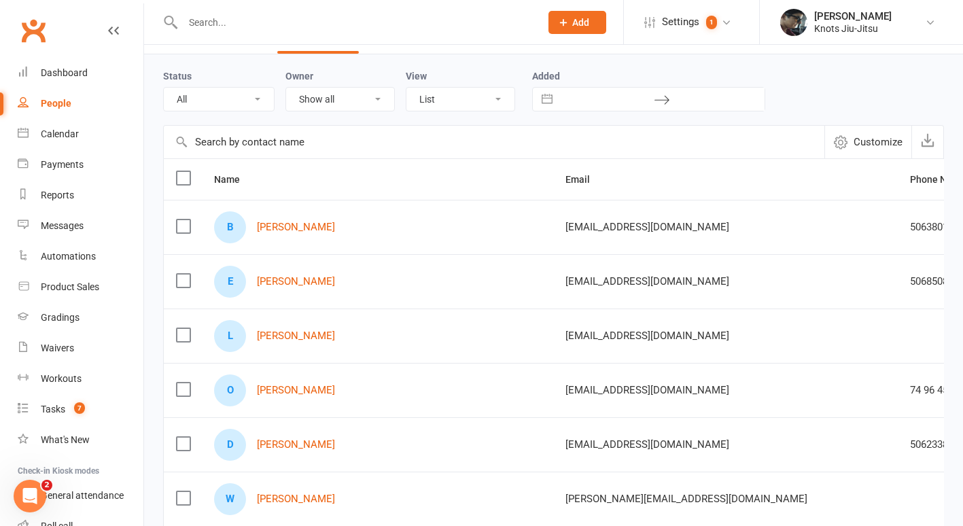
scroll to position [37, 0]
click at [61, 382] on div "Workouts" at bounding box center [61, 378] width 41 height 11
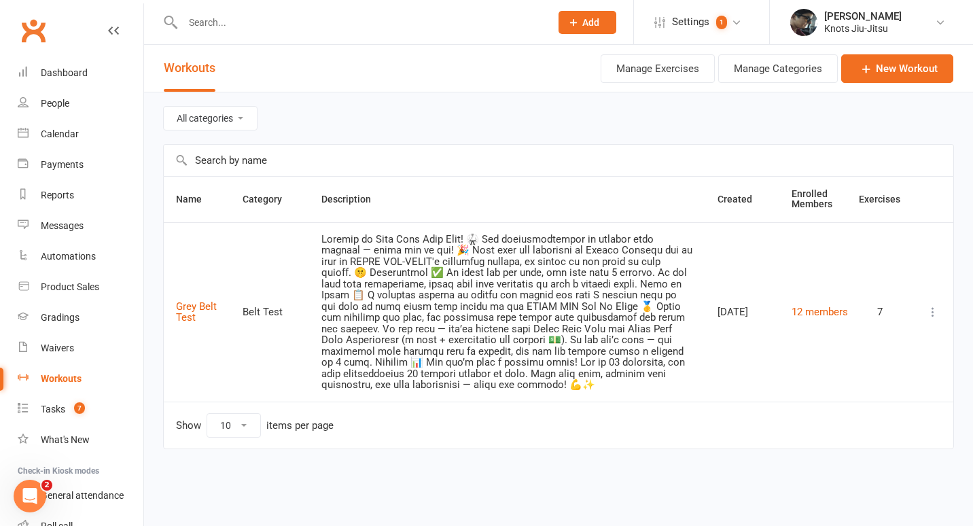
click at [934, 315] on icon at bounding box center [933, 312] width 14 height 14
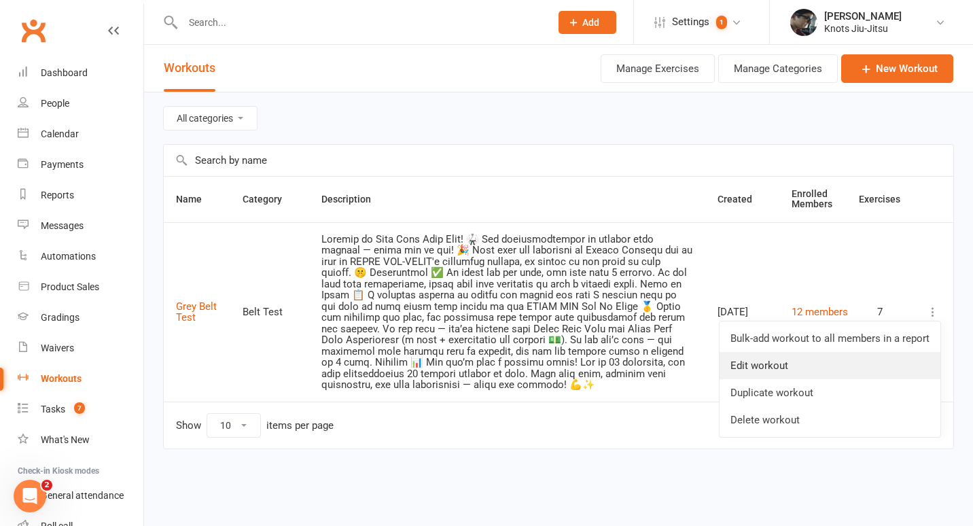
click at [779, 362] on link "Edit workout" at bounding box center [830, 365] width 221 height 27
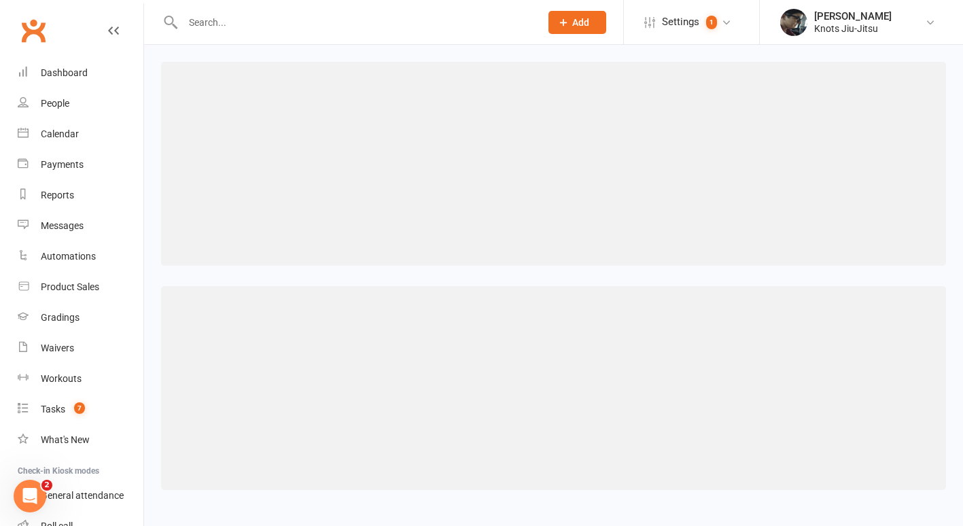
select select "233"
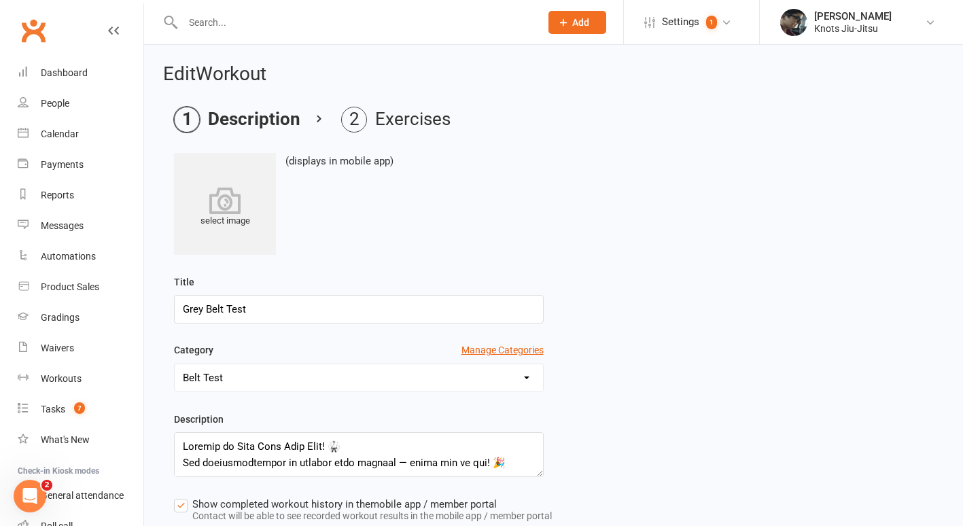
click at [222, 202] on icon at bounding box center [225, 200] width 102 height 27
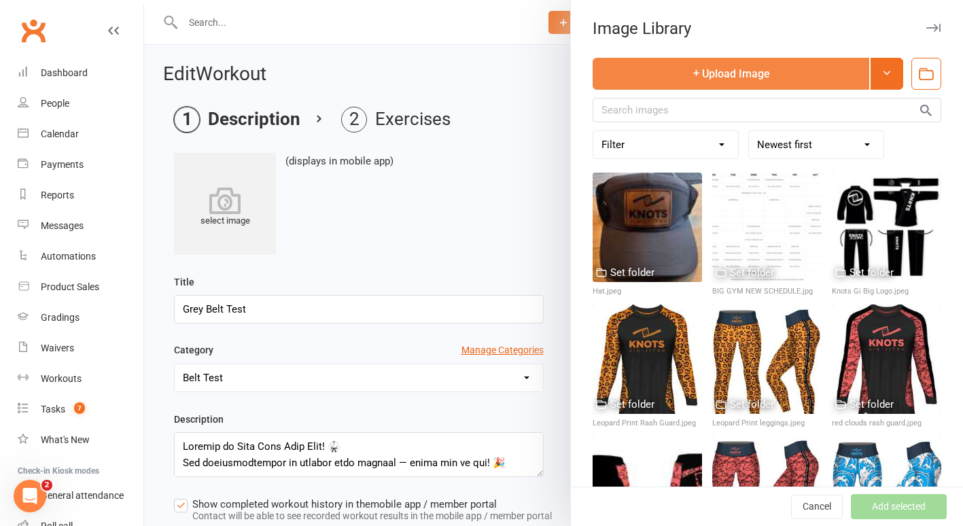
click at [716, 58] on button "Upload Image" at bounding box center [731, 74] width 277 height 32
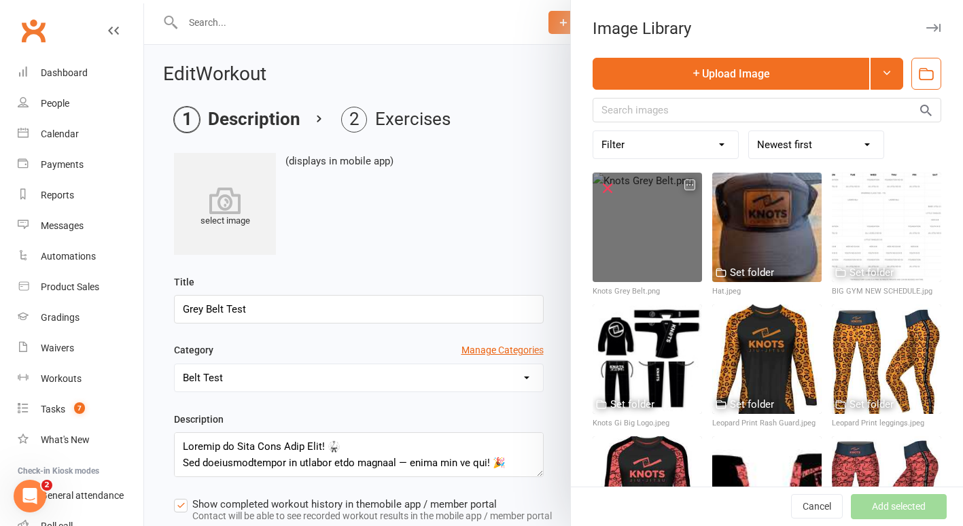
click at [685, 187] on icon "button" at bounding box center [690, 185] width 10 height 10
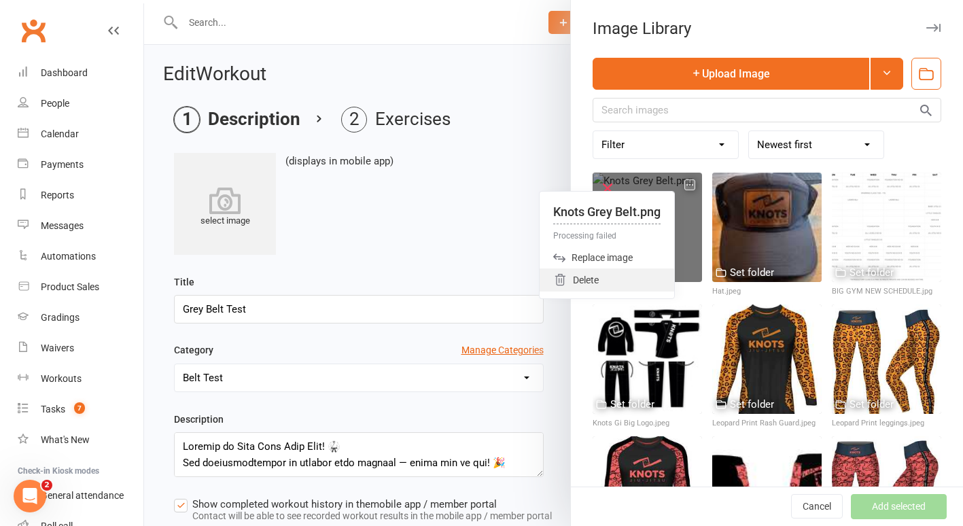
click at [586, 276] on div "Delete" at bounding box center [607, 279] width 135 height 23
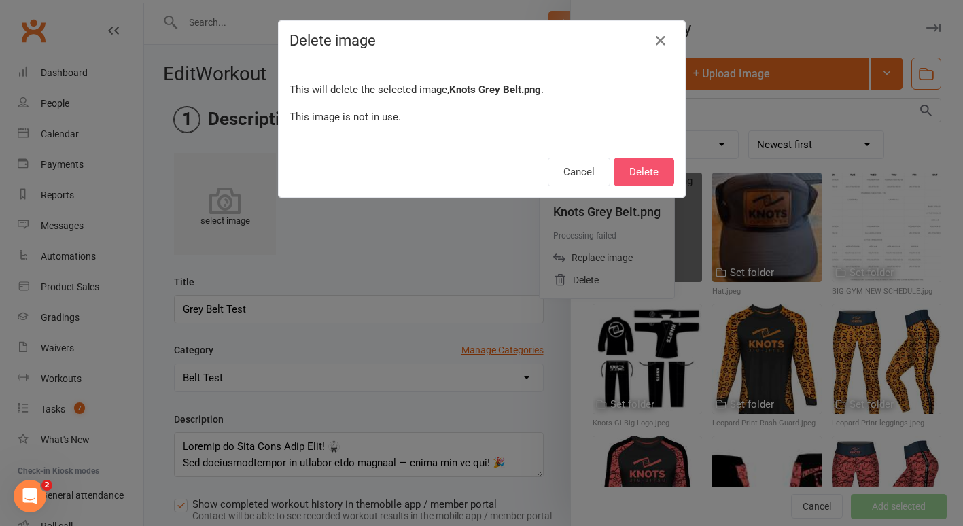
click at [641, 168] on button "Delete" at bounding box center [644, 172] width 60 height 29
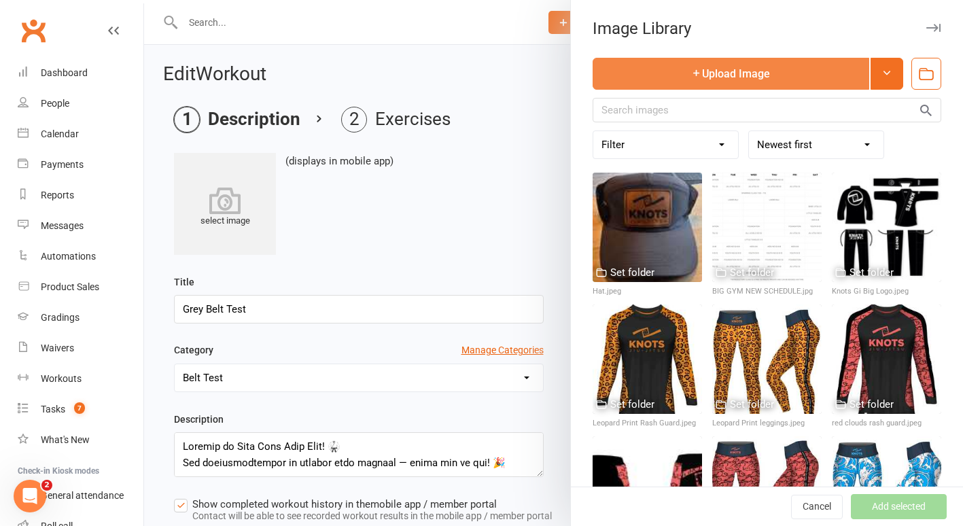
click at [737, 68] on button "Upload Image" at bounding box center [731, 74] width 277 height 32
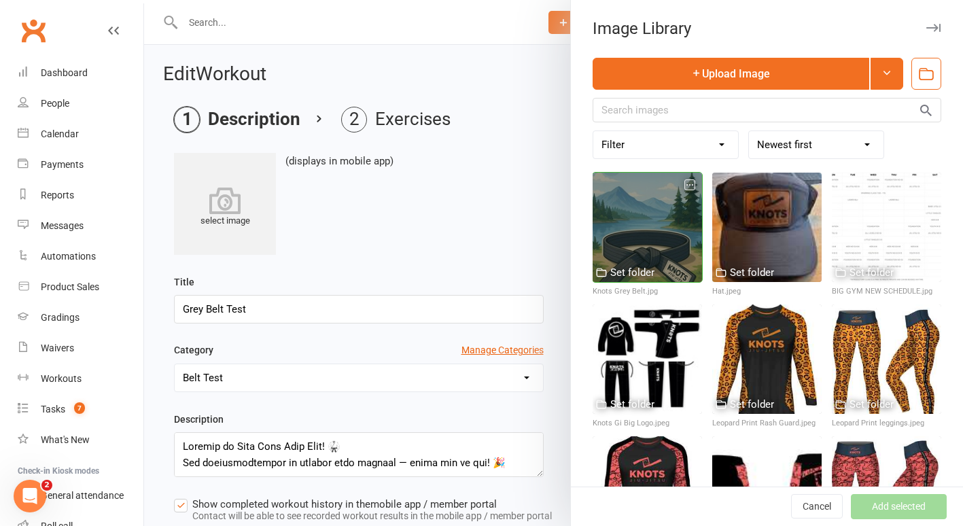
click at [629, 226] on div at bounding box center [647, 227] width 109 height 109
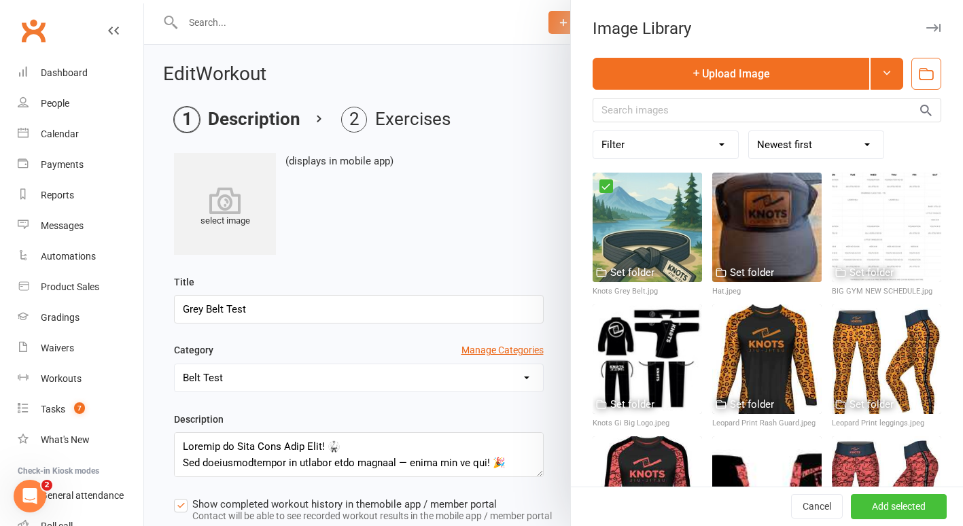
click at [890, 506] on button "Add selected" at bounding box center [899, 507] width 96 height 24
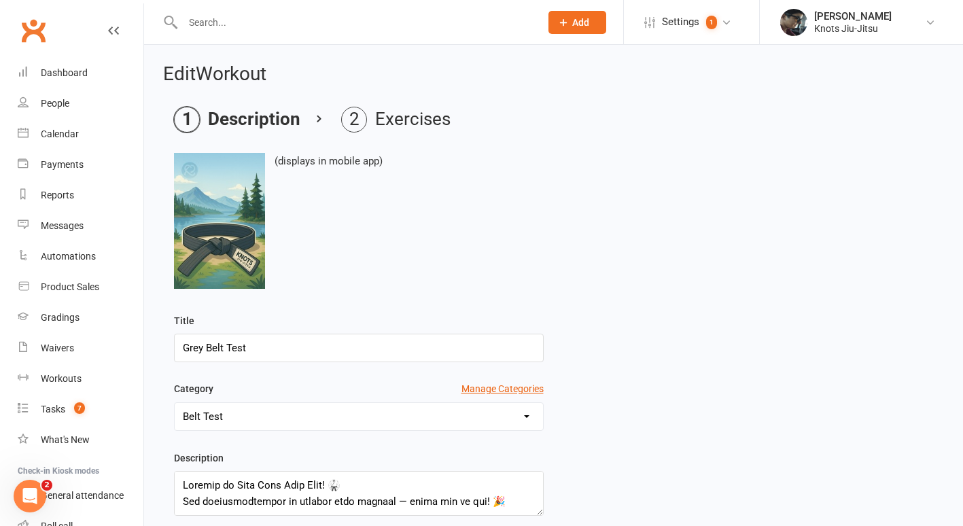
scroll to position [230, 0]
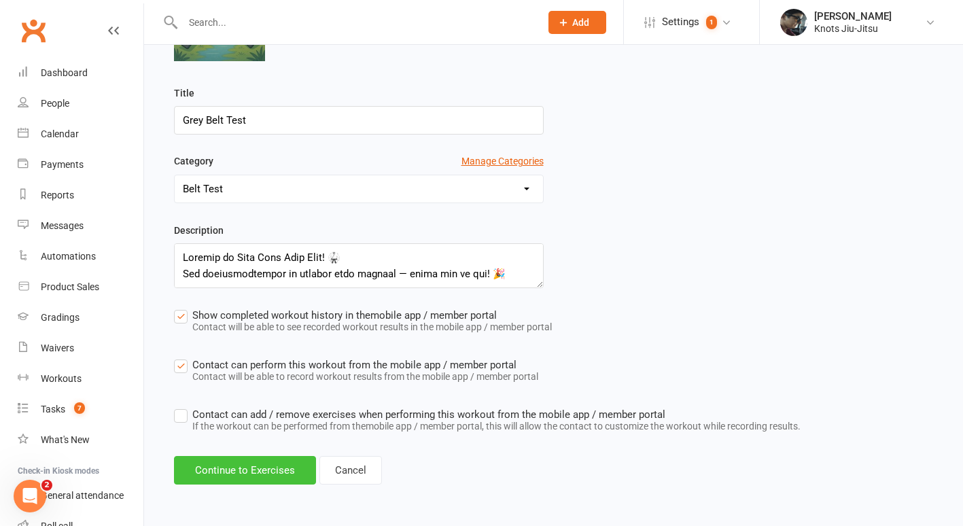
click at [262, 471] on button "Continue to Exercises" at bounding box center [245, 470] width 142 height 29
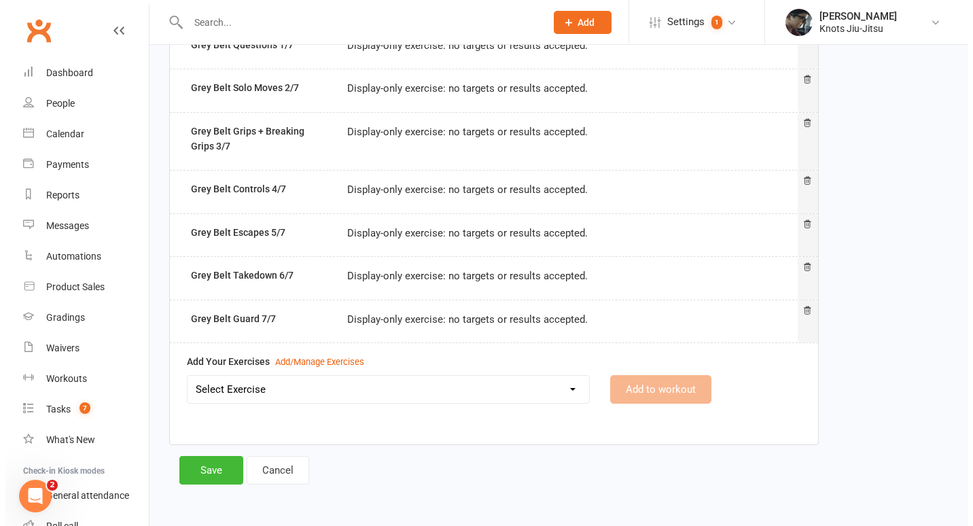
scroll to position [126, 0]
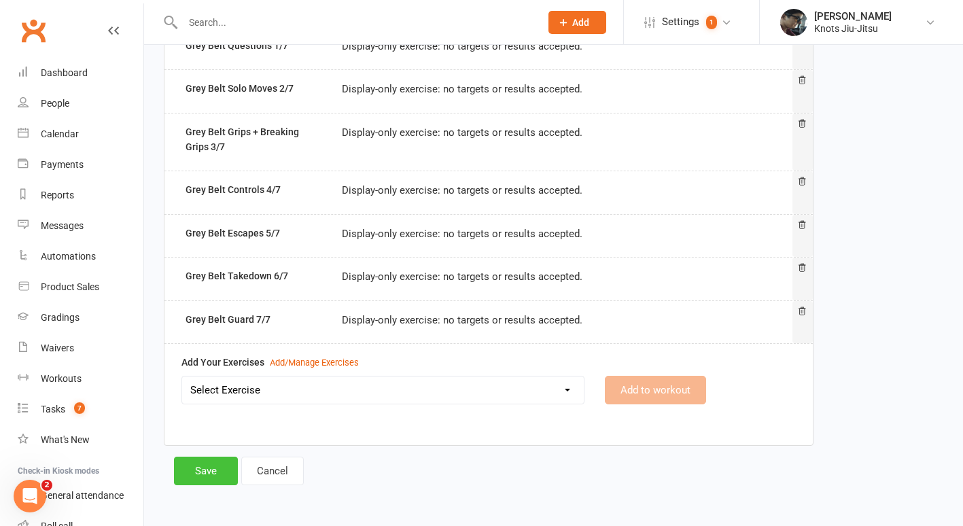
click at [211, 466] on button "Save" at bounding box center [206, 471] width 64 height 29
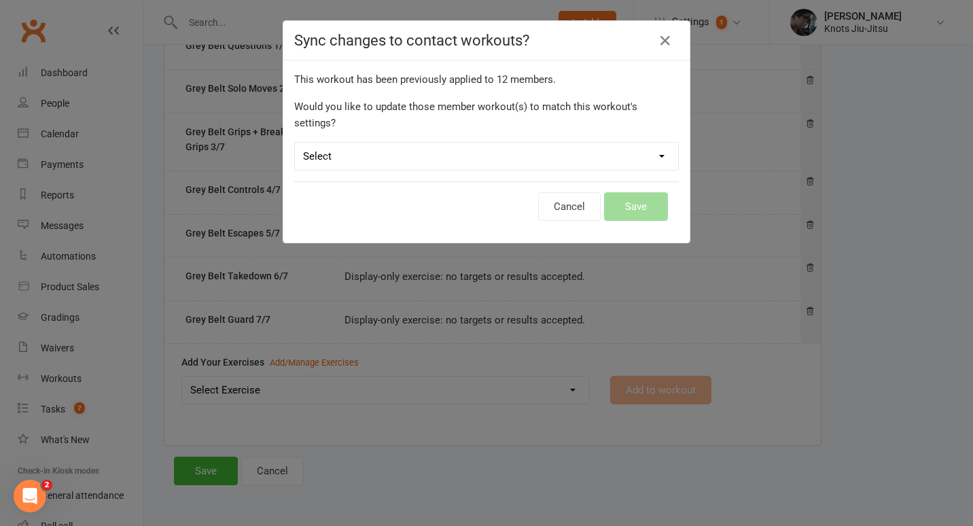
click at [563, 143] on select "Select Leave member workouts unchanged Sync workout + exercise settings to memb…" at bounding box center [486, 156] width 383 height 27
select select "workout_and_exercises"
click at [295, 143] on select "Select Leave member workouts unchanged Sync workout + exercise settings to memb…" at bounding box center [486, 156] width 383 height 27
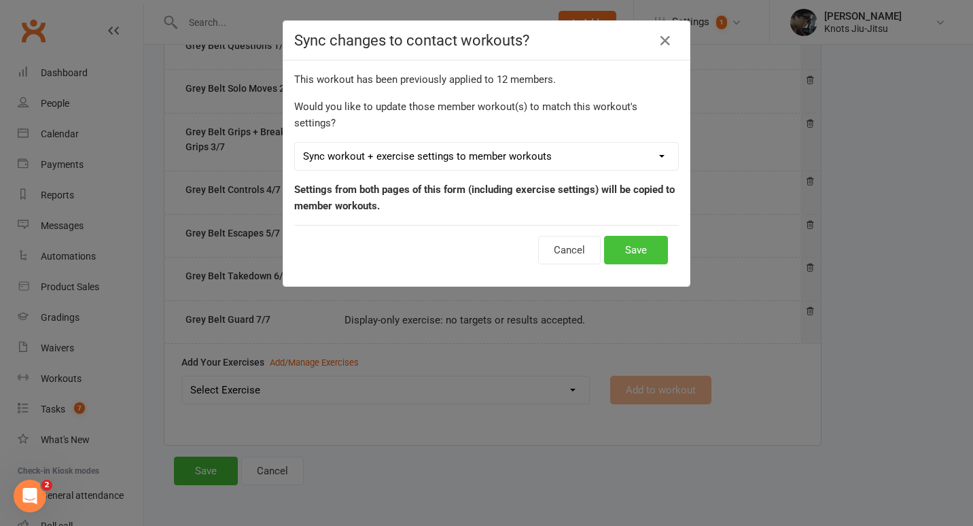
click at [609, 236] on button "Save" at bounding box center [636, 250] width 64 height 29
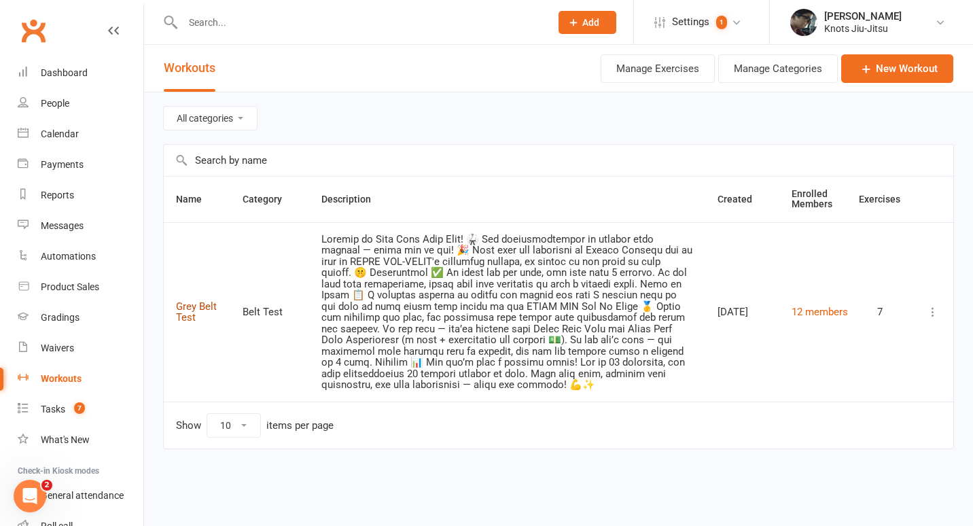
click at [195, 308] on link "Grey Belt Test" at bounding box center [196, 312] width 41 height 24
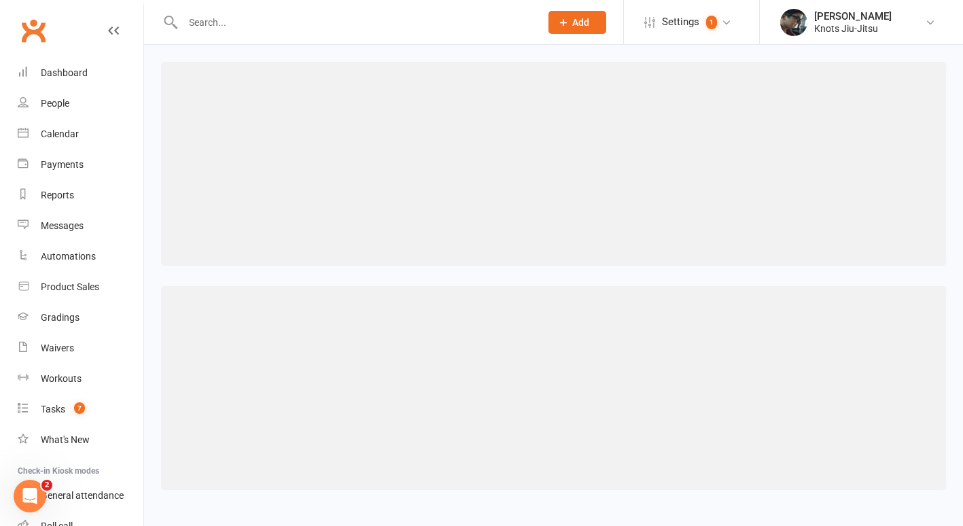
select select "233"
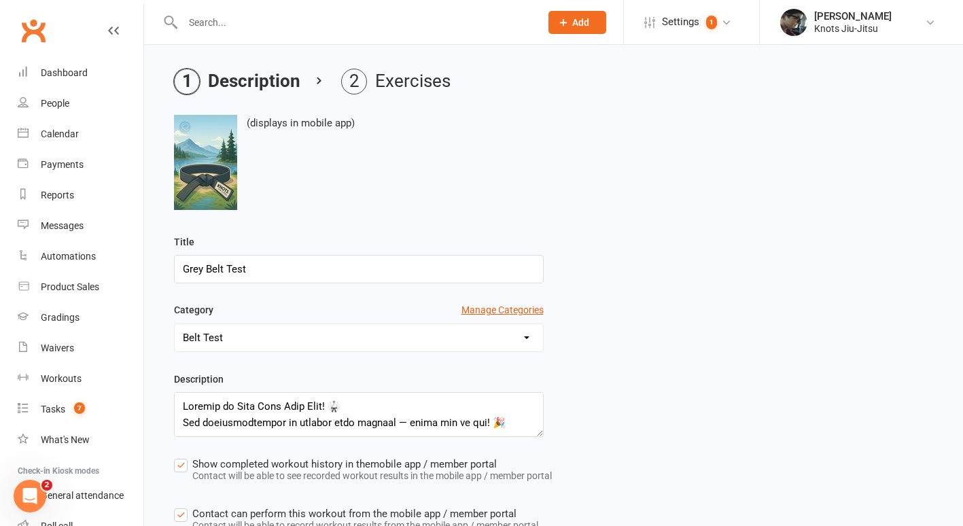
scroll to position [40, 0]
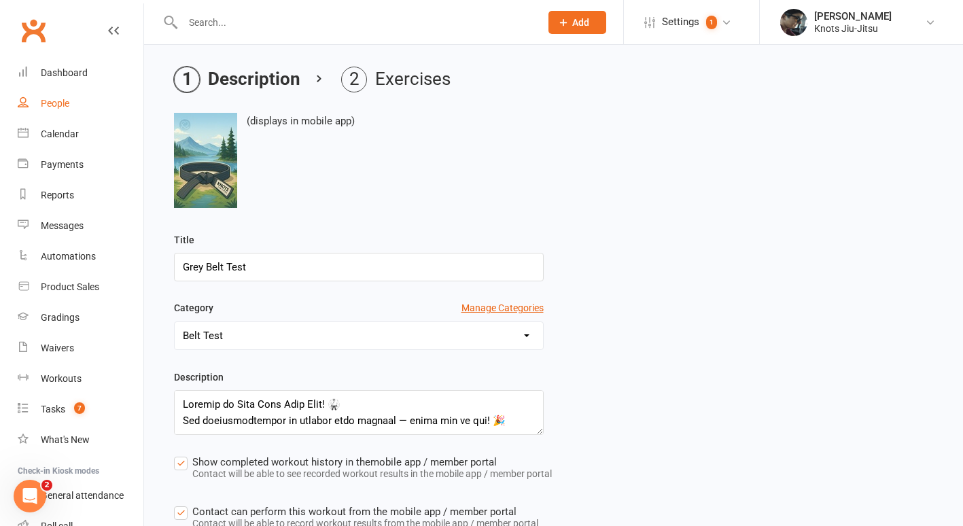
click at [62, 100] on div "People" at bounding box center [55, 103] width 29 height 11
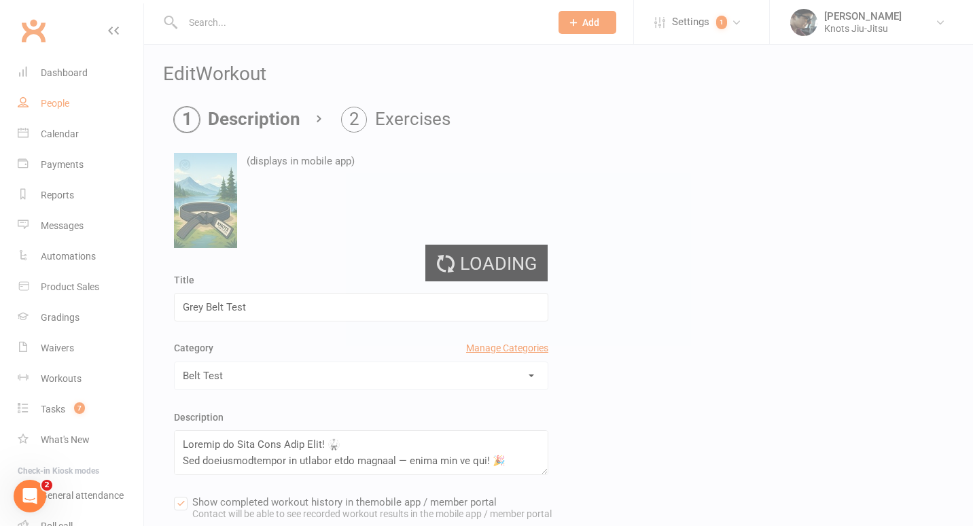
select select "100"
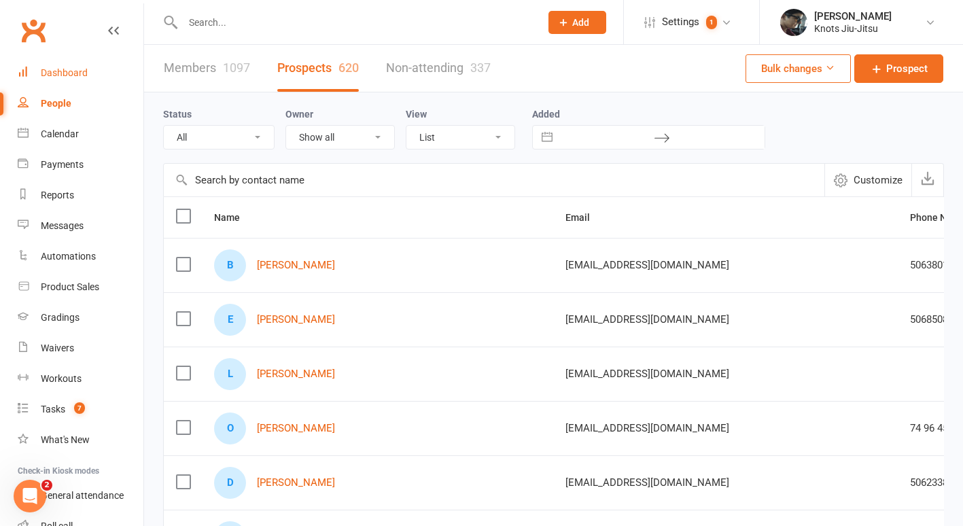
click at [58, 73] on div "Dashboard" at bounding box center [64, 72] width 47 height 11
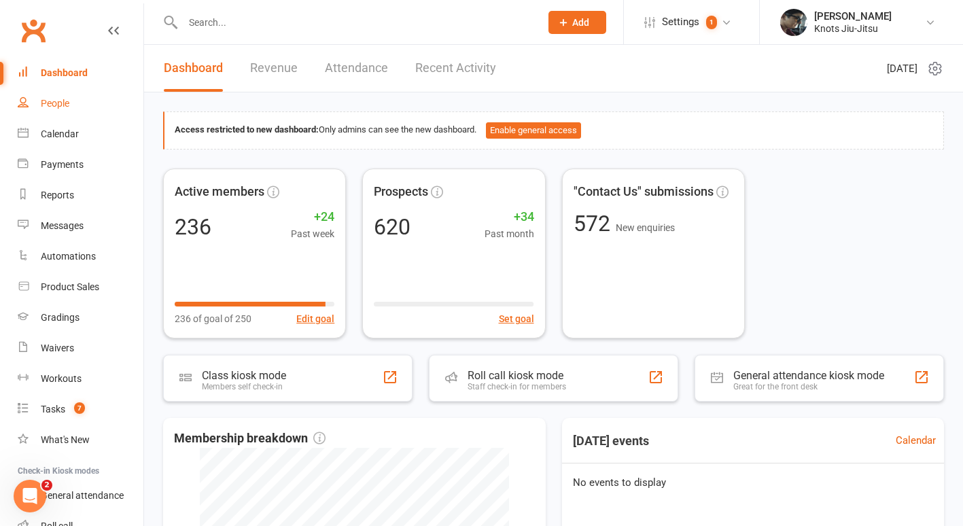
click at [58, 103] on div "People" at bounding box center [55, 103] width 29 height 11
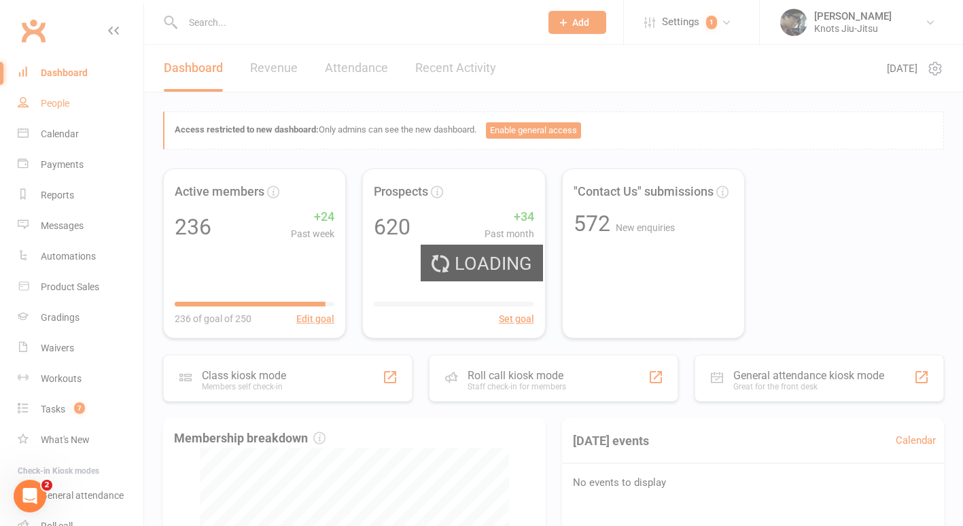
select select "100"
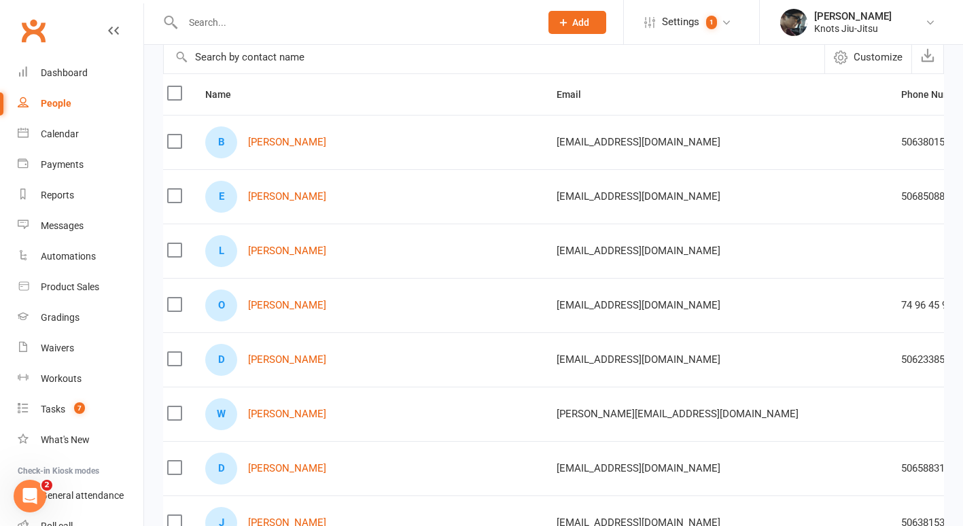
scroll to position [124, 0]
click at [313, 298] on div "O [PERSON_NAME]" at bounding box center [368, 305] width 327 height 32
click at [311, 302] on link "[PERSON_NAME]" at bounding box center [287, 305] width 78 height 12
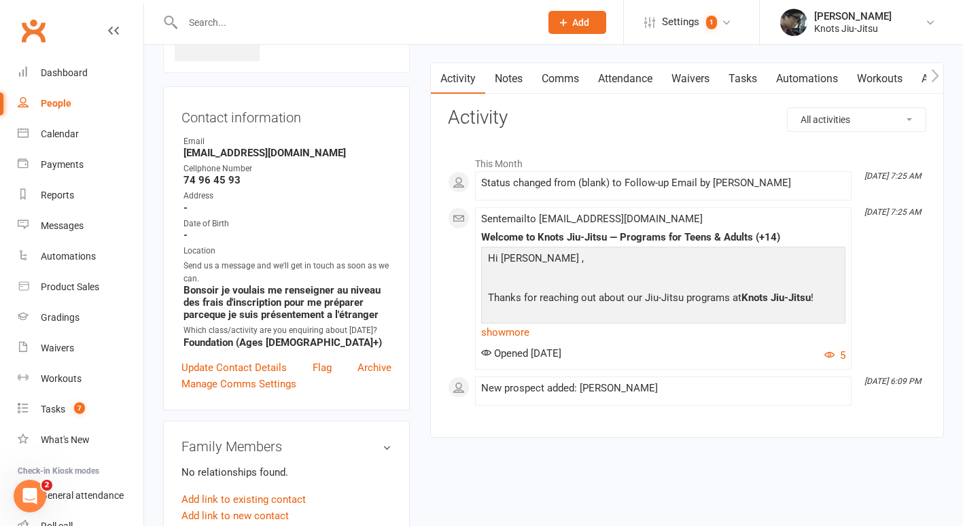
scroll to position [100, 0]
click at [508, 332] on link "show more" at bounding box center [663, 331] width 364 height 19
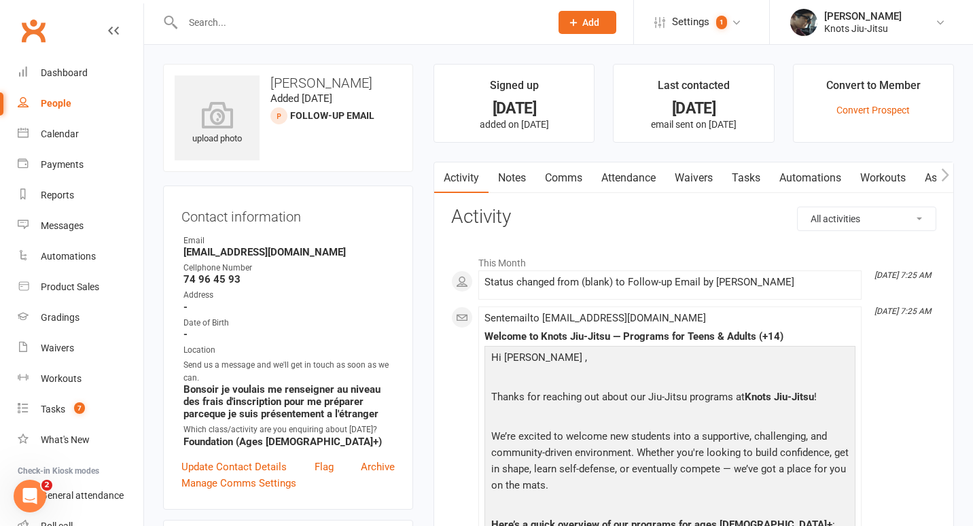
select select "100"
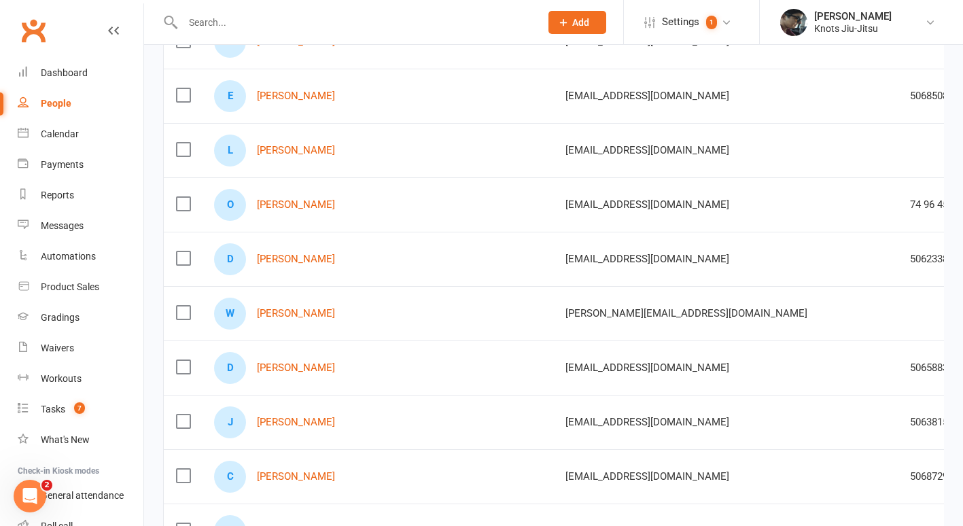
scroll to position [227, 0]
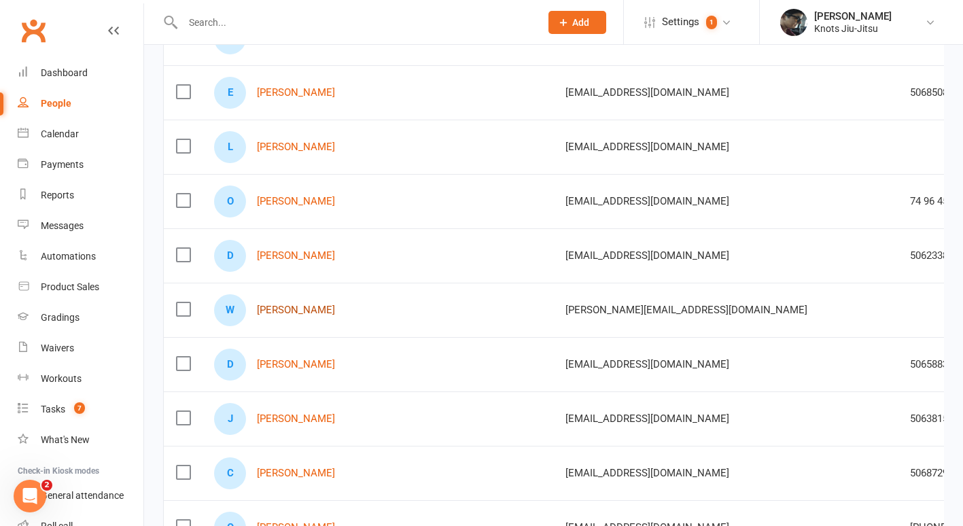
click at [280, 310] on link "[PERSON_NAME]" at bounding box center [296, 310] width 78 height 12
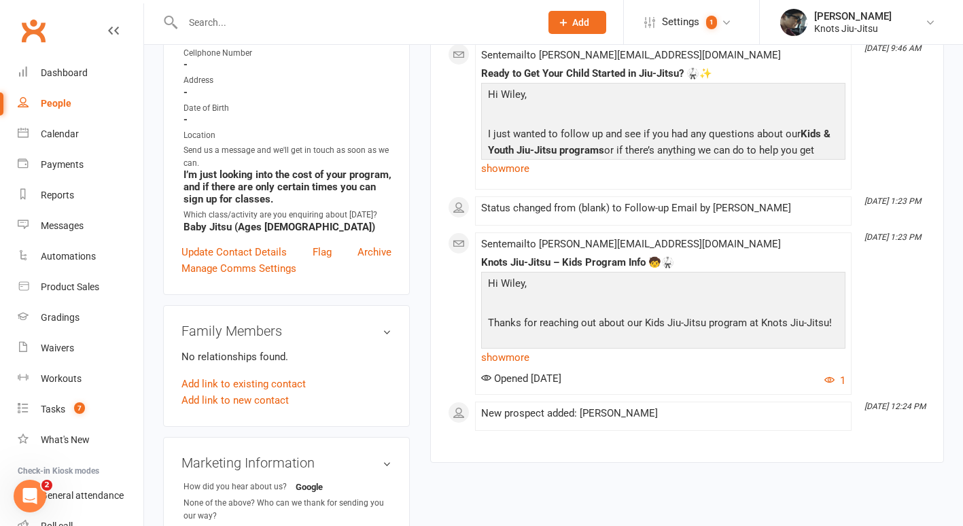
scroll to position [80, 0]
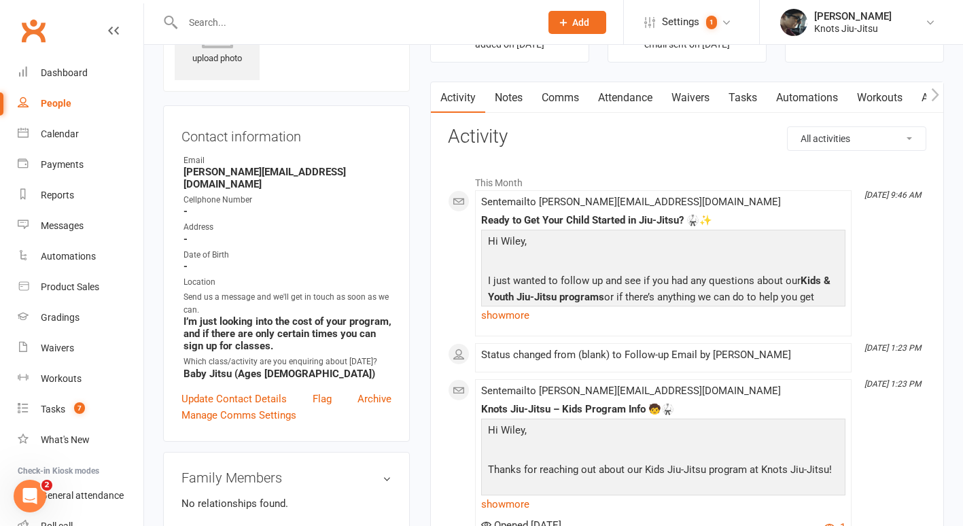
select select "100"
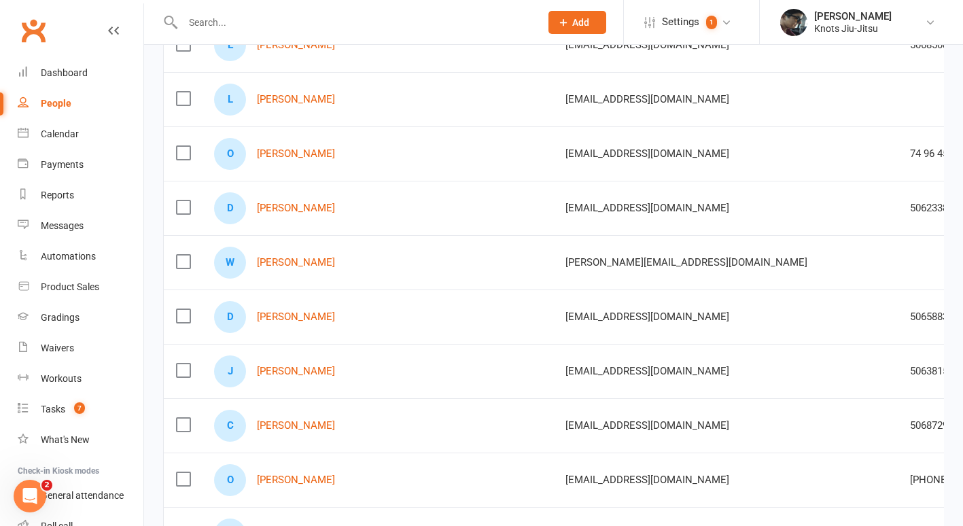
scroll to position [277, 0]
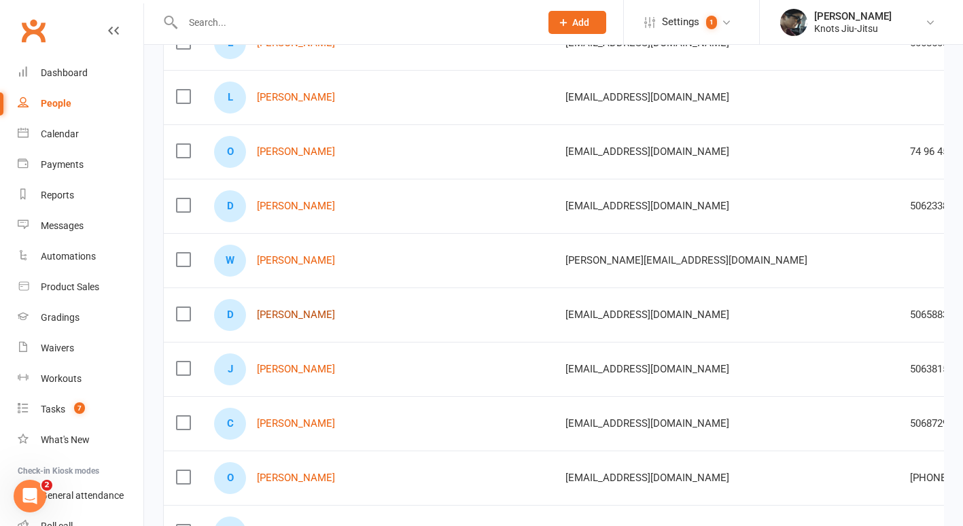
click at [306, 315] on link "[PERSON_NAME]" at bounding box center [296, 315] width 78 height 12
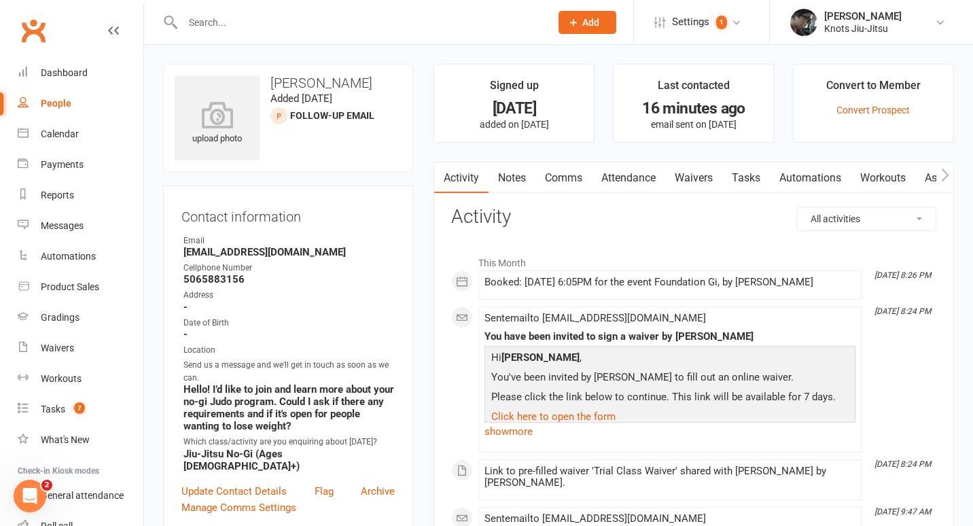
select select "100"
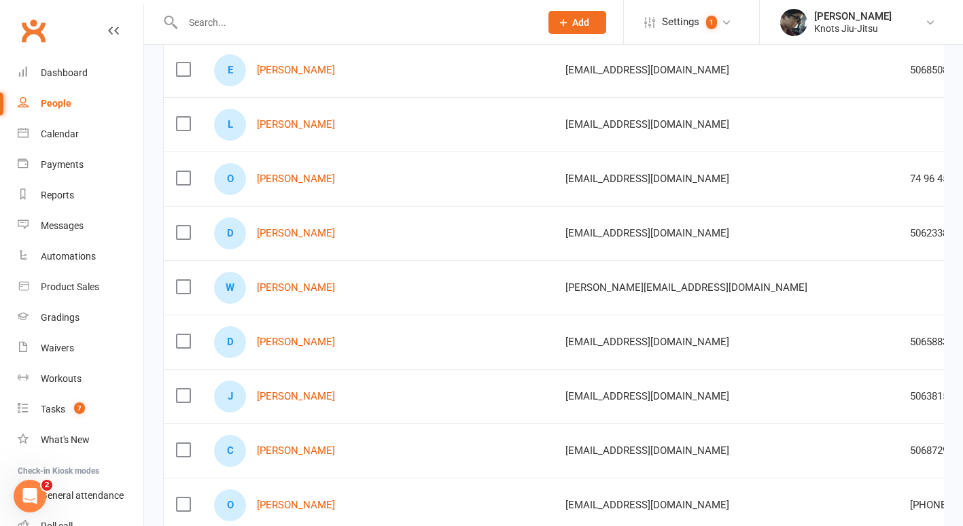
scroll to position [250, 0]
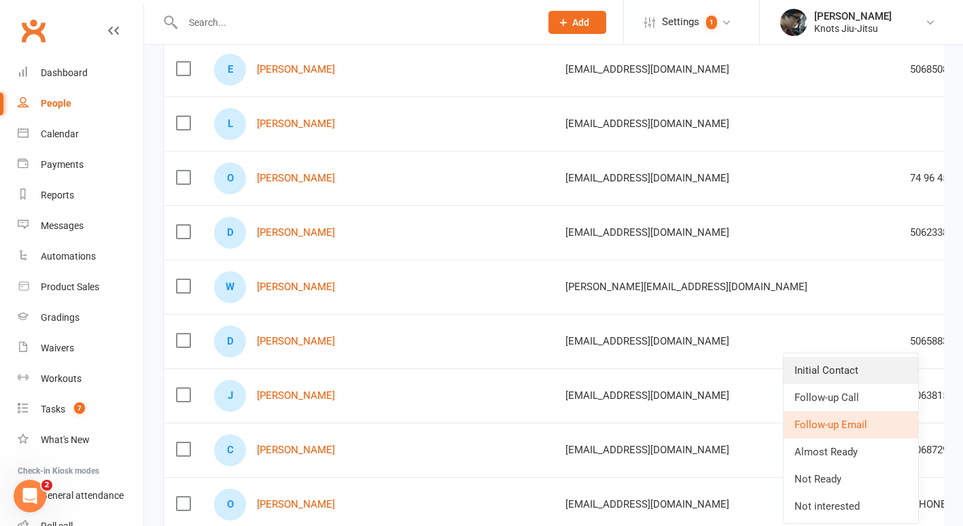
click at [828, 368] on link "Initial Contact" at bounding box center [851, 370] width 135 height 27
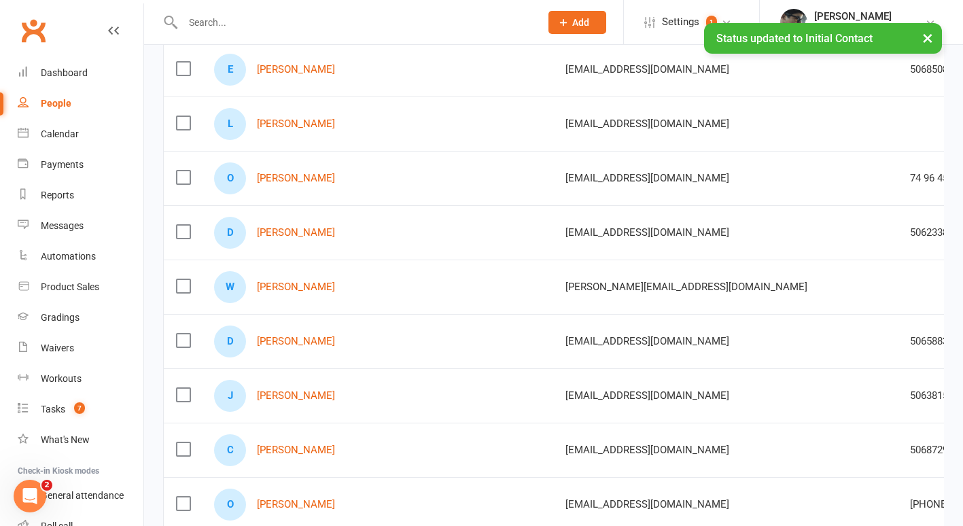
scroll to position [0, 0]
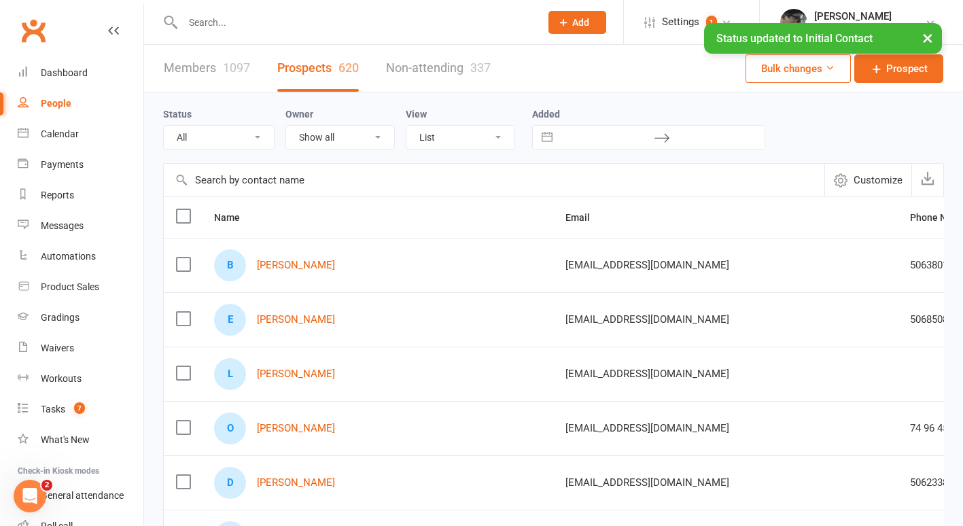
click at [242, 135] on select "All (No status set) (Invalid status) Initial Contact Follow-up Call Follow-up E…" at bounding box center [219, 137] width 110 height 23
select select "Follow-up Email"
click at [164, 126] on select "All (No status set) (Invalid status) Initial Contact Follow-up Call Follow-up E…" at bounding box center [219, 137] width 110 height 23
